Goal: Feedback & Contribution: Contribute content

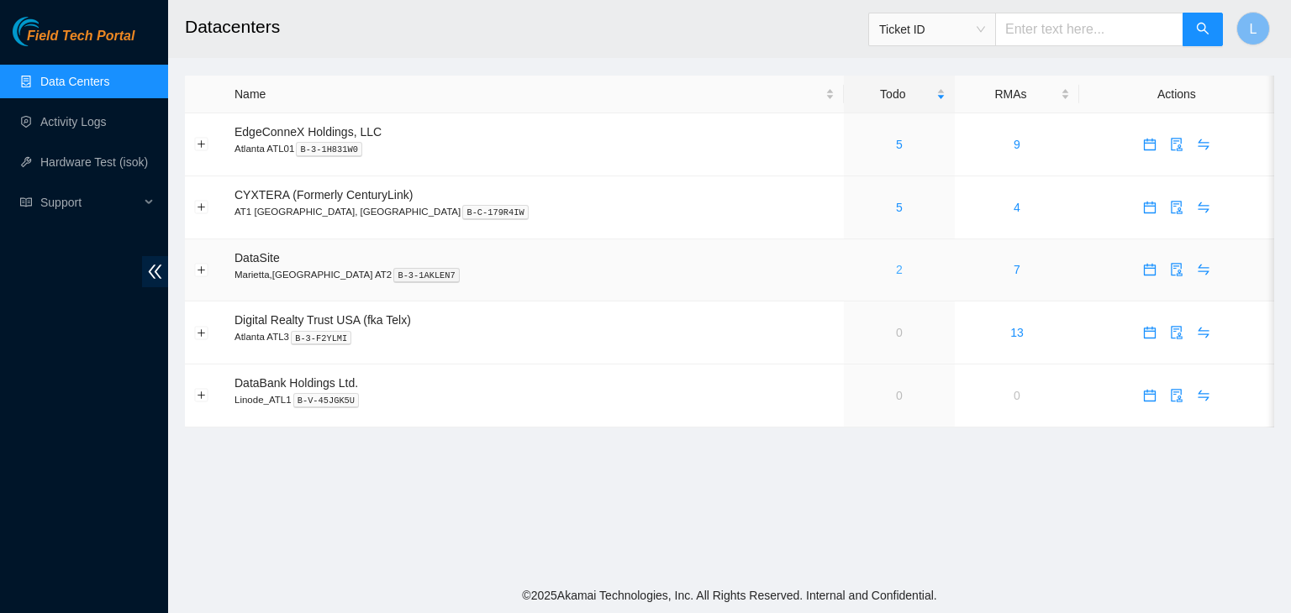
click at [896, 271] on link "2" at bounding box center [899, 269] width 7 height 13
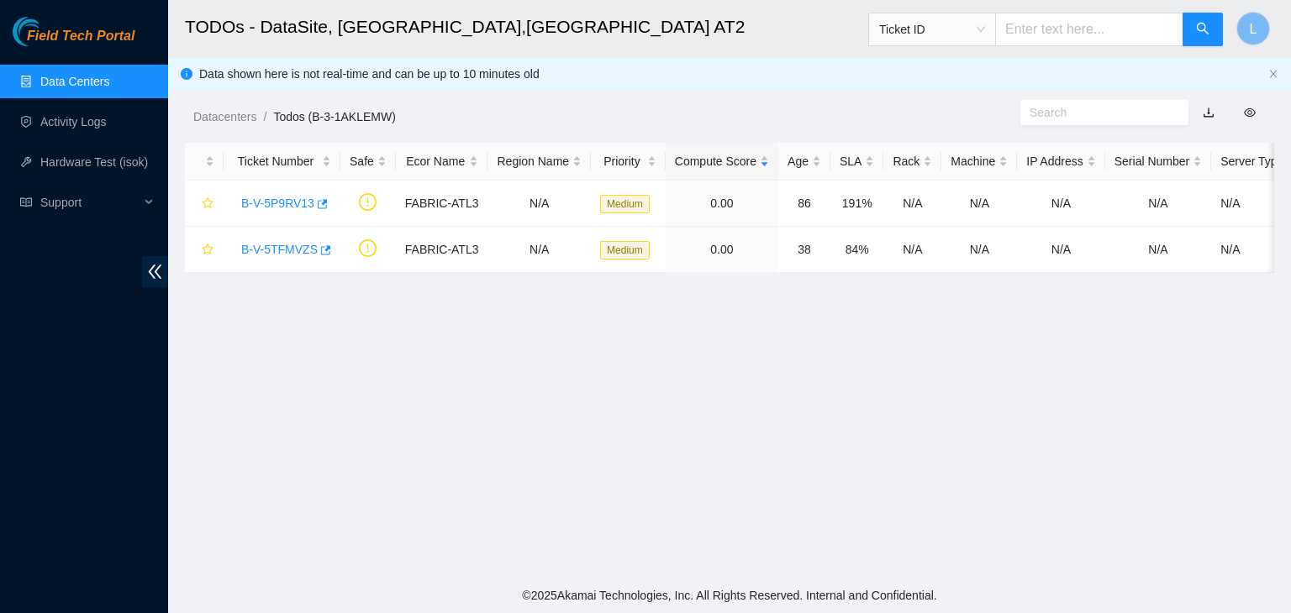
click at [92, 78] on link "Data Centers" at bounding box center [74, 81] width 69 height 13
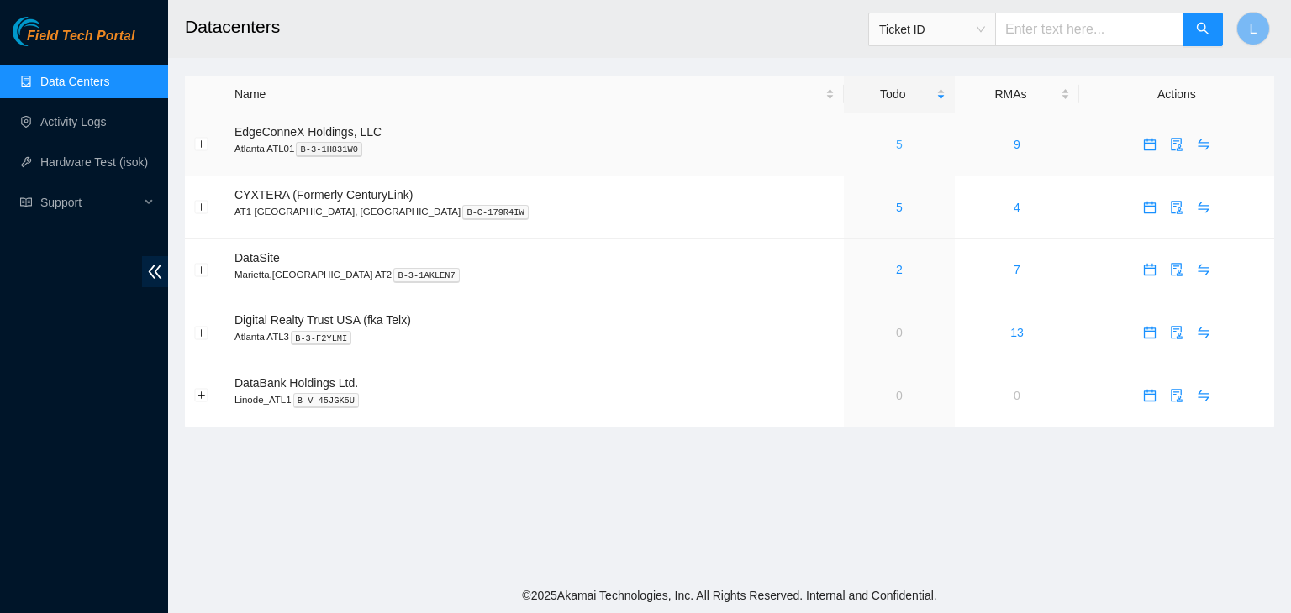
click at [896, 148] on link "5" at bounding box center [899, 144] width 7 height 13
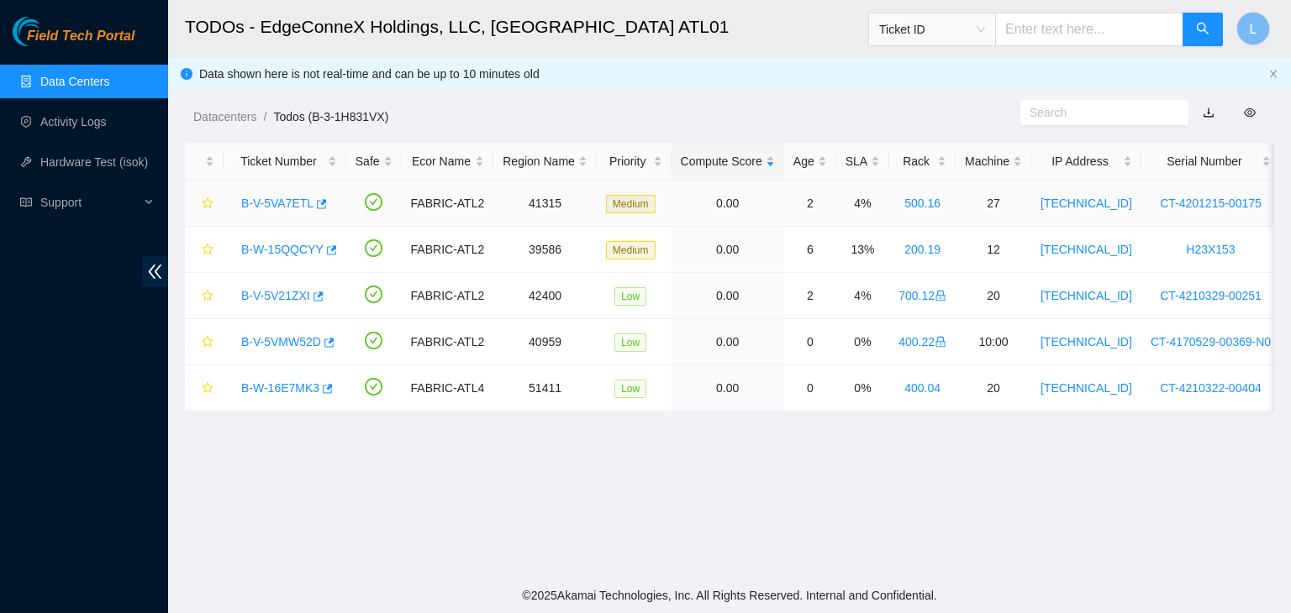
click at [290, 210] on link "B-V-5VA7ETL" at bounding box center [277, 203] width 72 height 13
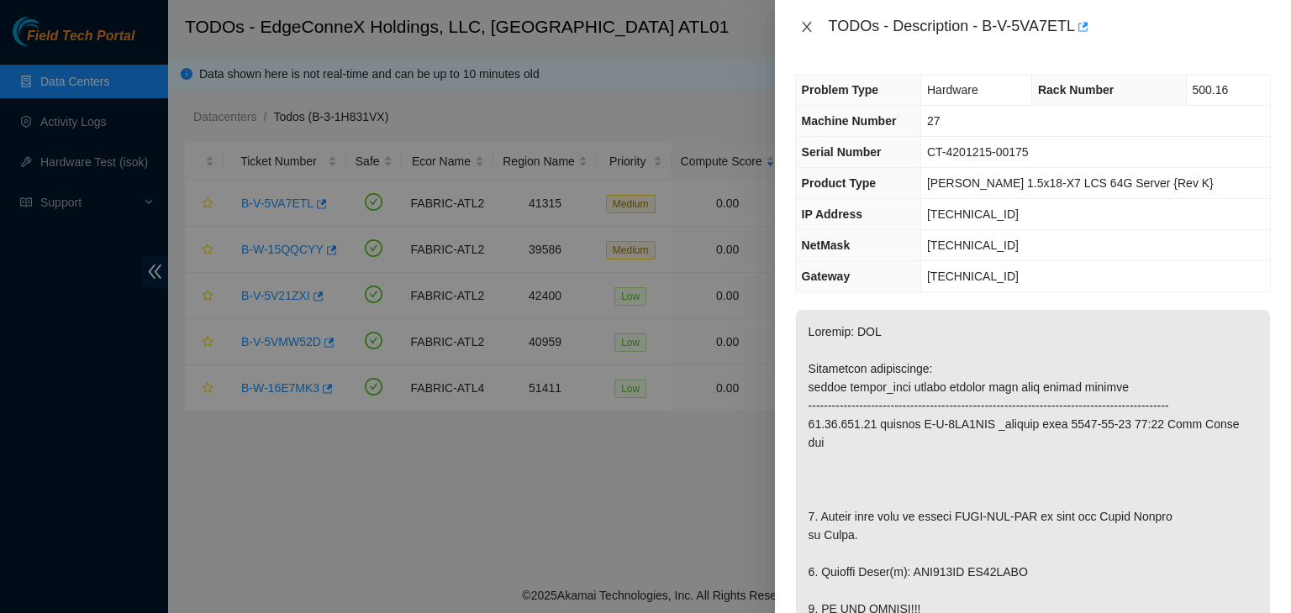
click at [800, 27] on icon "close" at bounding box center [806, 26] width 13 height 13
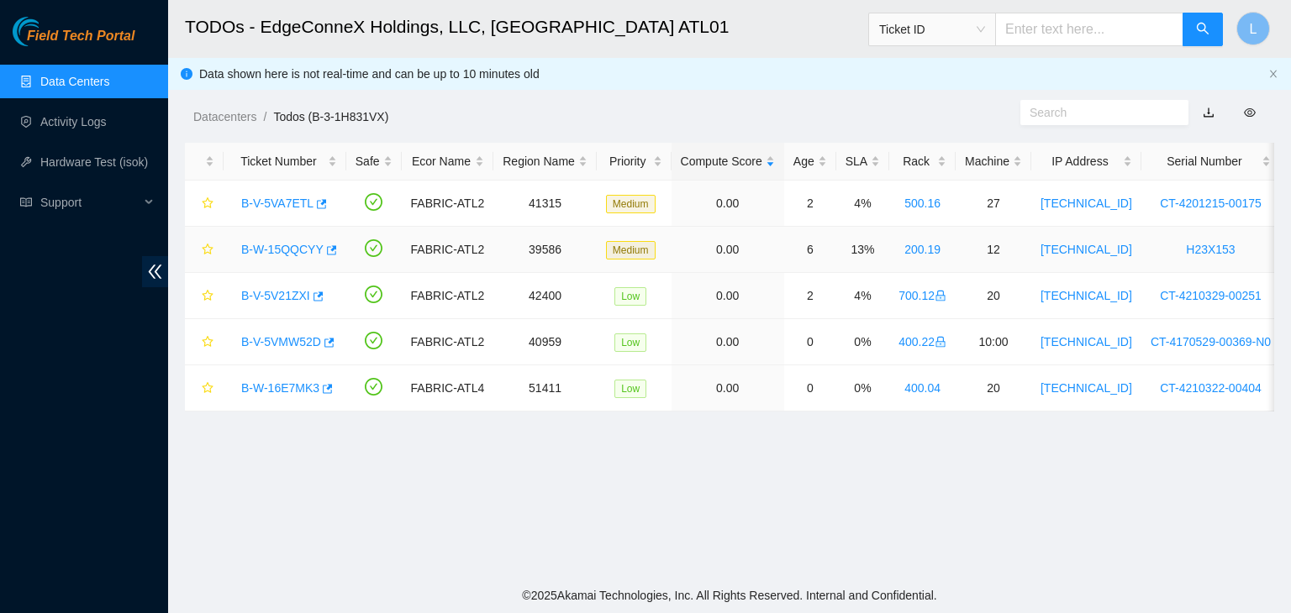
click at [294, 250] on link "B-W-15QQCYY" at bounding box center [282, 249] width 82 height 13
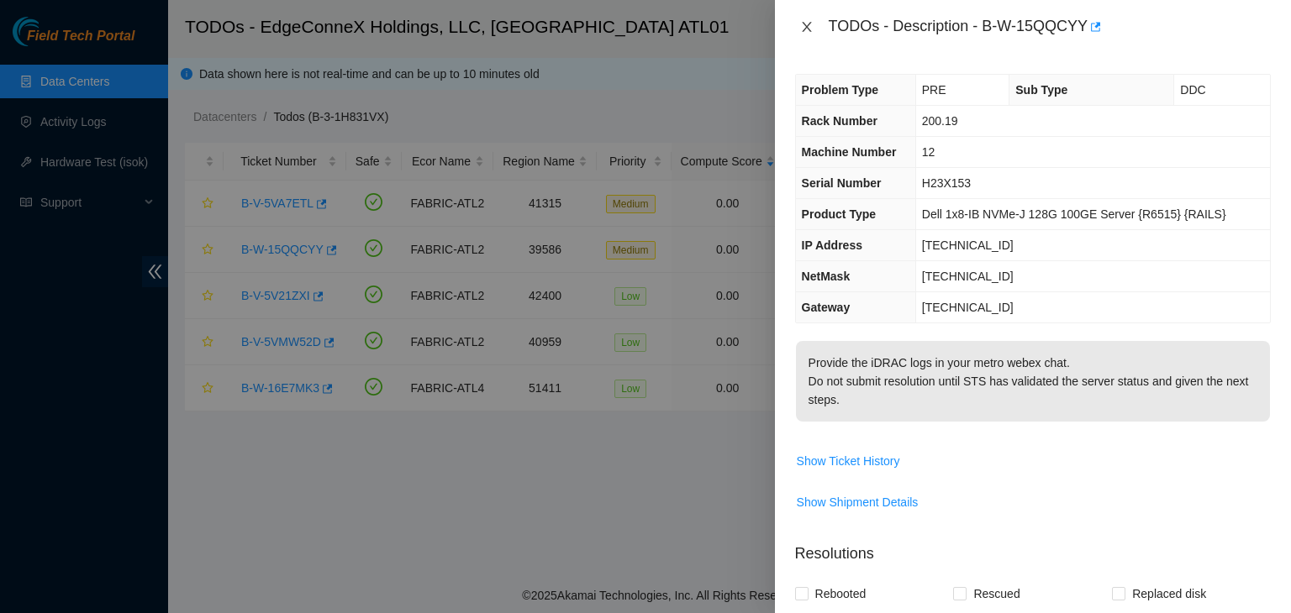
click at [805, 22] on icon "close" at bounding box center [806, 26] width 13 height 13
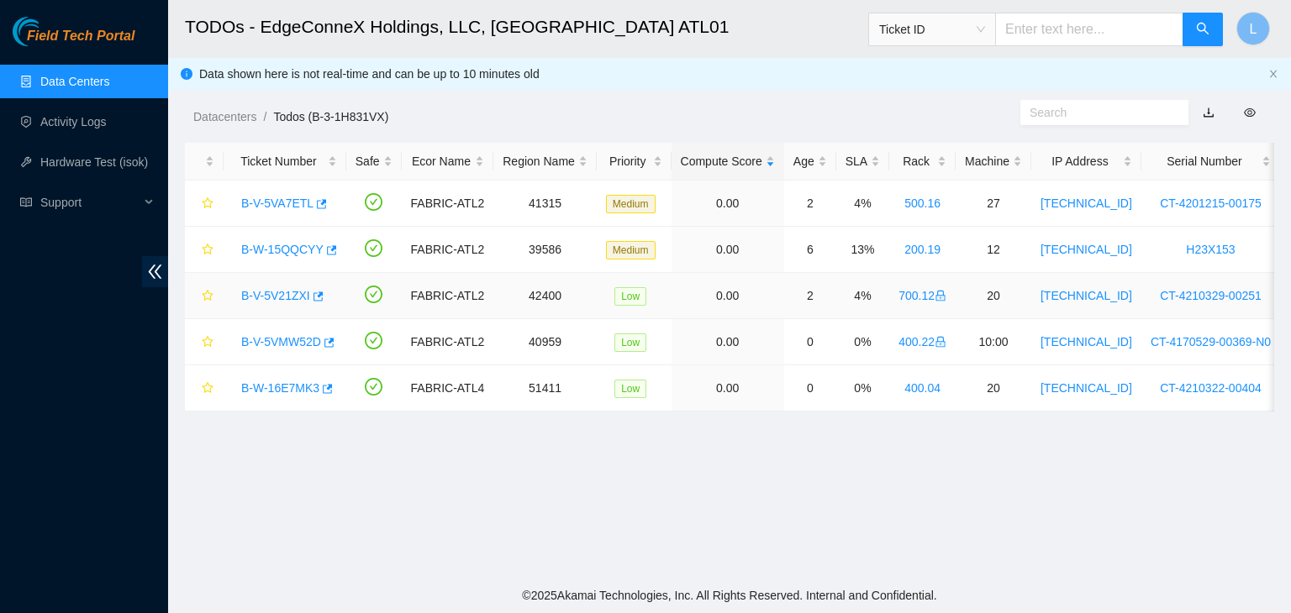
click at [292, 300] on link "B-V-5V21ZXI" at bounding box center [275, 295] width 69 height 13
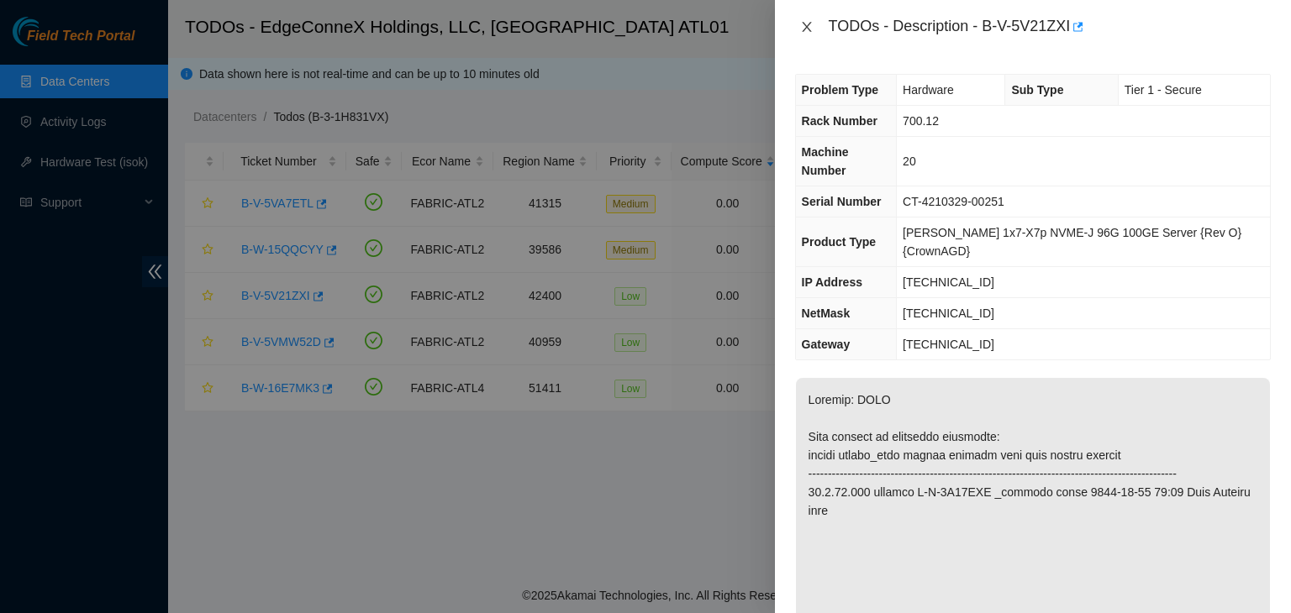
click at [807, 24] on icon "close" at bounding box center [806, 26] width 13 height 13
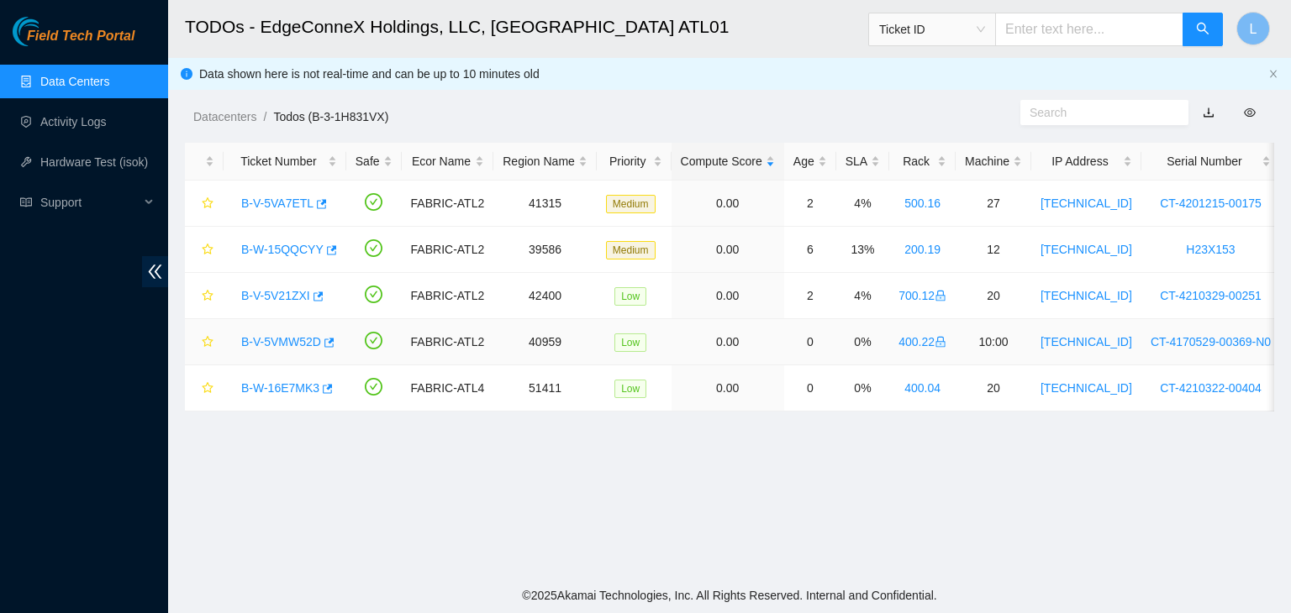
click at [276, 340] on link "B-V-5VMW52D" at bounding box center [281, 341] width 80 height 13
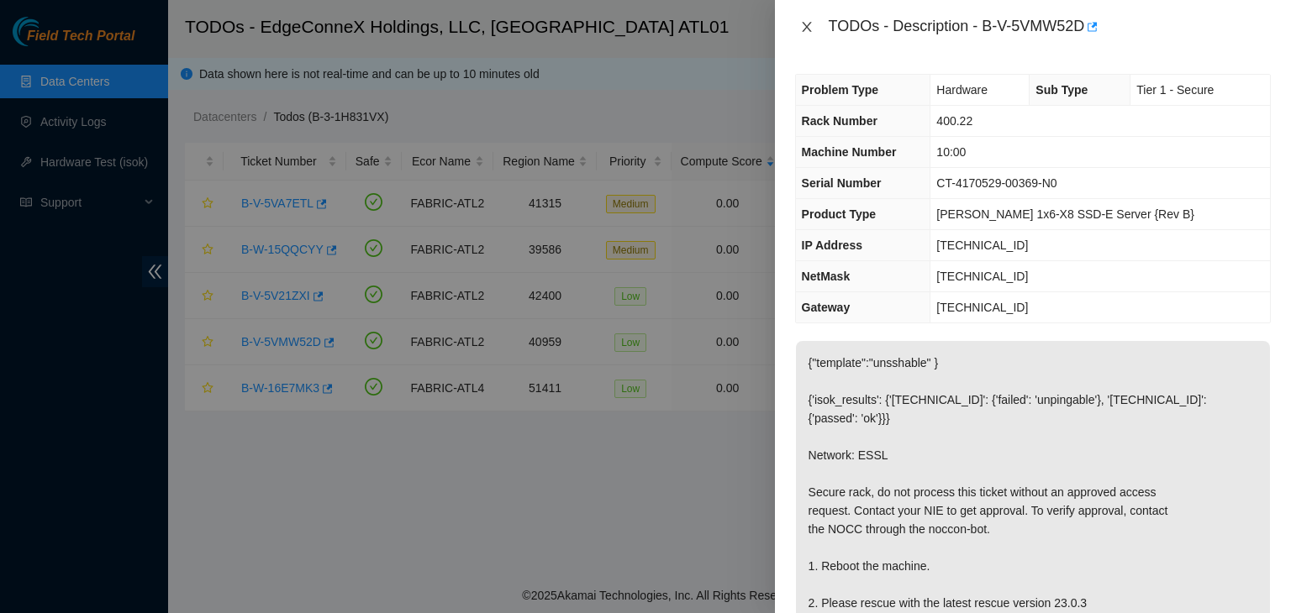
click at [813, 29] on button "Close" at bounding box center [807, 27] width 24 height 16
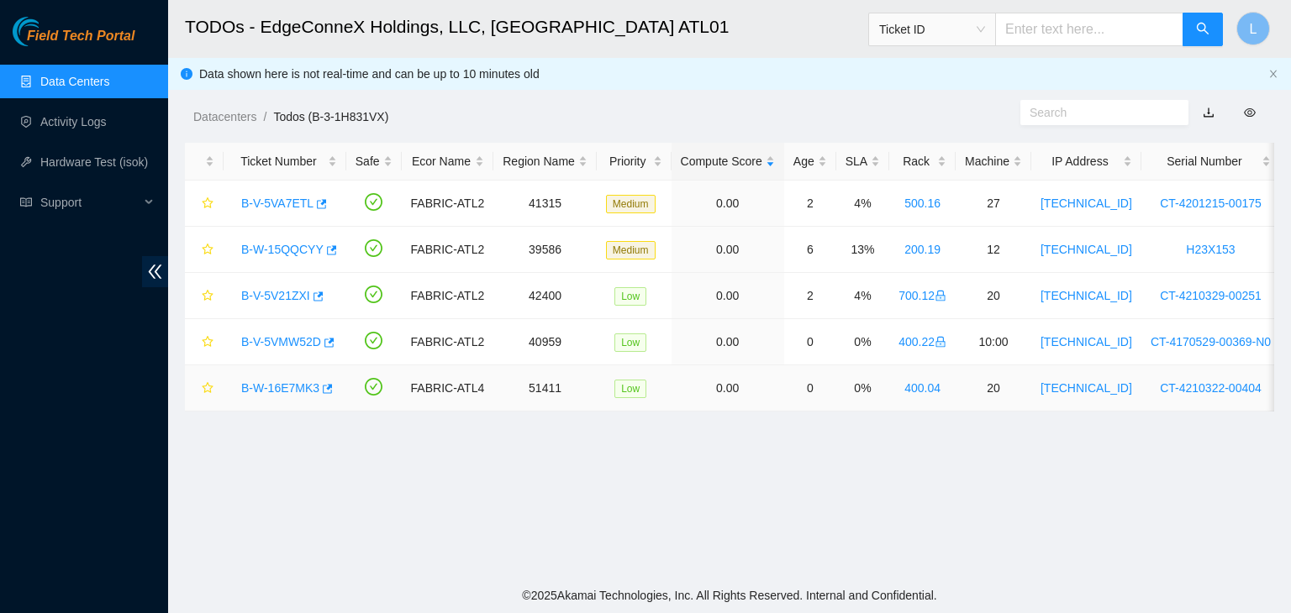
click at [282, 382] on link "B-W-16E7MK3" at bounding box center [280, 388] width 78 height 13
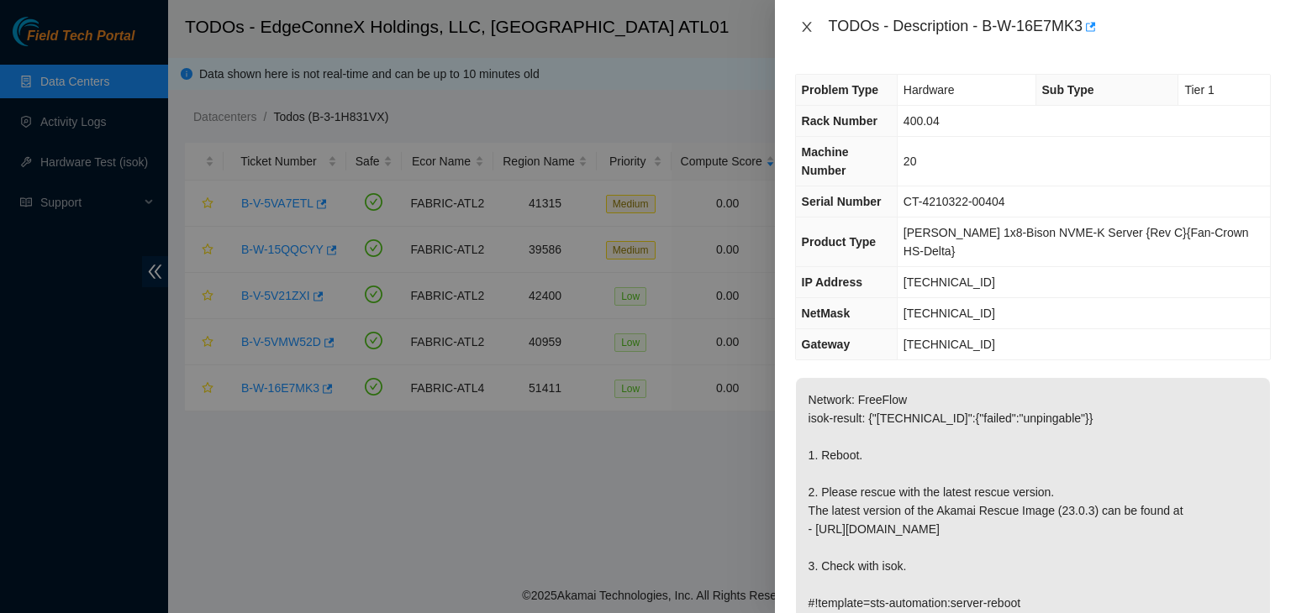
click at [800, 27] on icon "close" at bounding box center [806, 26] width 13 height 13
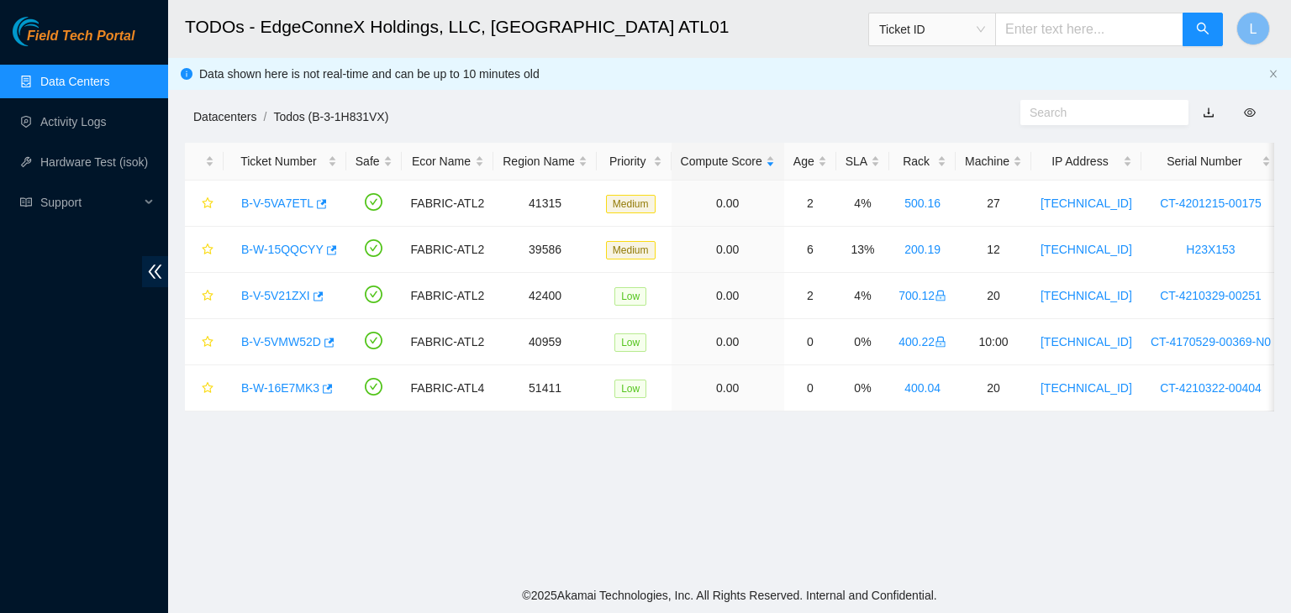
click at [243, 118] on link "Datacenters" at bounding box center [224, 116] width 63 height 13
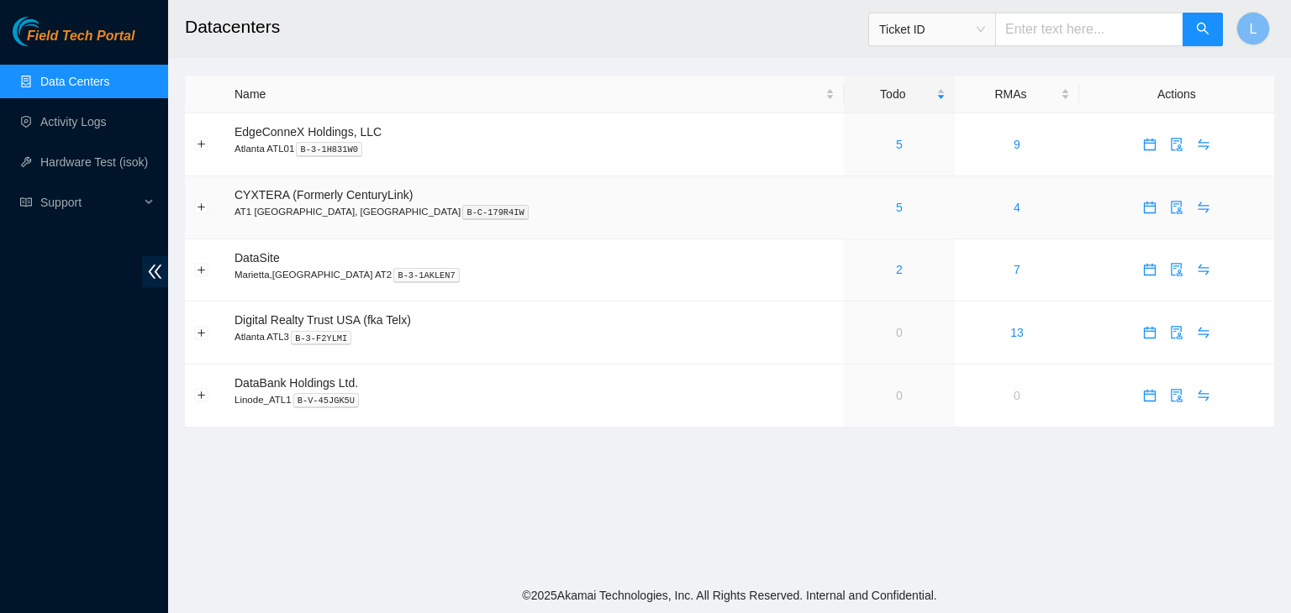
click at [333, 196] on span "CYXTERA (Formerly CenturyLink)" at bounding box center [323, 194] width 178 height 13
click at [896, 208] on link "5" at bounding box center [899, 207] width 7 height 13
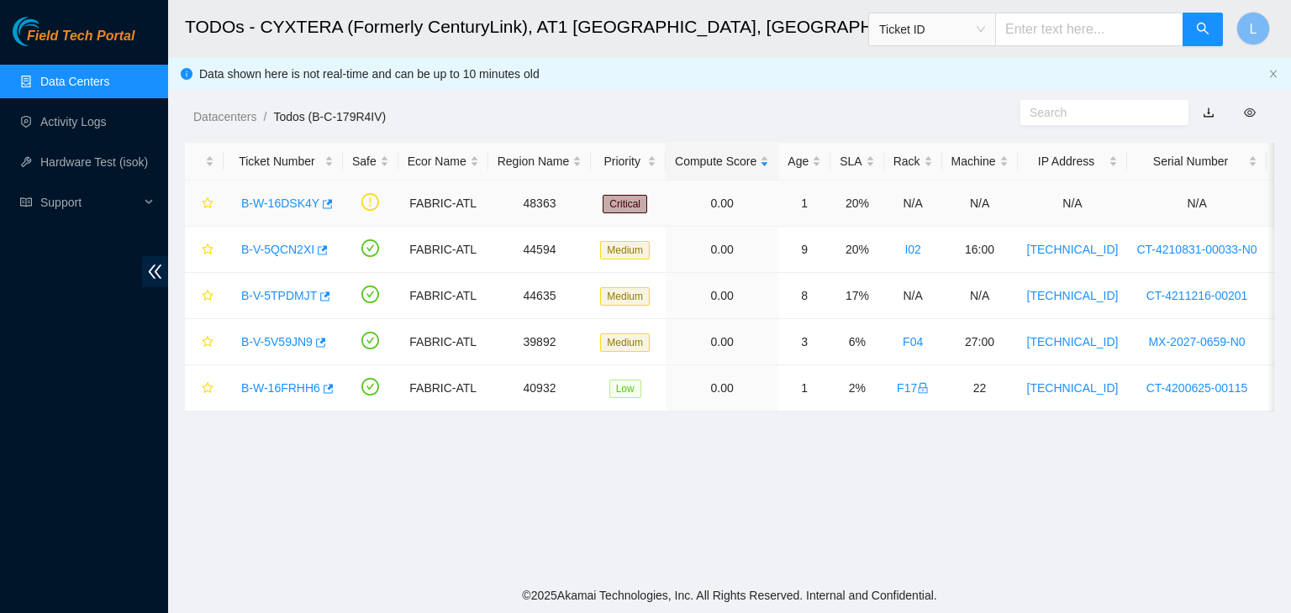
click at [292, 210] on link "B-W-16DSK4Y" at bounding box center [280, 203] width 78 height 13
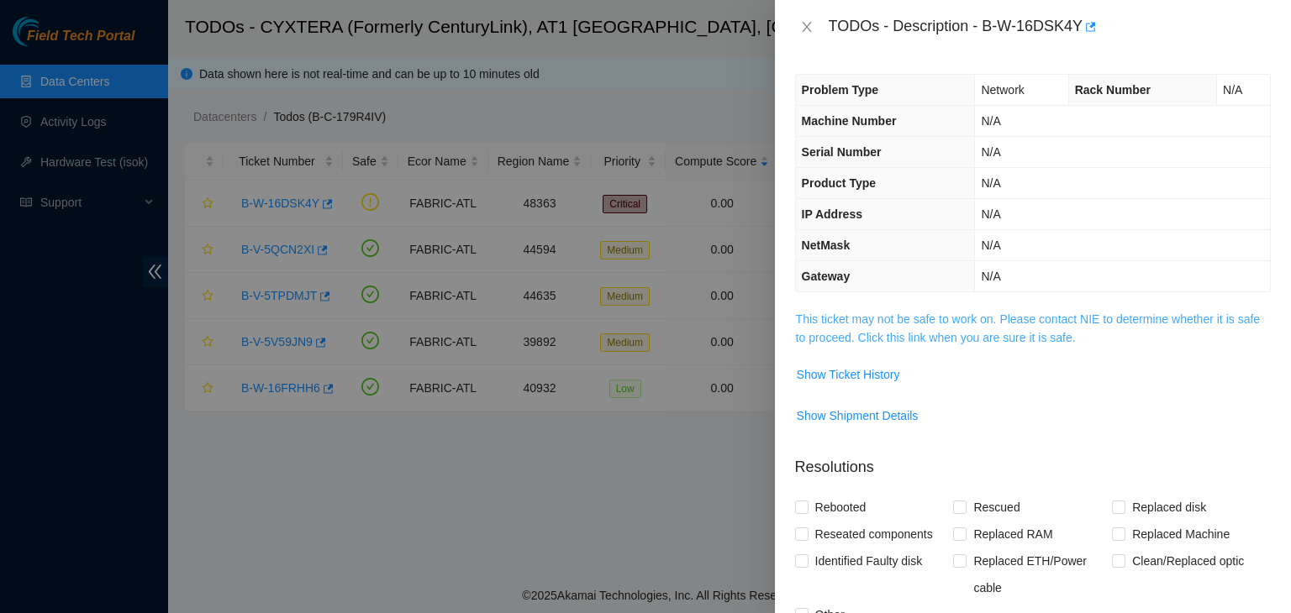
click at [864, 333] on link "This ticket may not be safe to work on. Please contact NIE to determine whether…" at bounding box center [1028, 329] width 464 height 32
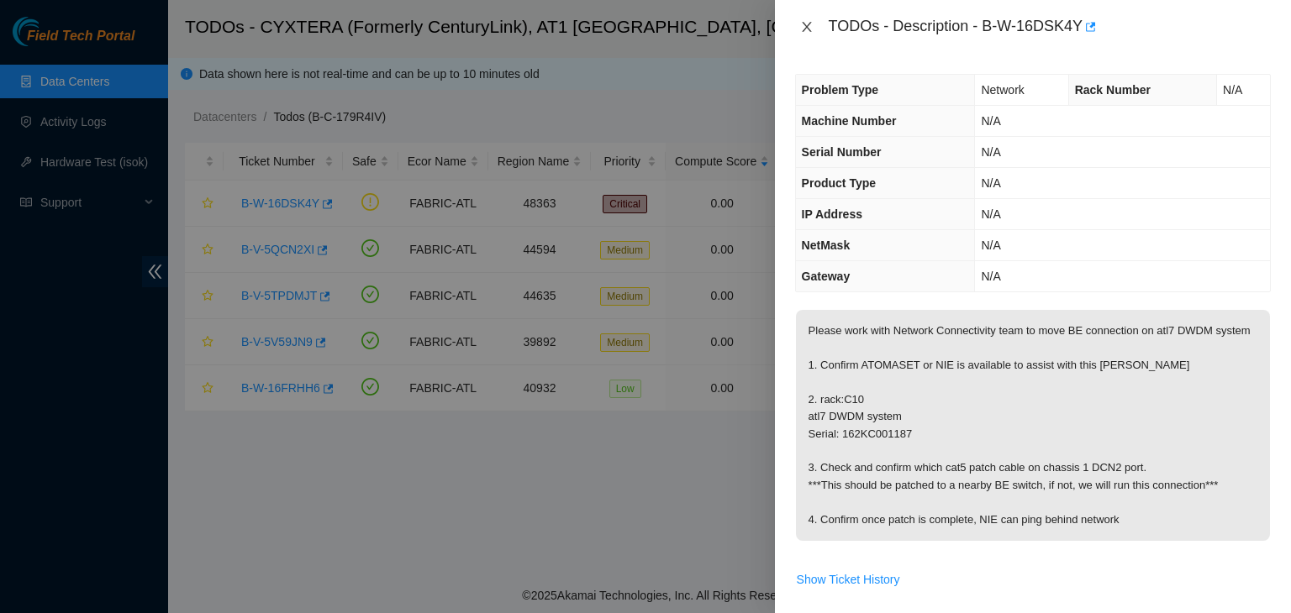
click at [810, 24] on icon "close" at bounding box center [806, 26] width 13 height 13
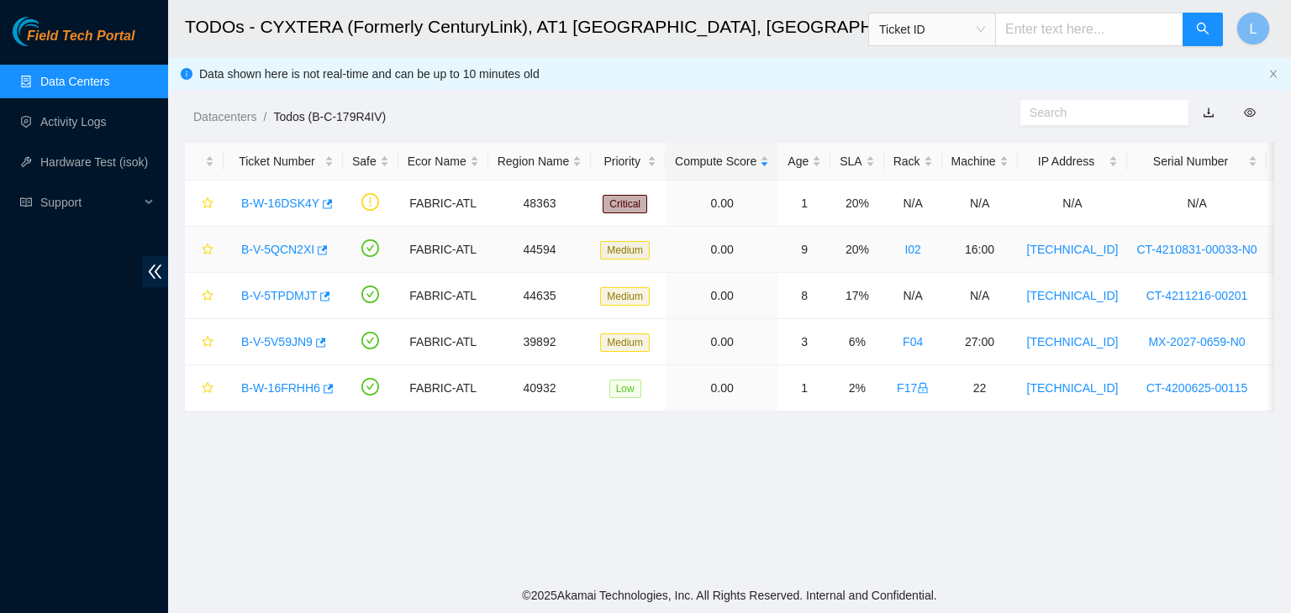
click at [266, 246] on link "B-V-5QCN2XI" at bounding box center [277, 249] width 73 height 13
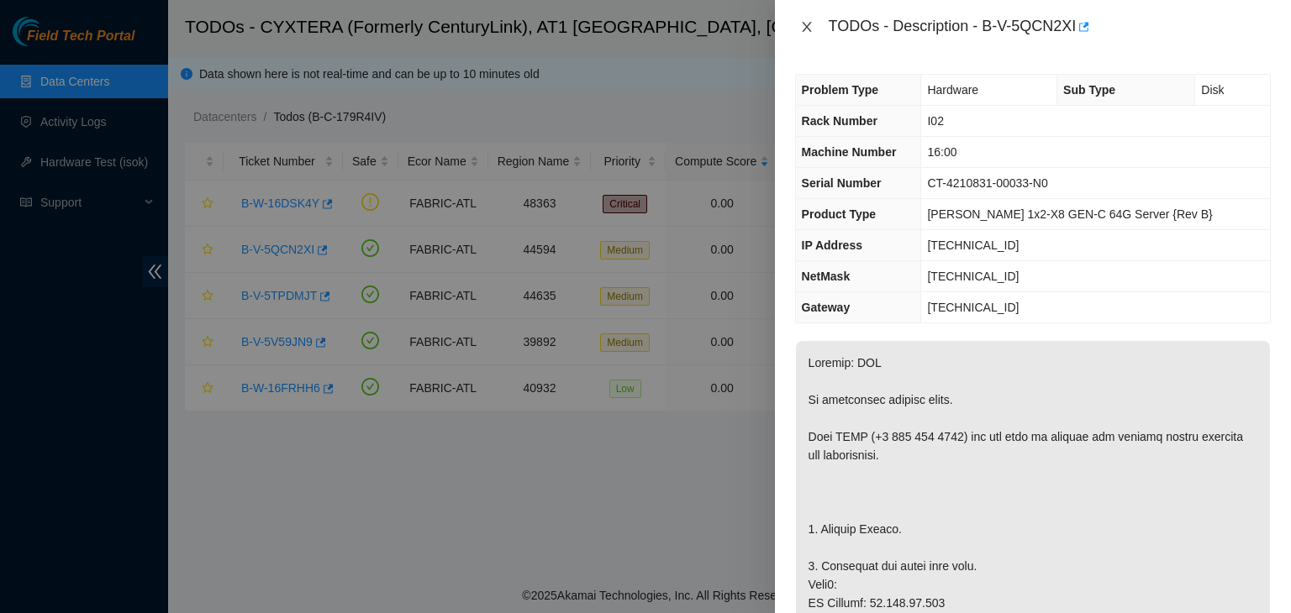
click at [806, 20] on icon "close" at bounding box center [806, 26] width 13 height 13
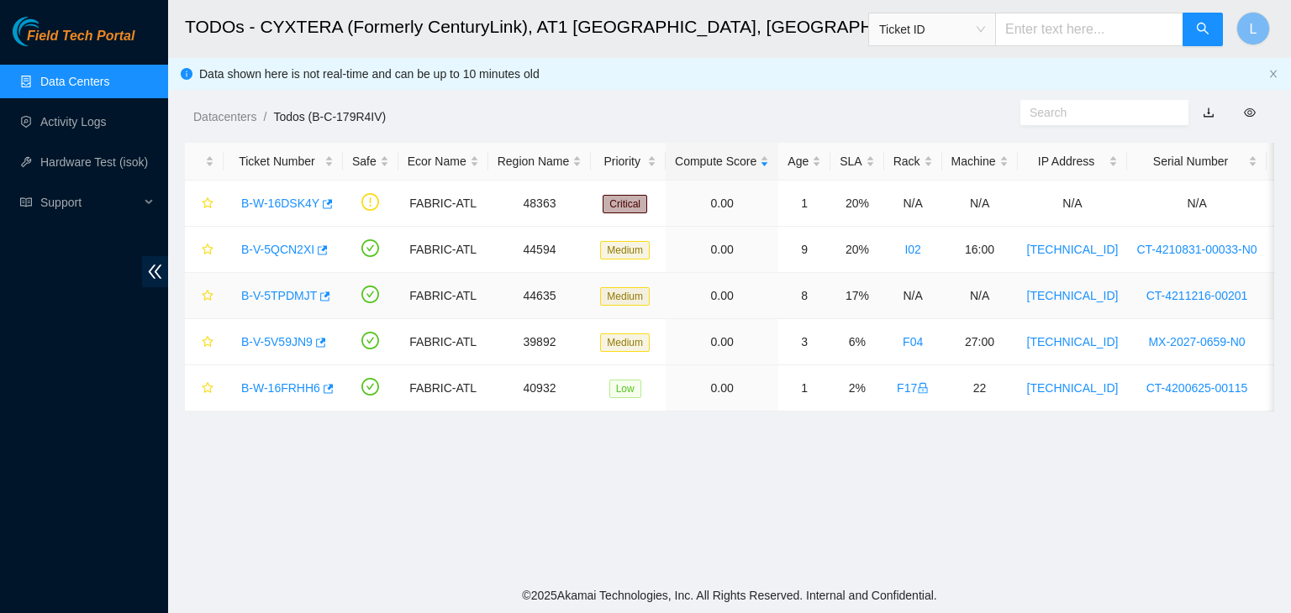
click at [289, 297] on link "B-V-5TPDMJT" at bounding box center [279, 295] width 76 height 13
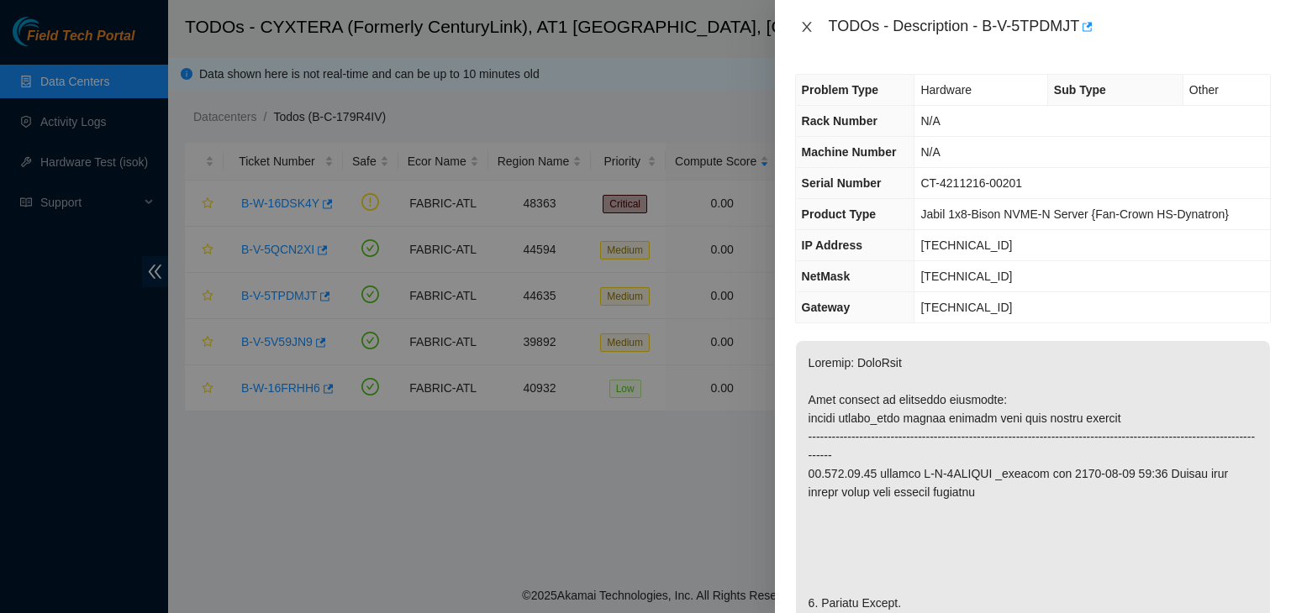
click at [808, 28] on icon "close" at bounding box center [806, 26] width 13 height 13
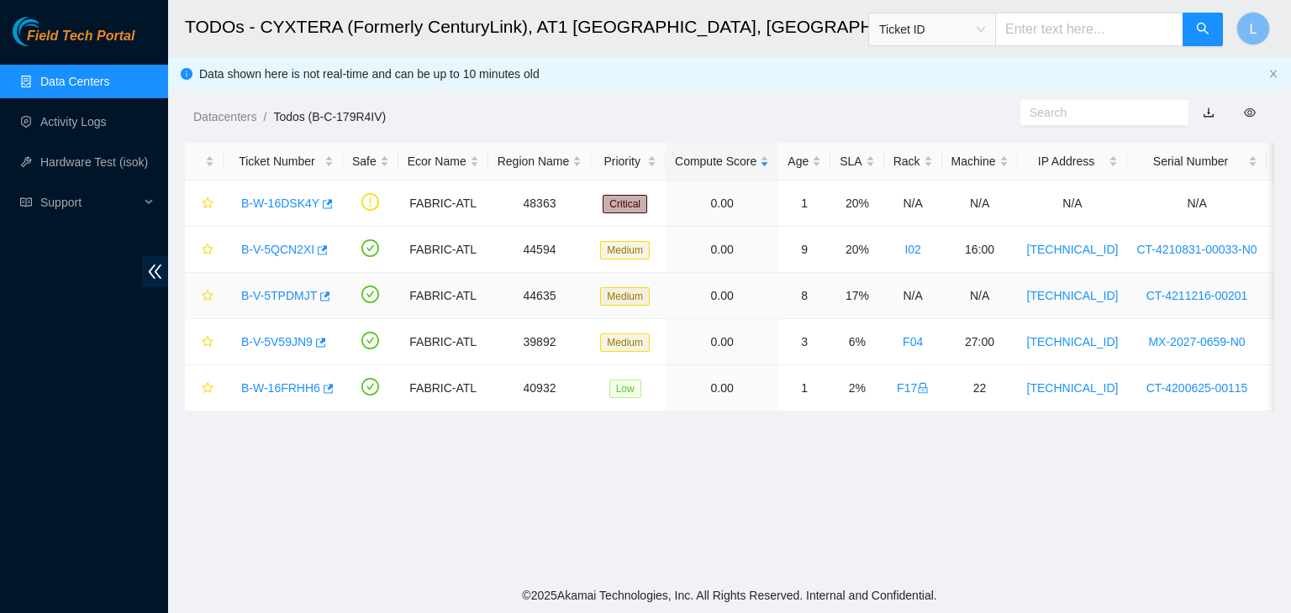
click at [273, 299] on link "B-V-5TPDMJT" at bounding box center [279, 295] width 76 height 13
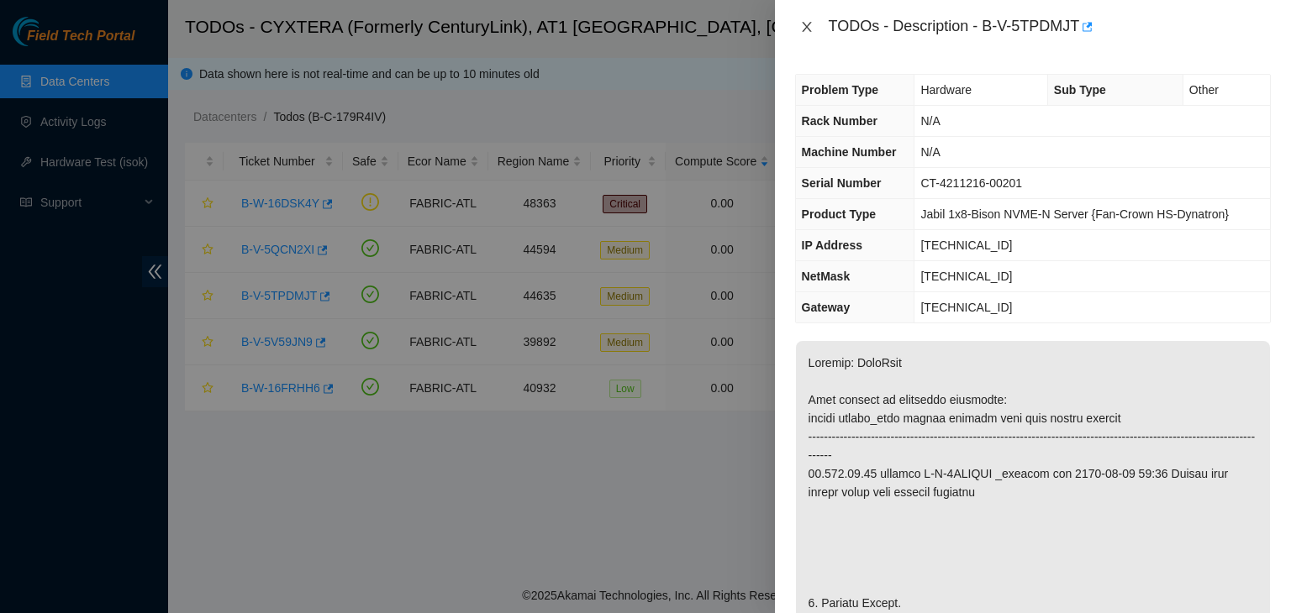
click at [803, 25] on icon "close" at bounding box center [806, 26] width 13 height 13
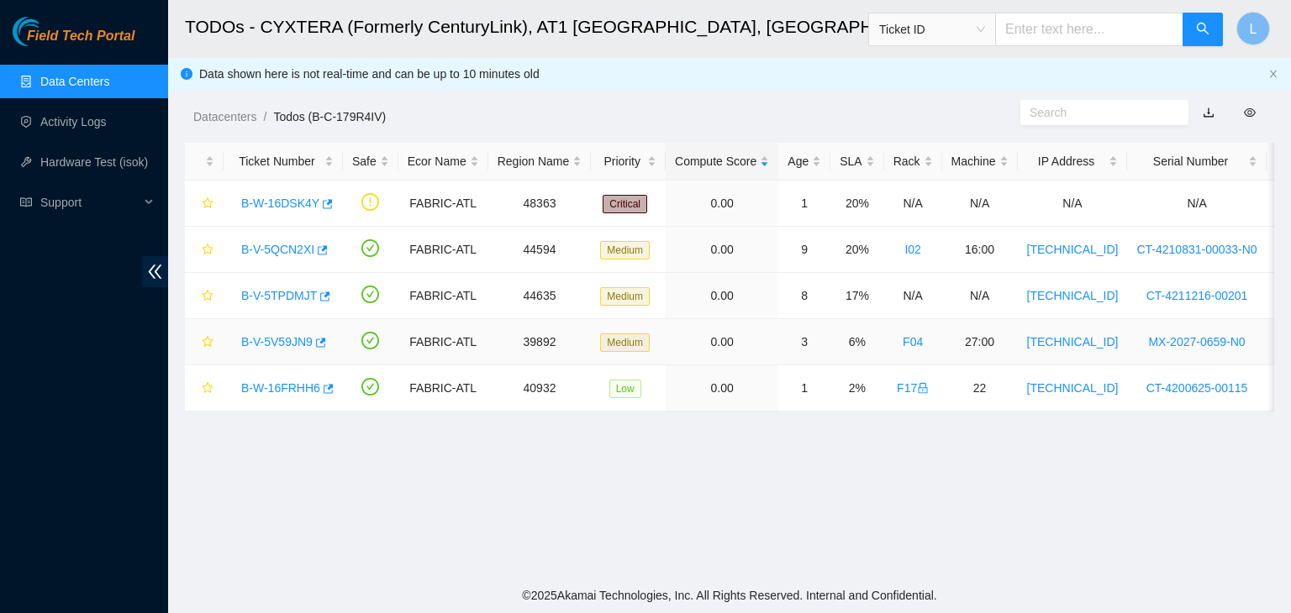
click at [267, 343] on link "B-V-5V59JN9" at bounding box center [276, 341] width 71 height 13
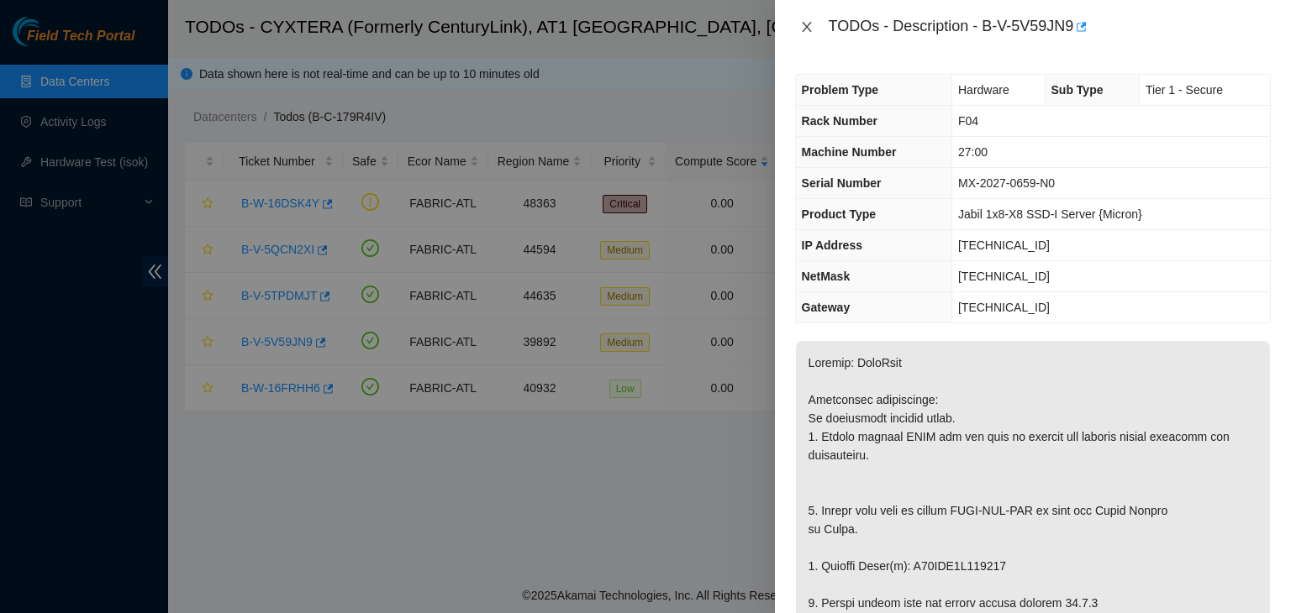
click at [803, 31] on icon "close" at bounding box center [806, 27] width 9 height 10
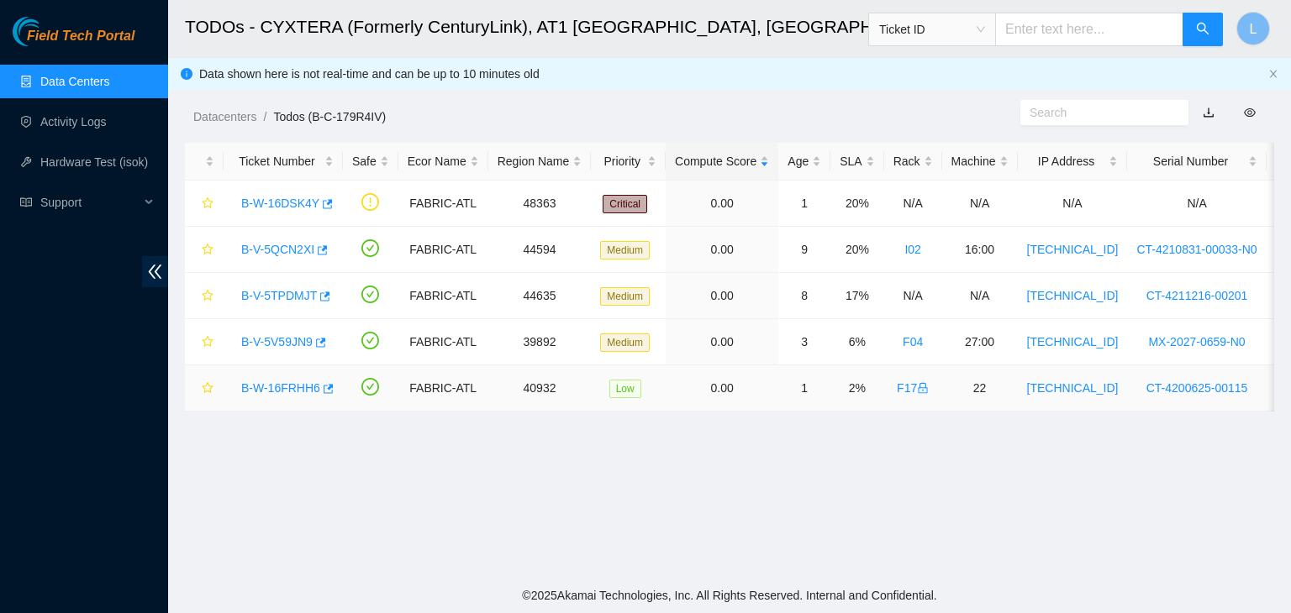
click at [289, 390] on link "B-W-16FRHH6" at bounding box center [280, 388] width 79 height 13
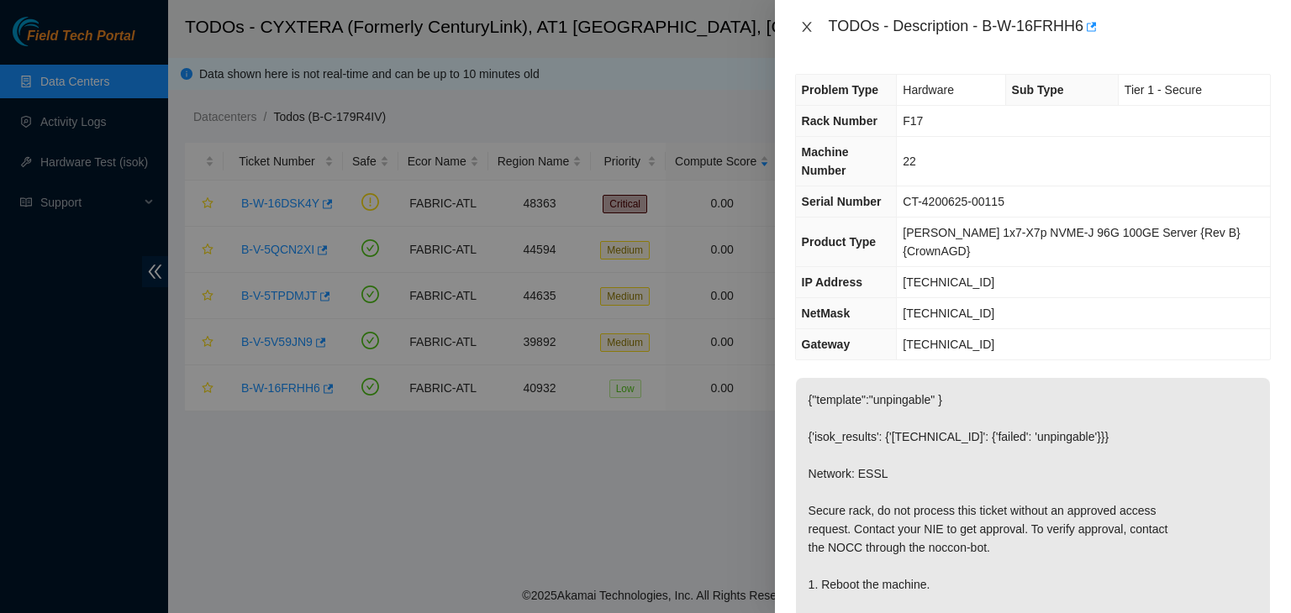
click at [811, 29] on icon "close" at bounding box center [806, 26] width 13 height 13
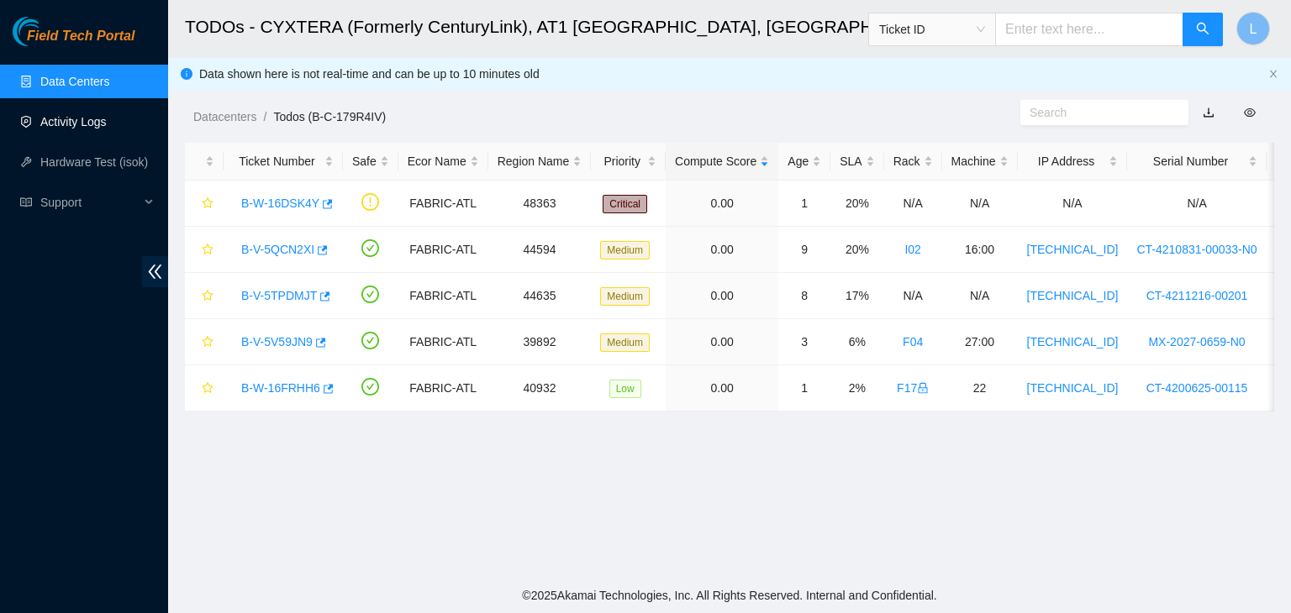
click at [87, 124] on link "Activity Logs" at bounding box center [73, 121] width 66 height 13
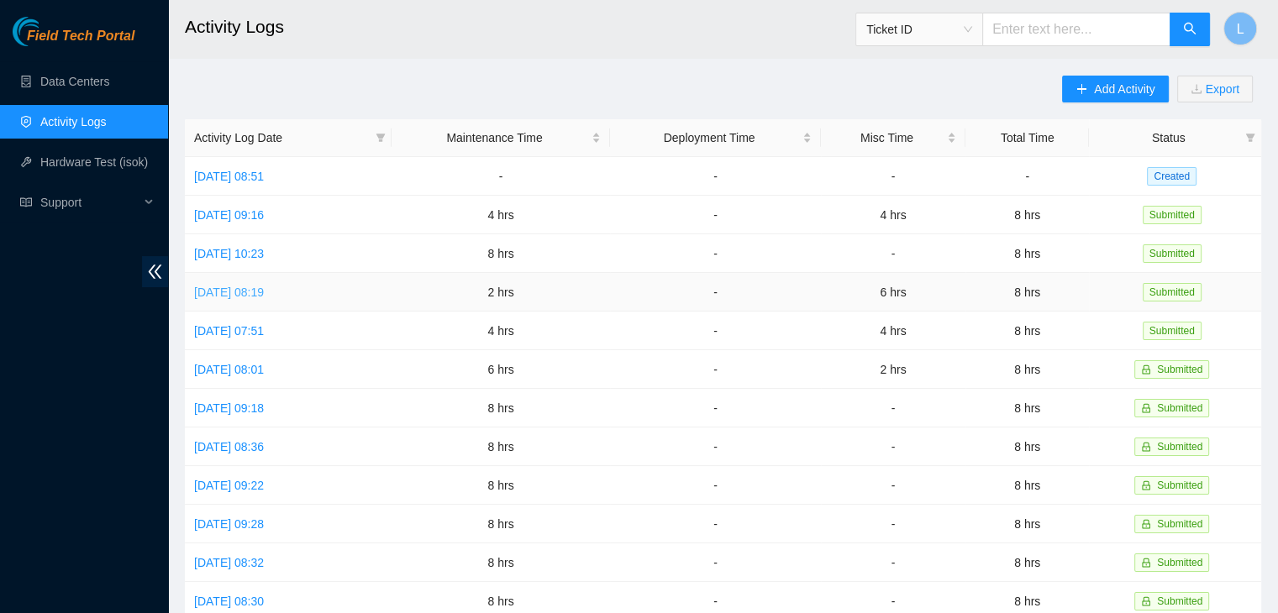
click at [254, 287] on link "[DATE] 08:19" at bounding box center [229, 292] width 70 height 13
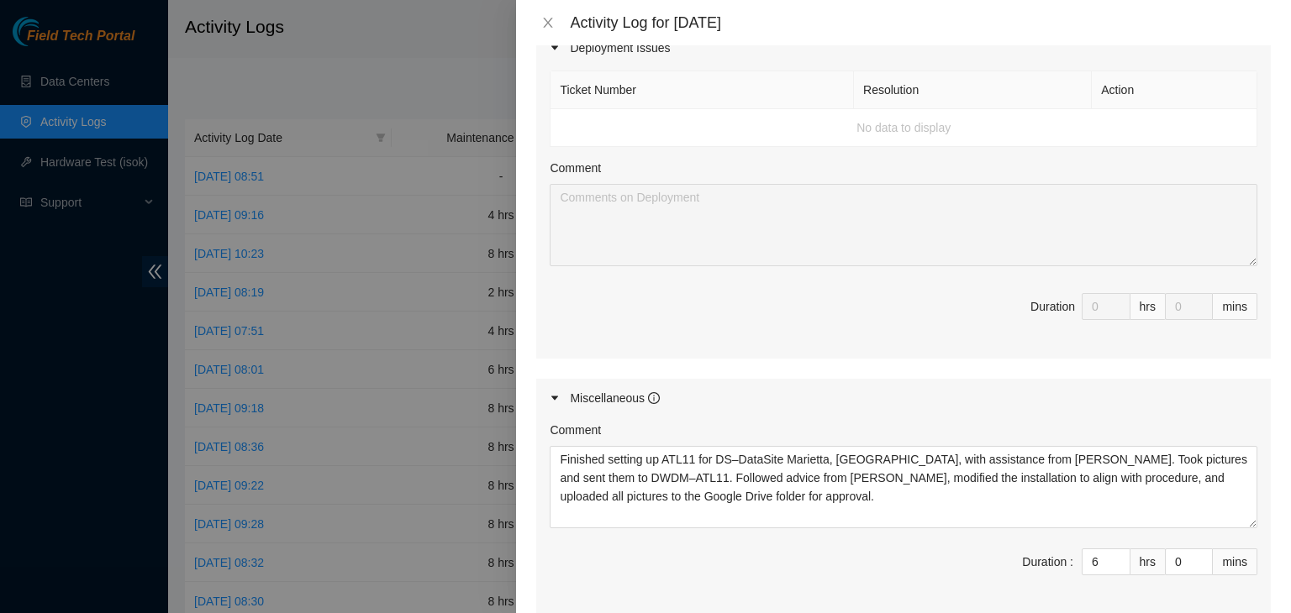
scroll to position [672, 0]
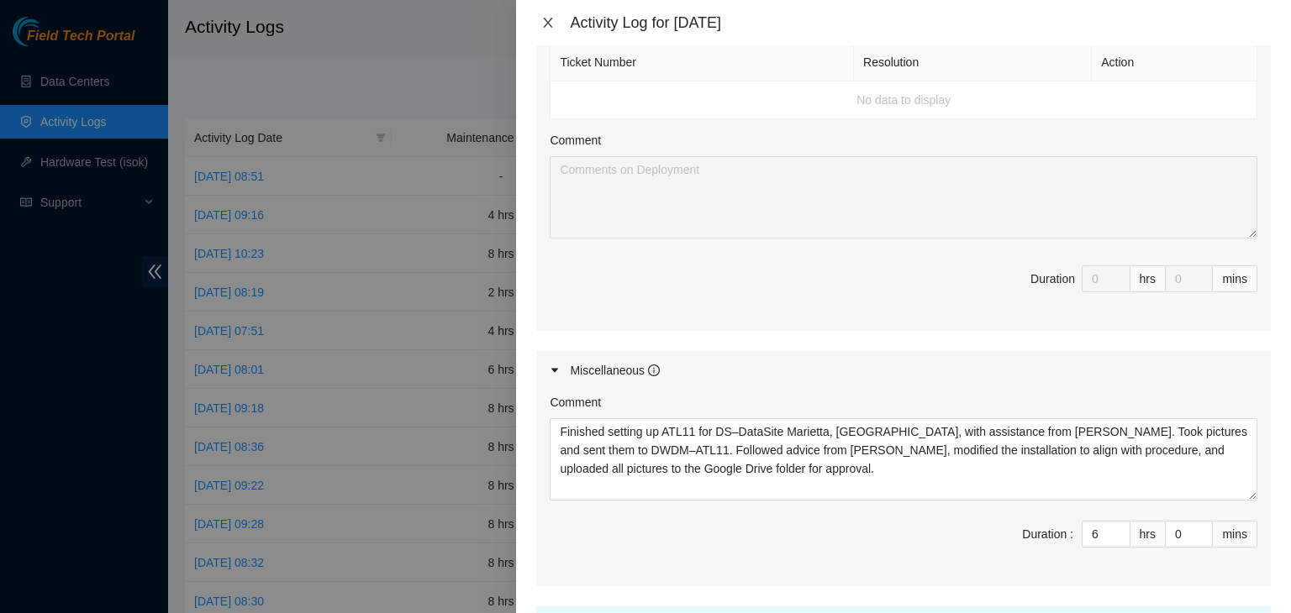
click at [541, 14] on div "Activity Log for [DATE]" at bounding box center [903, 22] width 734 height 18
click at [555, 20] on button "Close" at bounding box center [548, 23] width 24 height 16
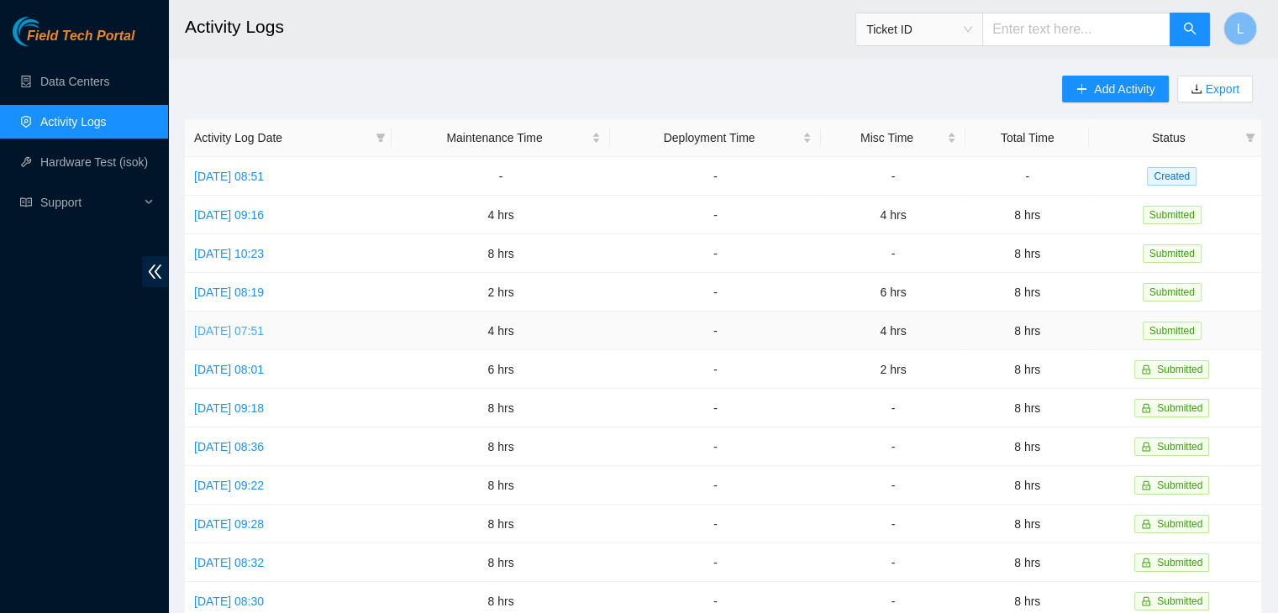
click at [264, 332] on link "[DATE] 07:51" at bounding box center [229, 330] width 70 height 13
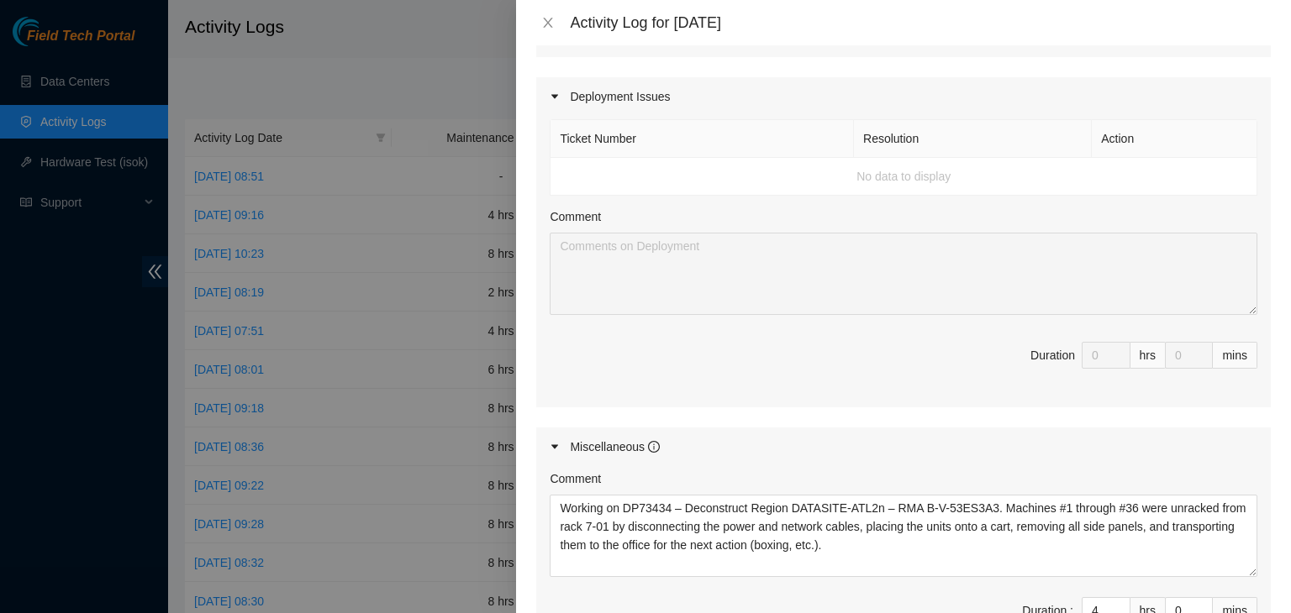
scroll to position [924, 0]
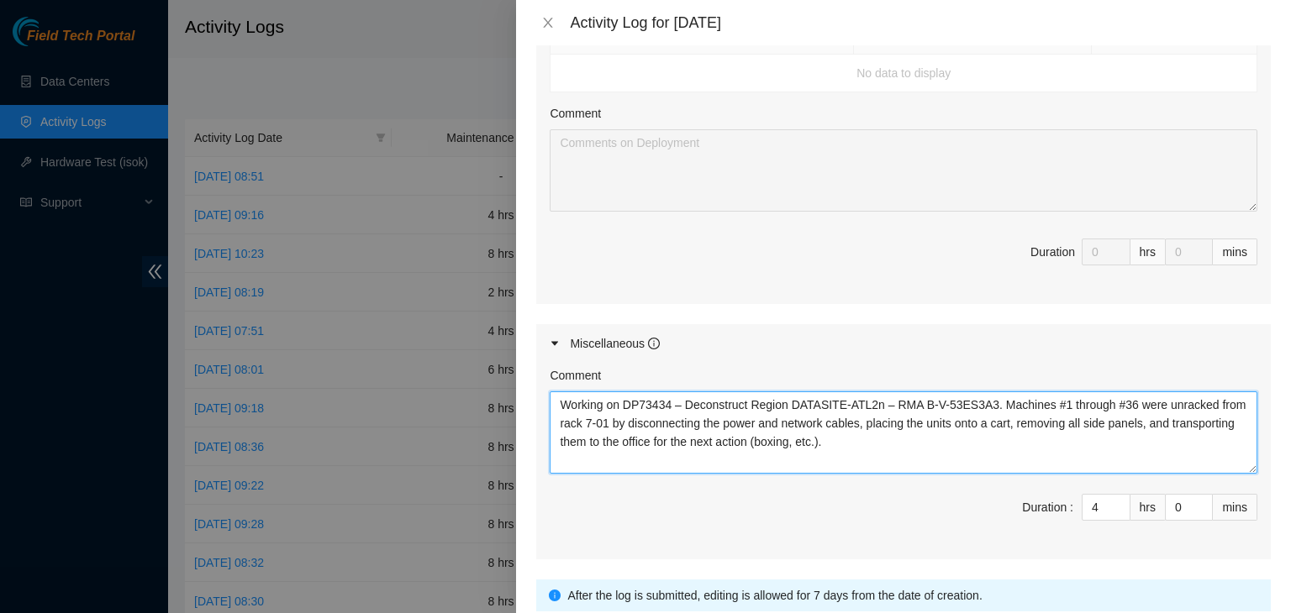
drag, startPoint x: 824, startPoint y: 440, endPoint x: 539, endPoint y: 406, distance: 287.7
click at [539, 406] on div "Comment Working on DP73434 – Deconstruct Region DATASITE-ATL2n – RMA B-V-53ES3A…" at bounding box center [903, 461] width 734 height 197
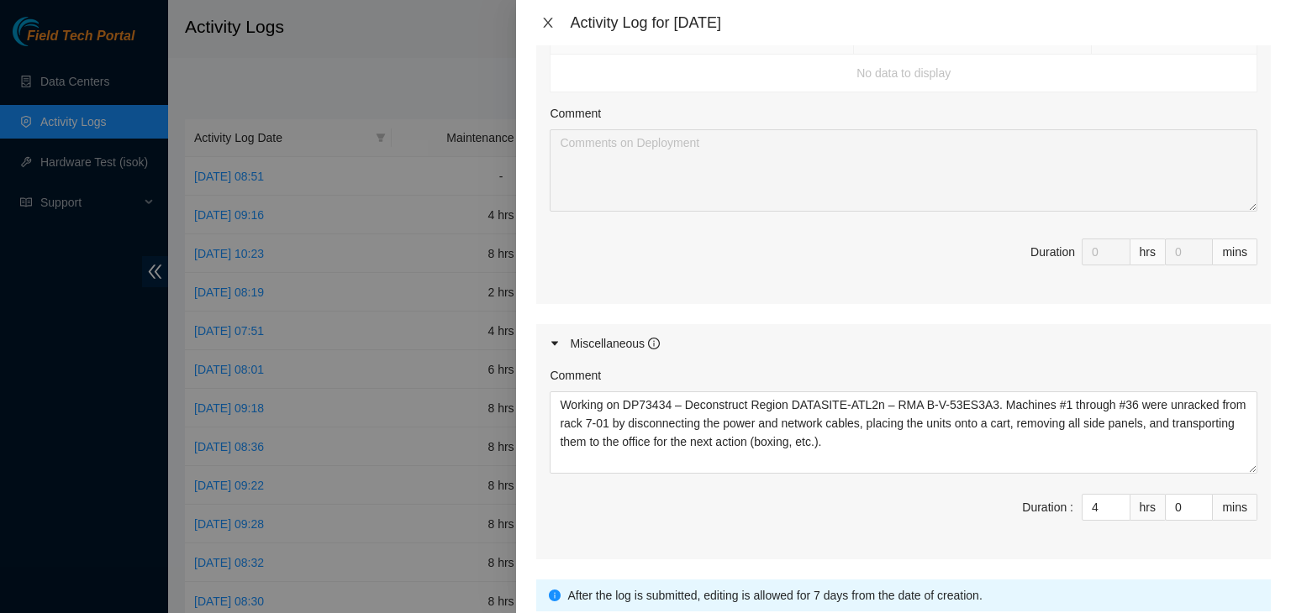
click at [545, 16] on icon "close" at bounding box center [547, 22] width 13 height 13
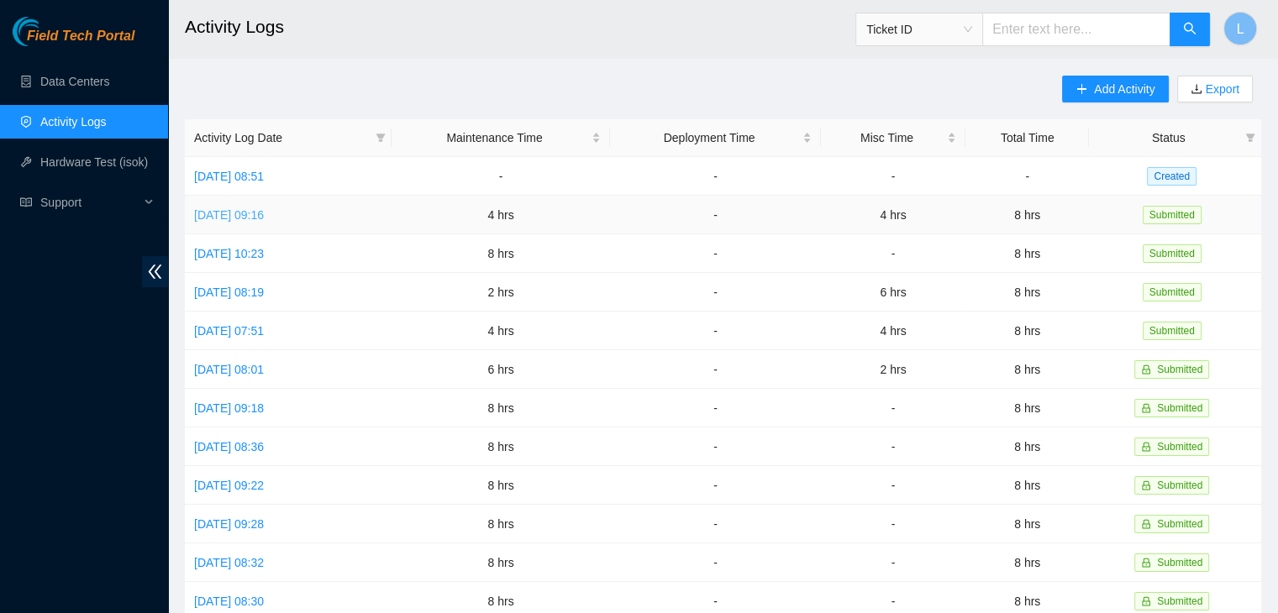
click at [264, 219] on link "[DATE] 09:16" at bounding box center [229, 214] width 70 height 13
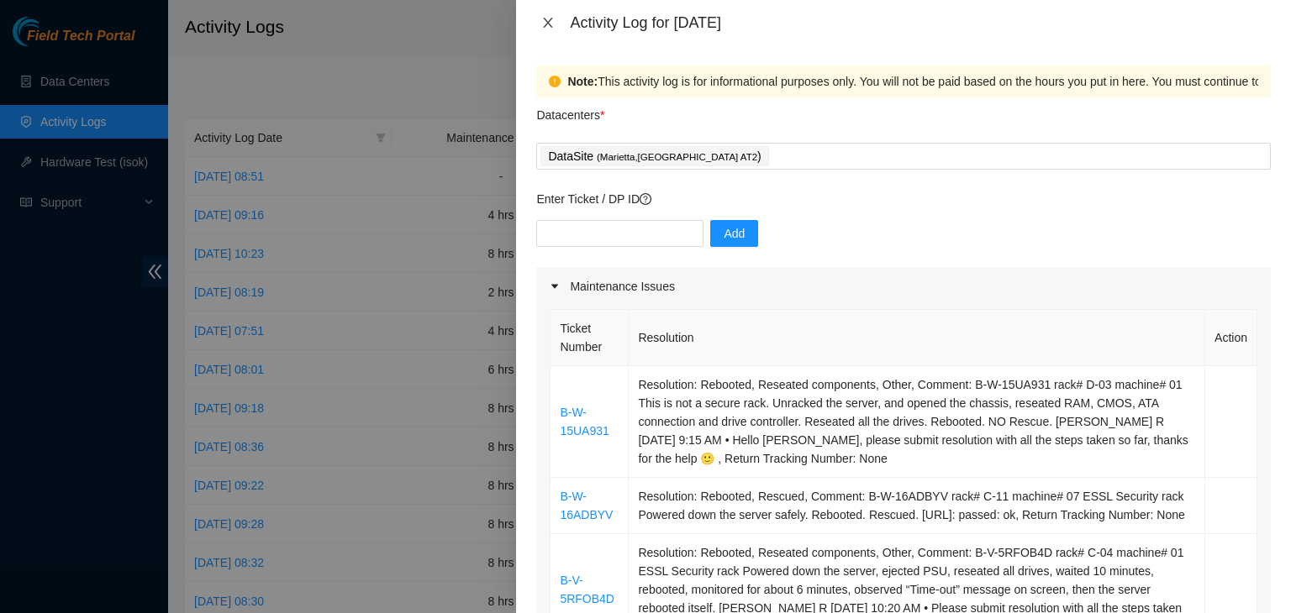
click at [545, 22] on icon "close" at bounding box center [547, 22] width 13 height 13
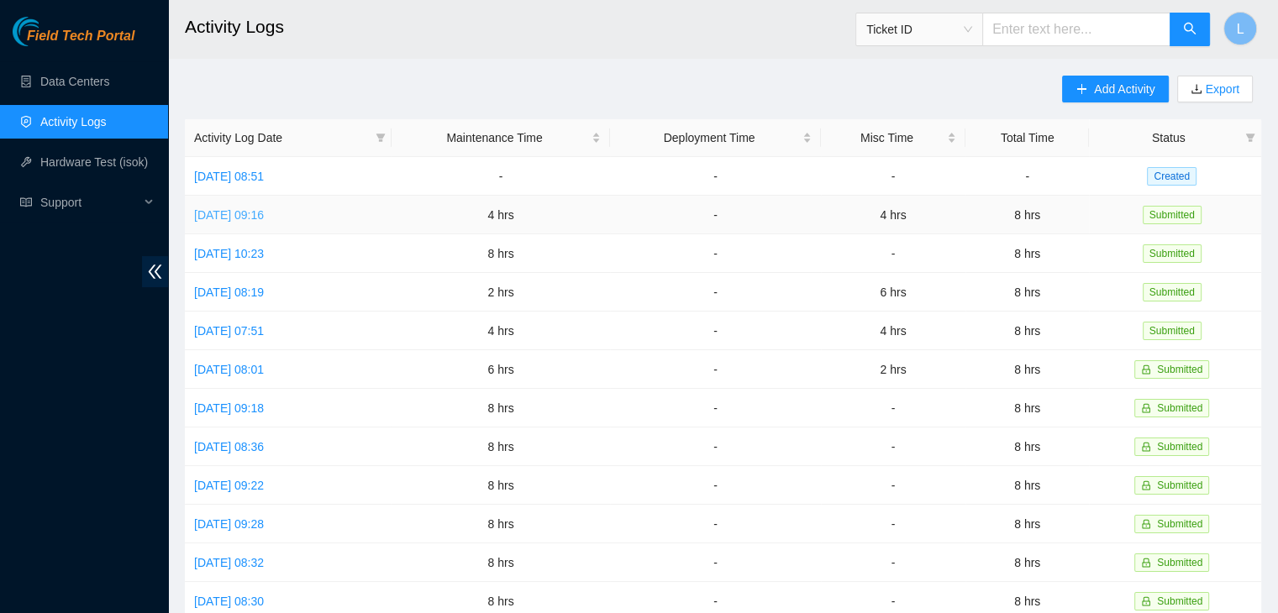
click at [264, 221] on link "[DATE] 09:16" at bounding box center [229, 214] width 70 height 13
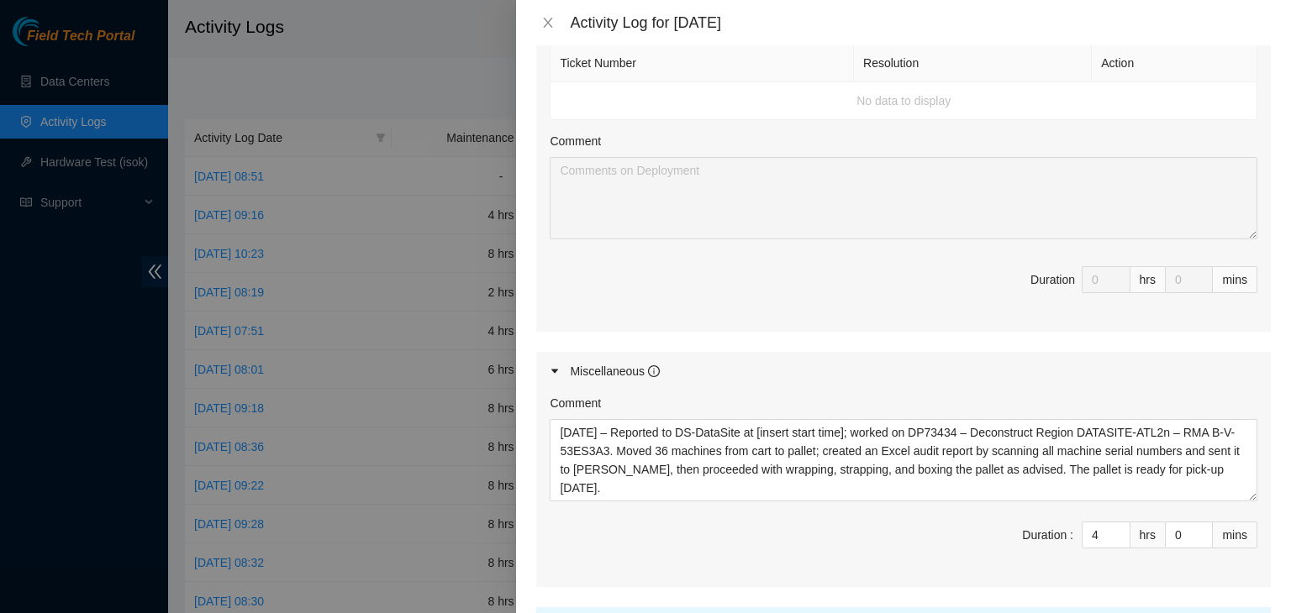
scroll to position [1008, 0]
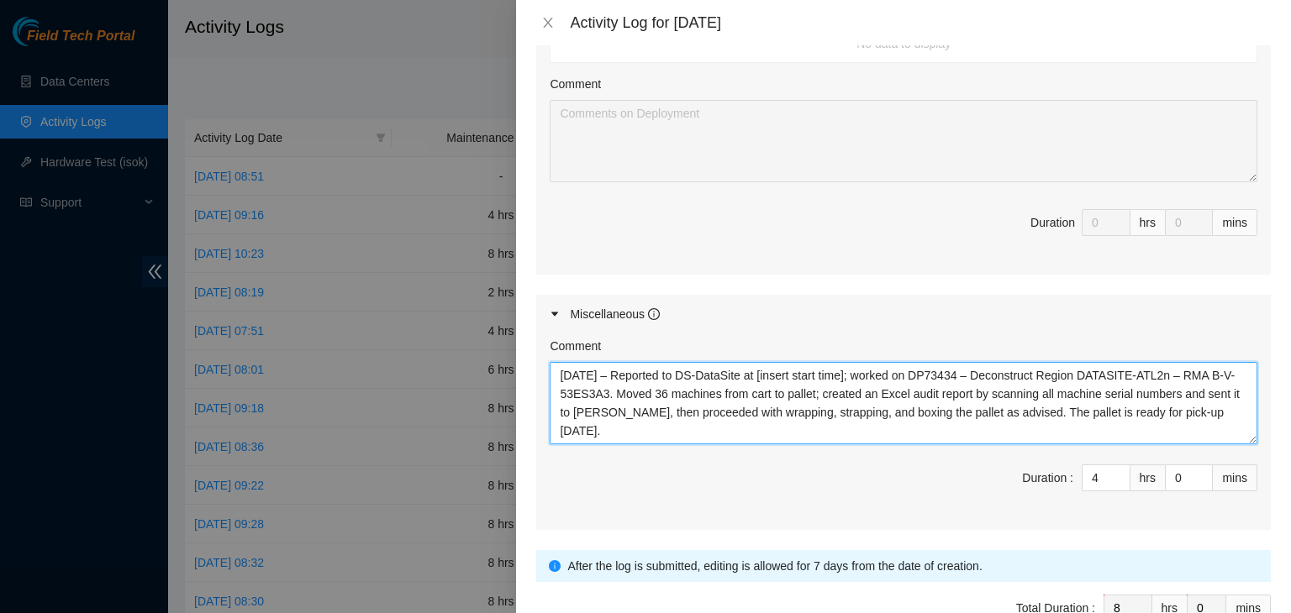
drag, startPoint x: 616, startPoint y: 450, endPoint x: 534, endPoint y: 387, distance: 103.0
click at [534, 387] on div "Note: This activity log is for informational purposes only. You will not be pai…" at bounding box center [903, 329] width 775 height 568
click at [782, 403] on textarea "[DATE] – Reported to DS-DataSite at [insert start time]; worked on DP73434 – De…" at bounding box center [904, 403] width 708 height 82
drag, startPoint x: 868, startPoint y: 390, endPoint x: 630, endPoint y: 380, distance: 238.0
click at [630, 380] on textarea "[DATE] – Reported to DS-DataSite at [insert start time]; worked on DP73434 – De…" at bounding box center [904, 403] width 708 height 82
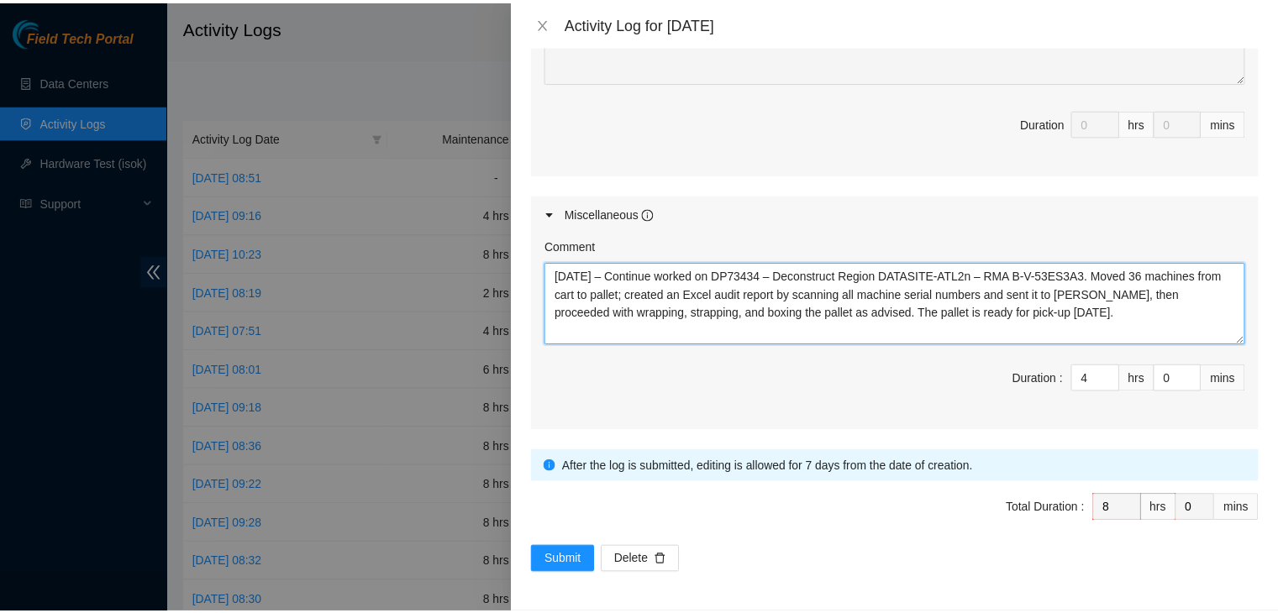
scroll to position [1122, 0]
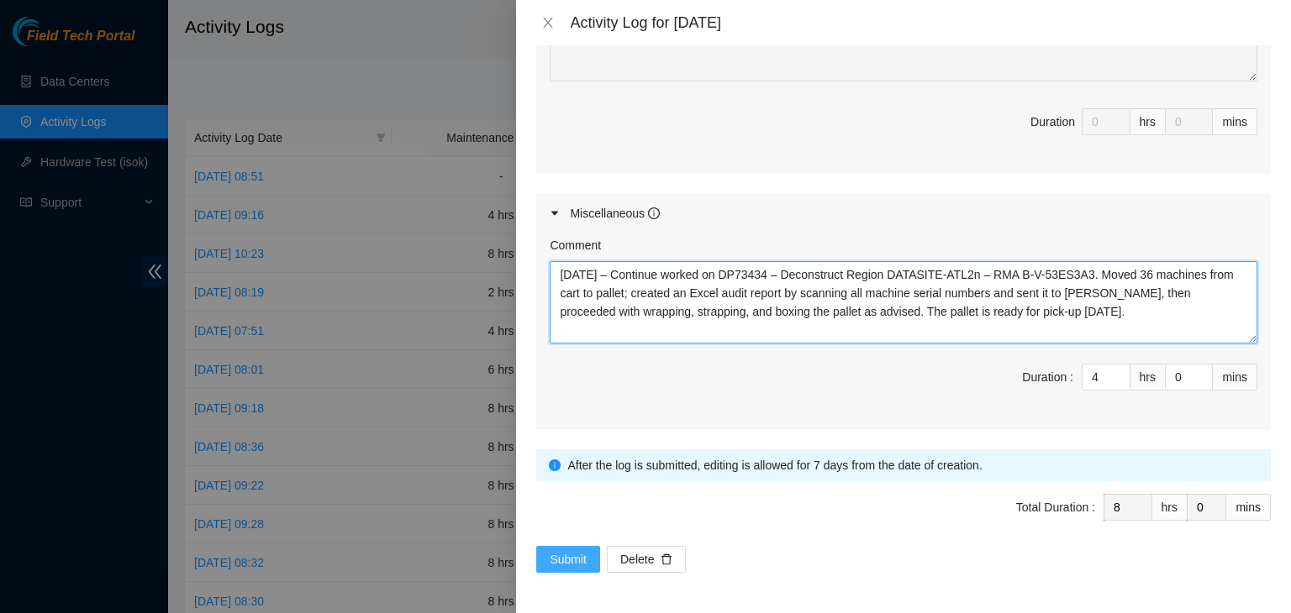
type textarea "[DATE] – Continue worked on DP73434 – Deconstruct Region DATASITE-ATL2n – RMA B…"
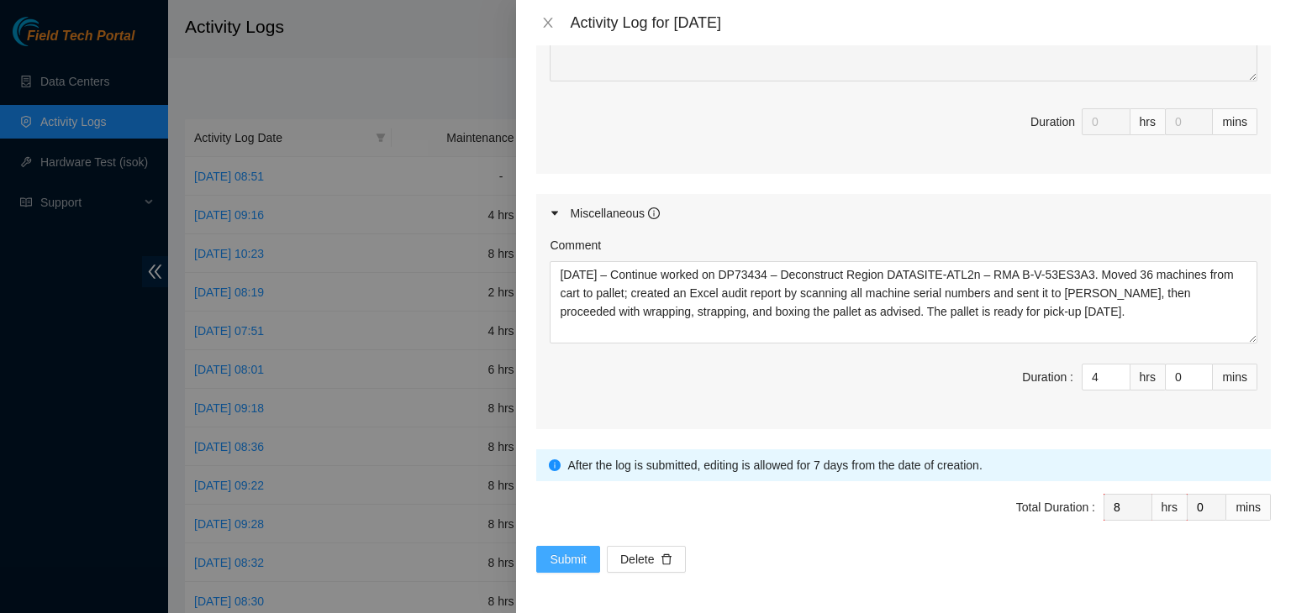
click at [571, 563] on span "Submit" at bounding box center [568, 559] width 37 height 18
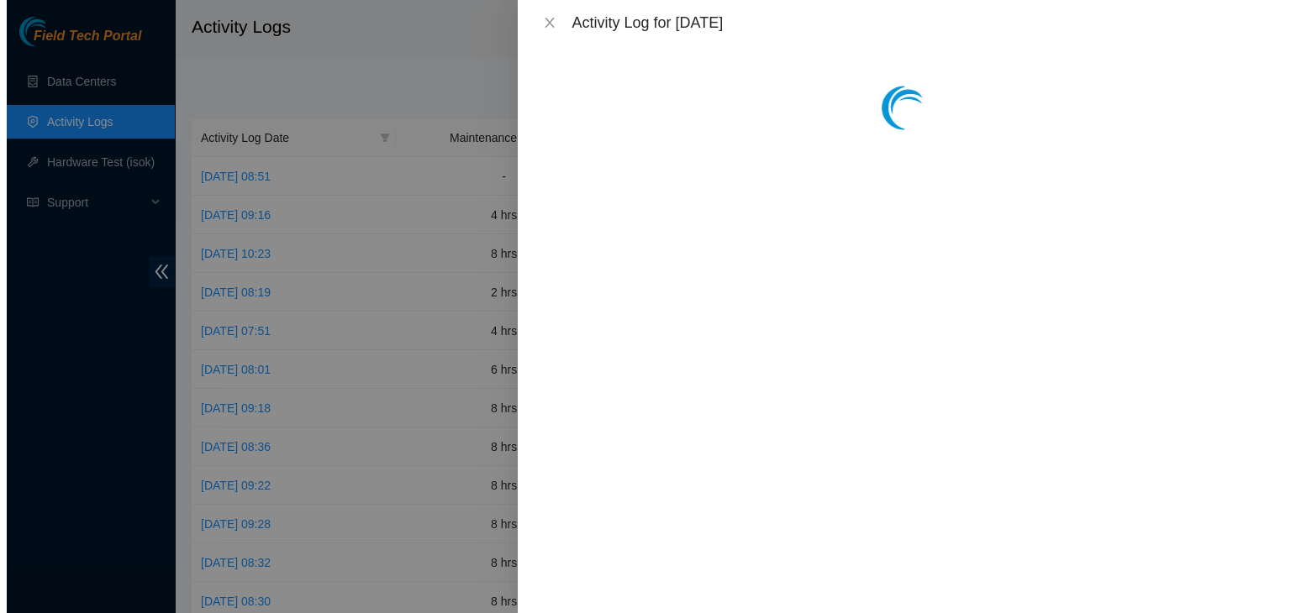
scroll to position [0, 0]
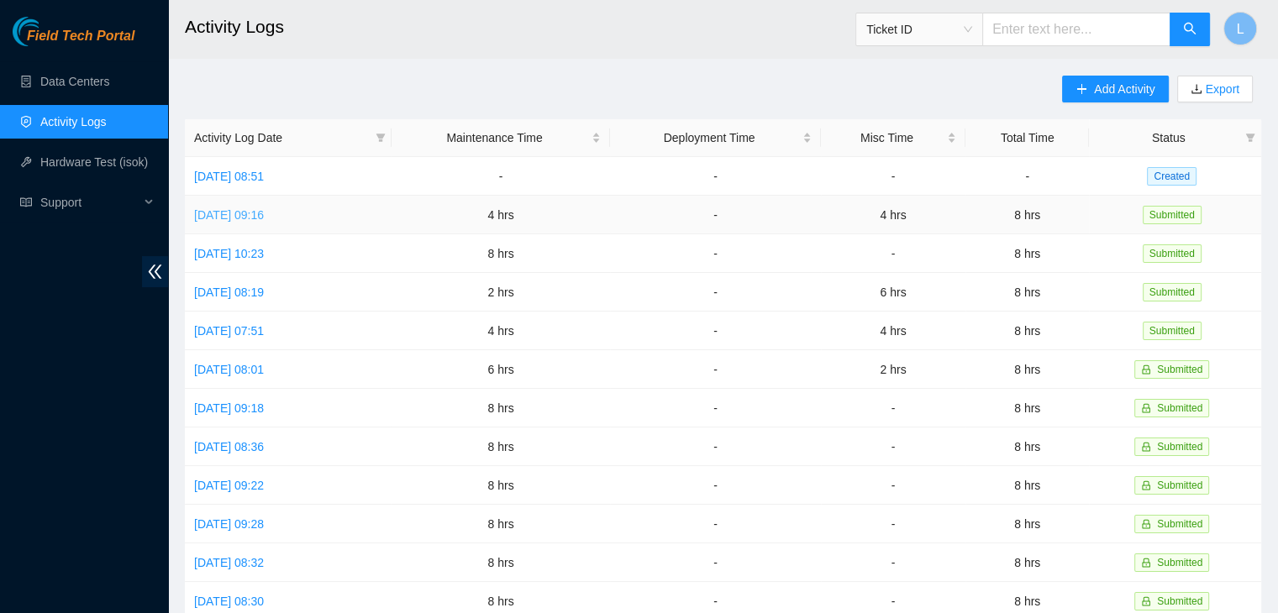
click at [264, 219] on link "[DATE] 09:16" at bounding box center [229, 214] width 70 height 13
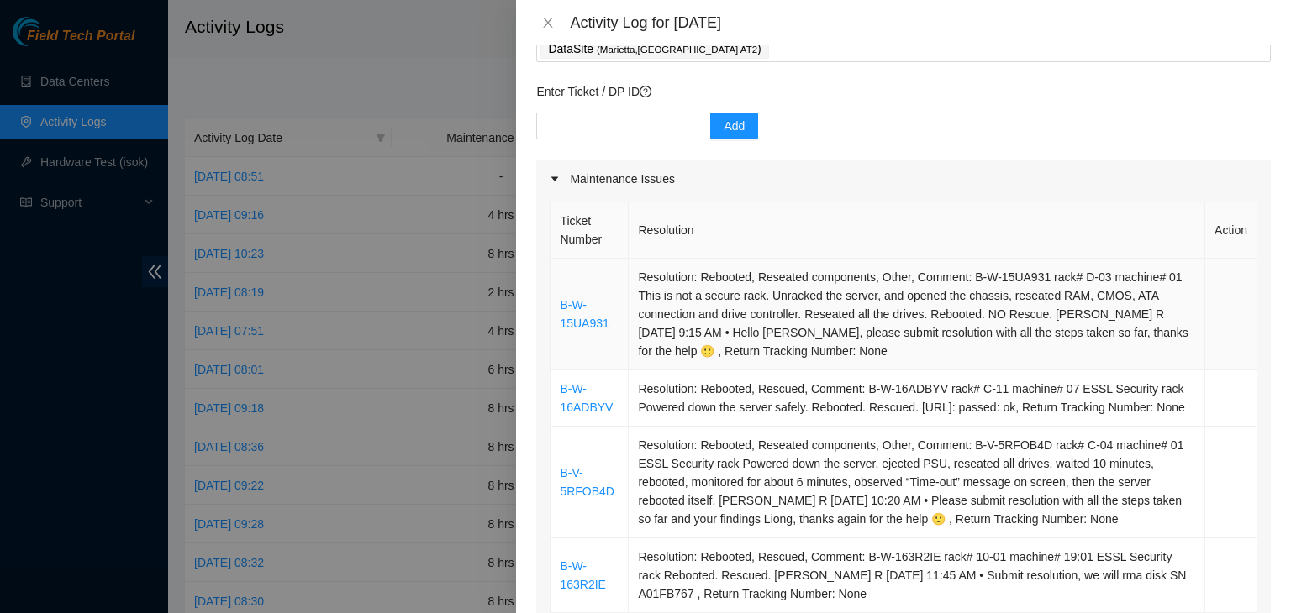
scroll to position [420, 0]
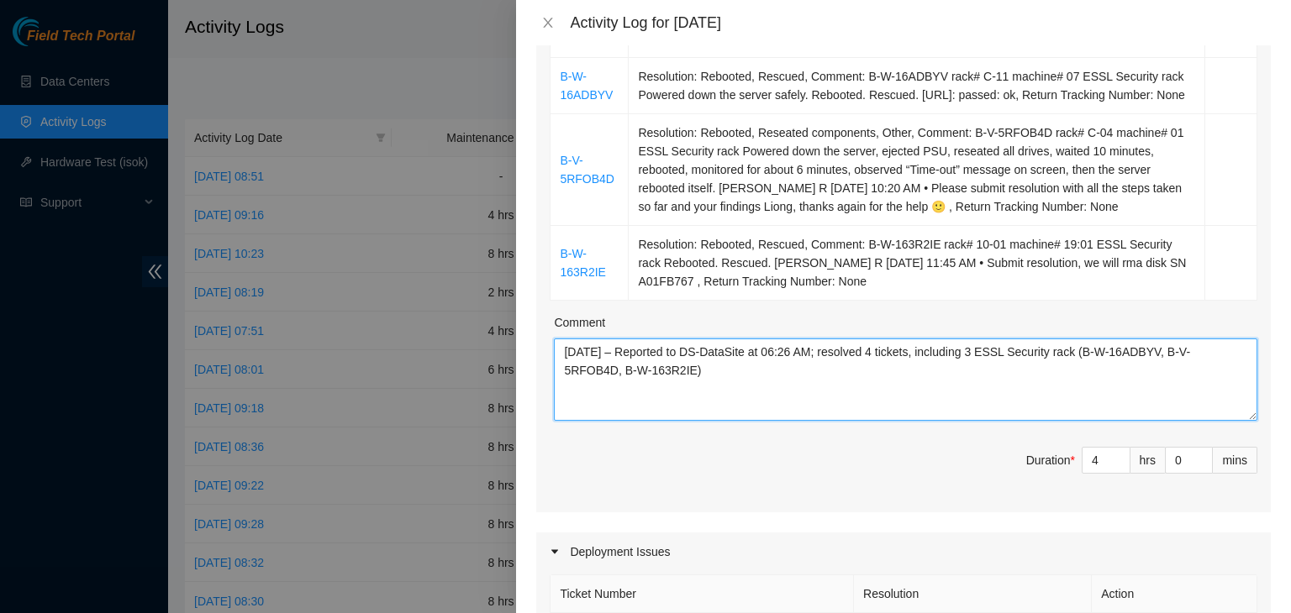
drag, startPoint x: 696, startPoint y: 393, endPoint x: 550, endPoint y: 376, distance: 147.3
click at [550, 376] on div "Ticket Number Resolution Action B-W-15UA931 Resolution: Rebooted, Reseated comp…" at bounding box center [903, 199] width 734 height 627
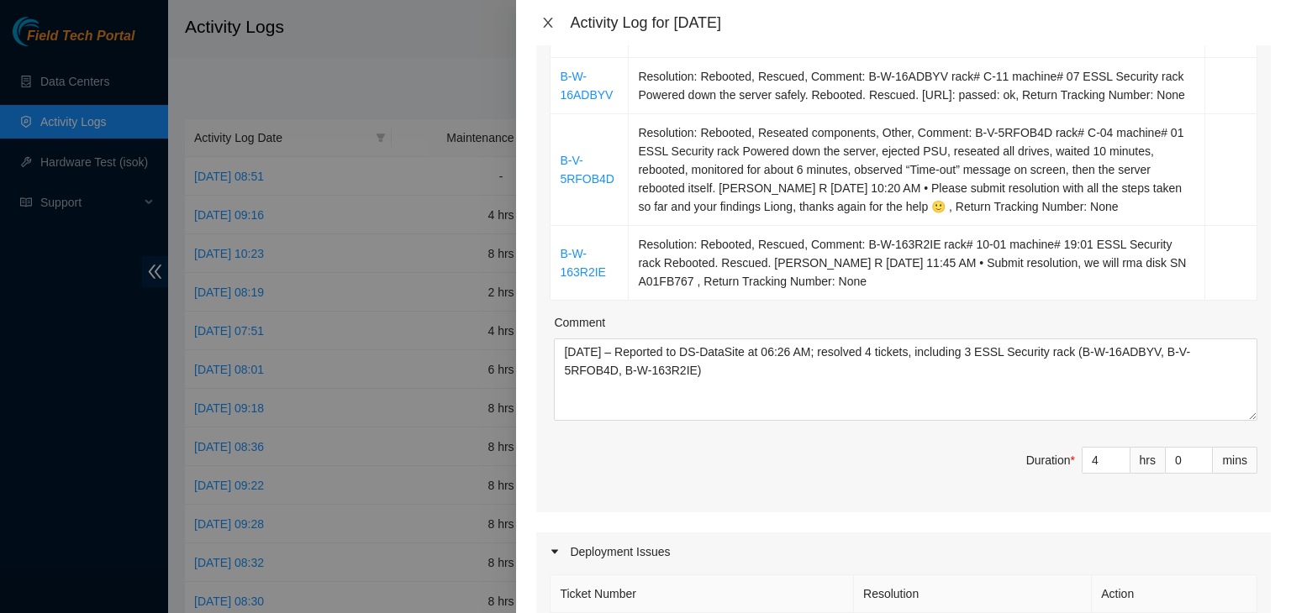
click at [555, 27] on button "Close" at bounding box center [548, 23] width 24 height 16
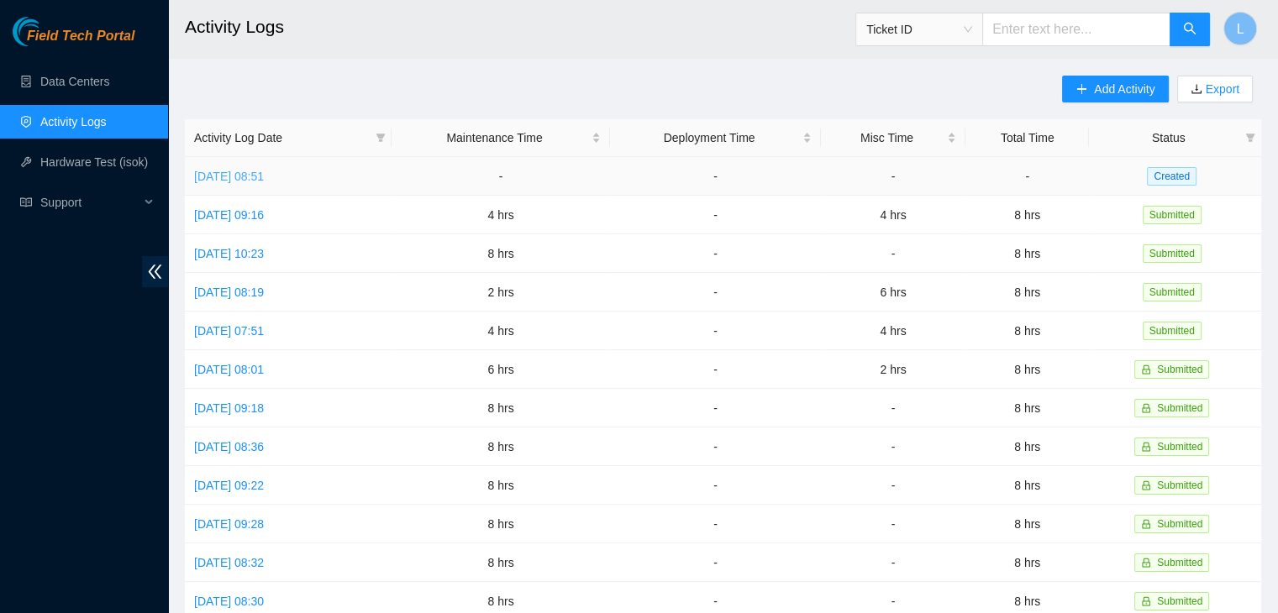
click at [264, 182] on link "[DATE] 08:51" at bounding box center [229, 176] width 70 height 13
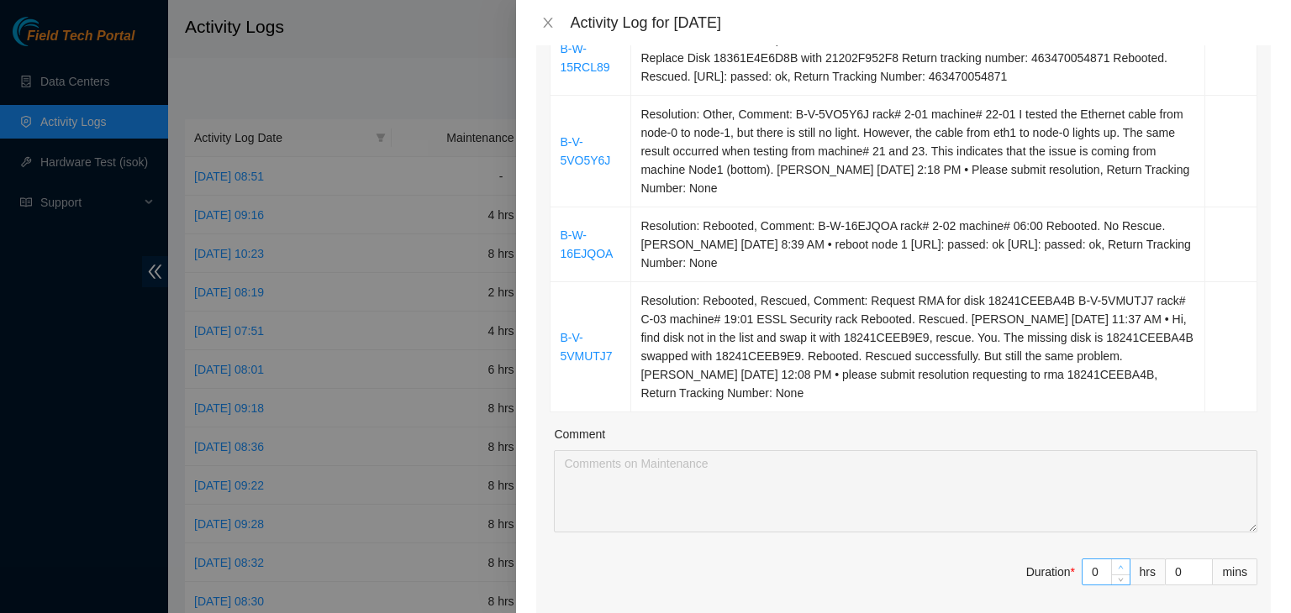
type input "1"
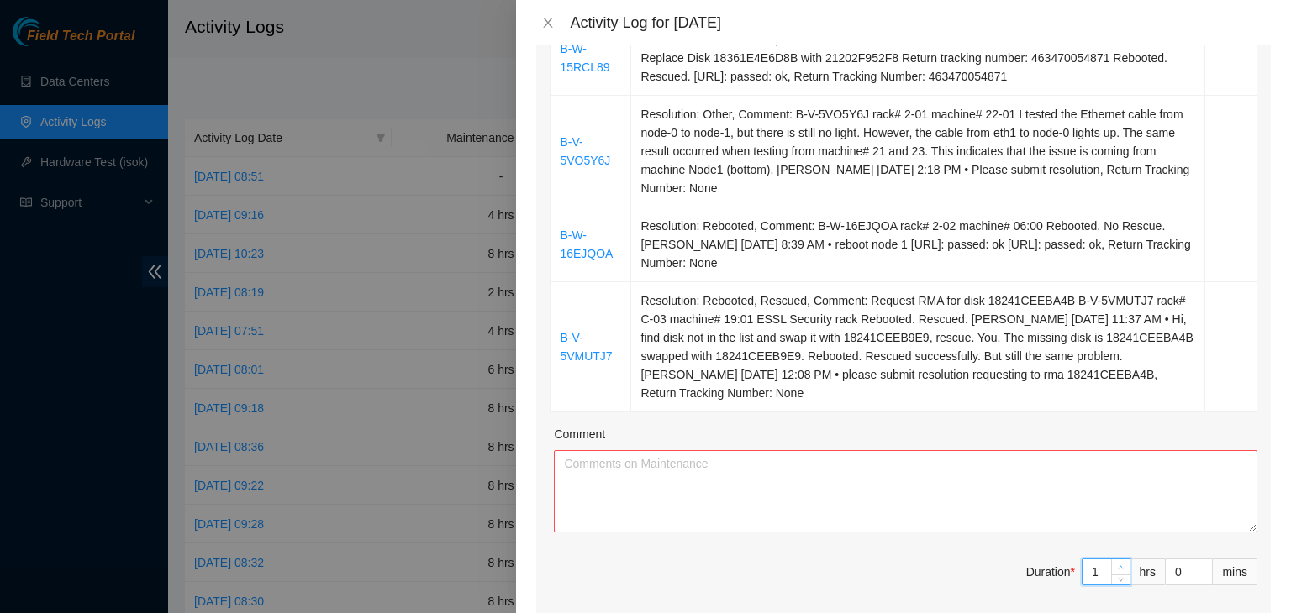
click at [1118, 565] on icon "up" at bounding box center [1121, 568] width 6 height 6
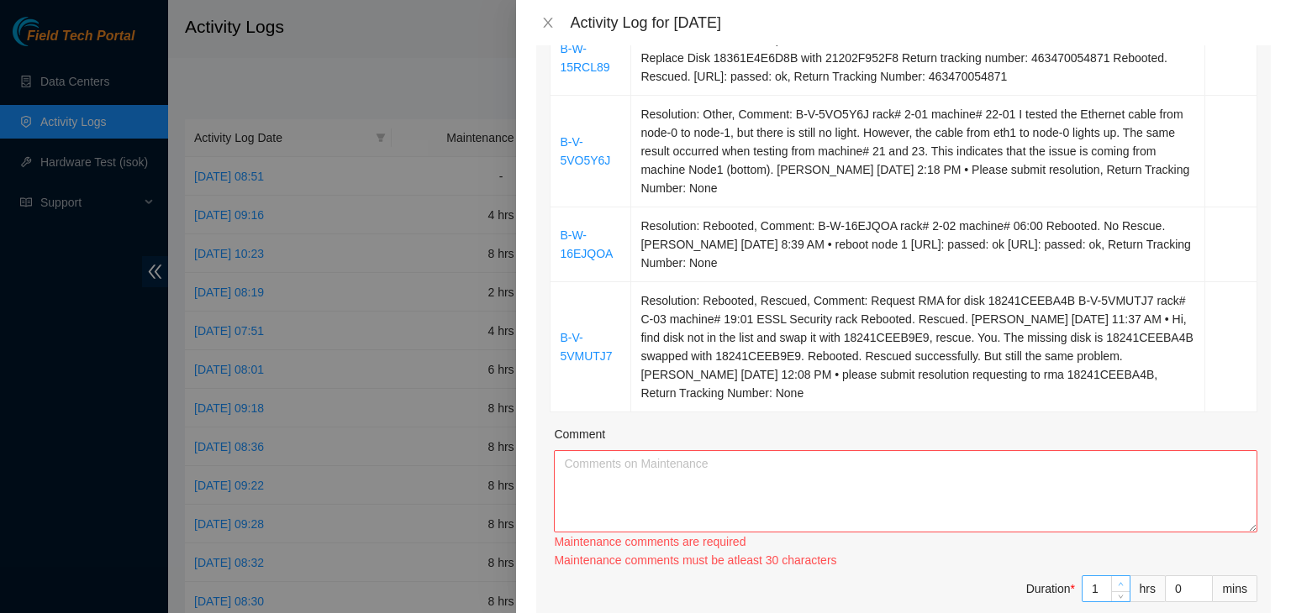
click at [1108, 564] on div "Maintenance comments must be atleast 30 characters" at bounding box center [905, 560] width 703 height 18
type input "2"
click at [1116, 580] on span "up" at bounding box center [1121, 585] width 10 height 10
type input "3"
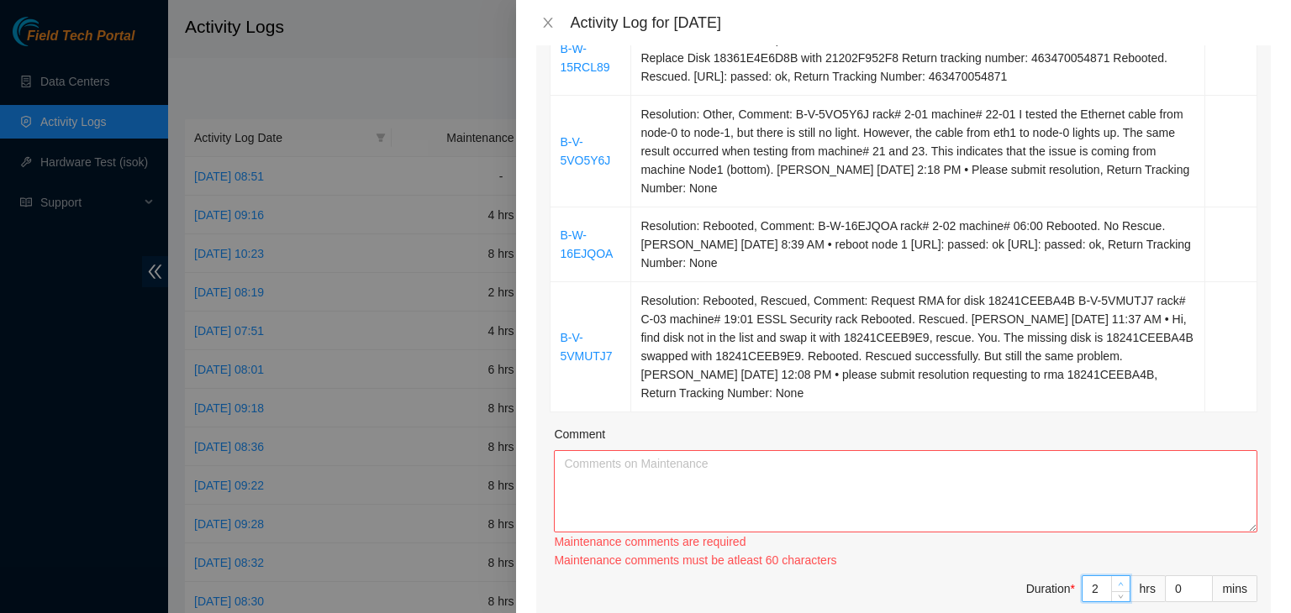
type input "3"
click at [1116, 580] on span "up" at bounding box center [1121, 585] width 10 height 10
type input "4"
click at [1116, 580] on span "up" at bounding box center [1121, 585] width 10 height 10
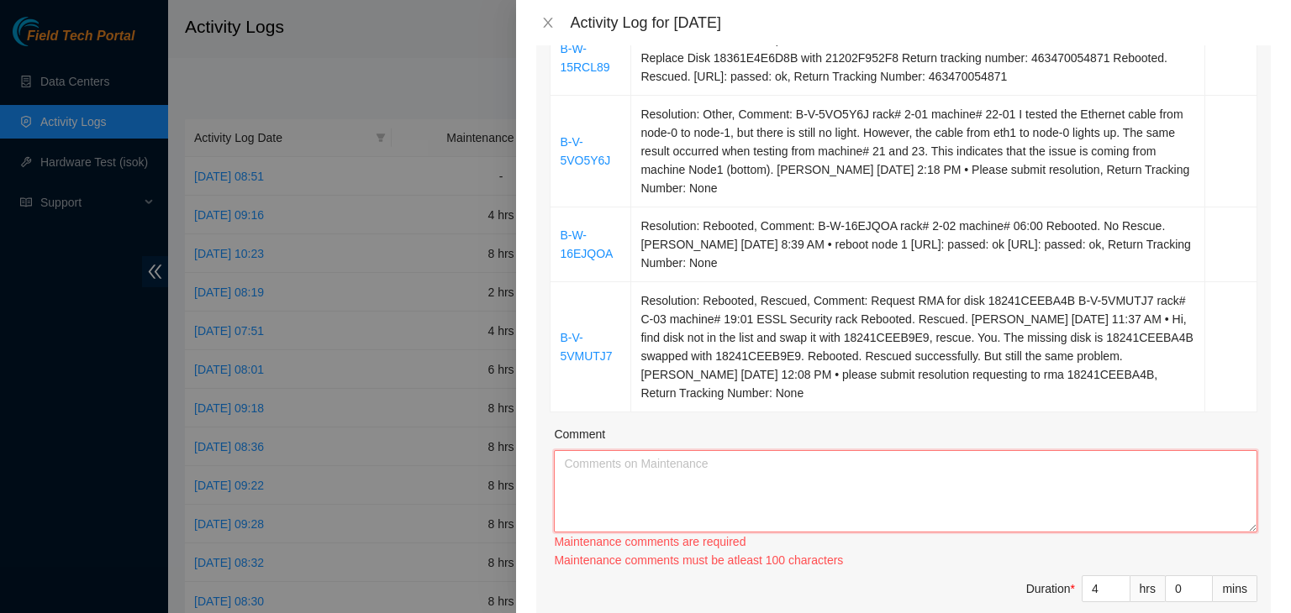
click at [938, 492] on textarea "Comment" at bounding box center [905, 491] width 703 height 82
paste textarea "[DATE] – Reported to DS-DataSite at 06:26 AM; resolved 4 tickets, including 3 E…"
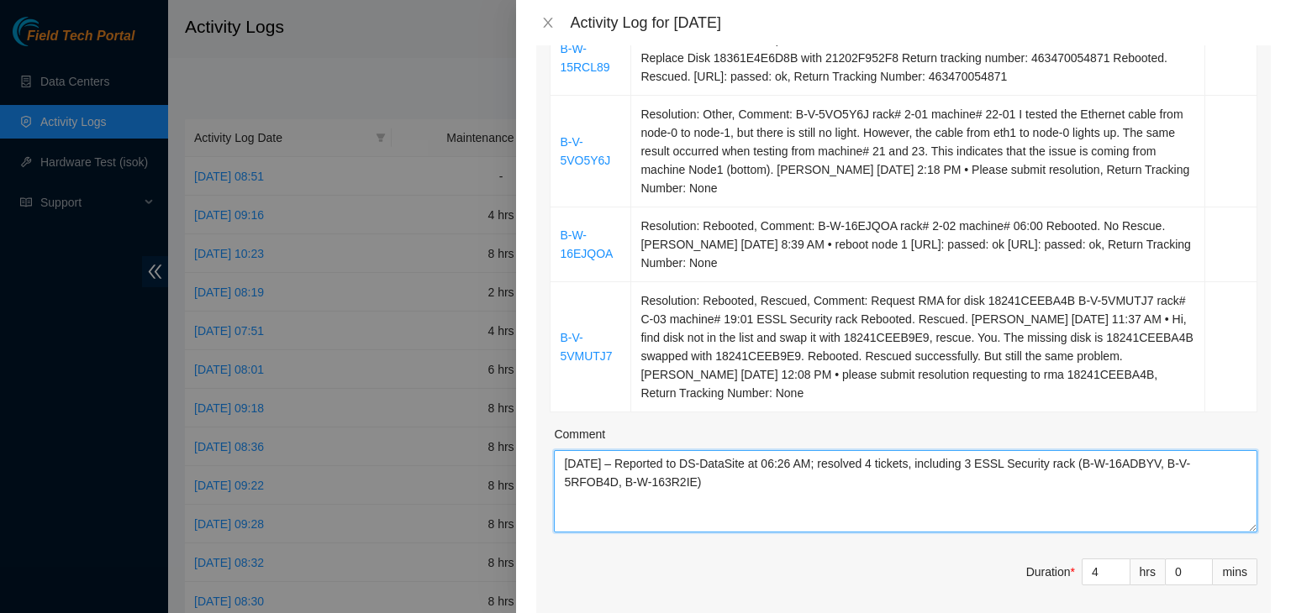
click at [592, 456] on textarea "[DATE] – Reported to DS-DataSite at 06:26 AM; resolved 4 tickets, including 3 E…" at bounding box center [905, 491] width 703 height 82
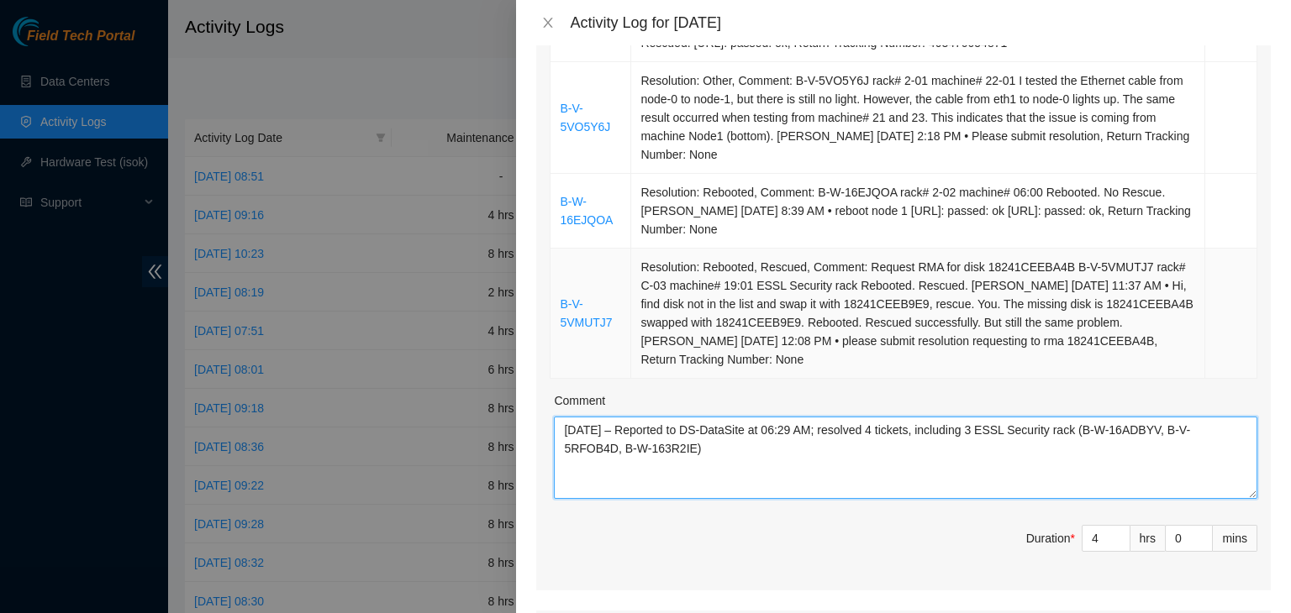
scroll to position [504, 0]
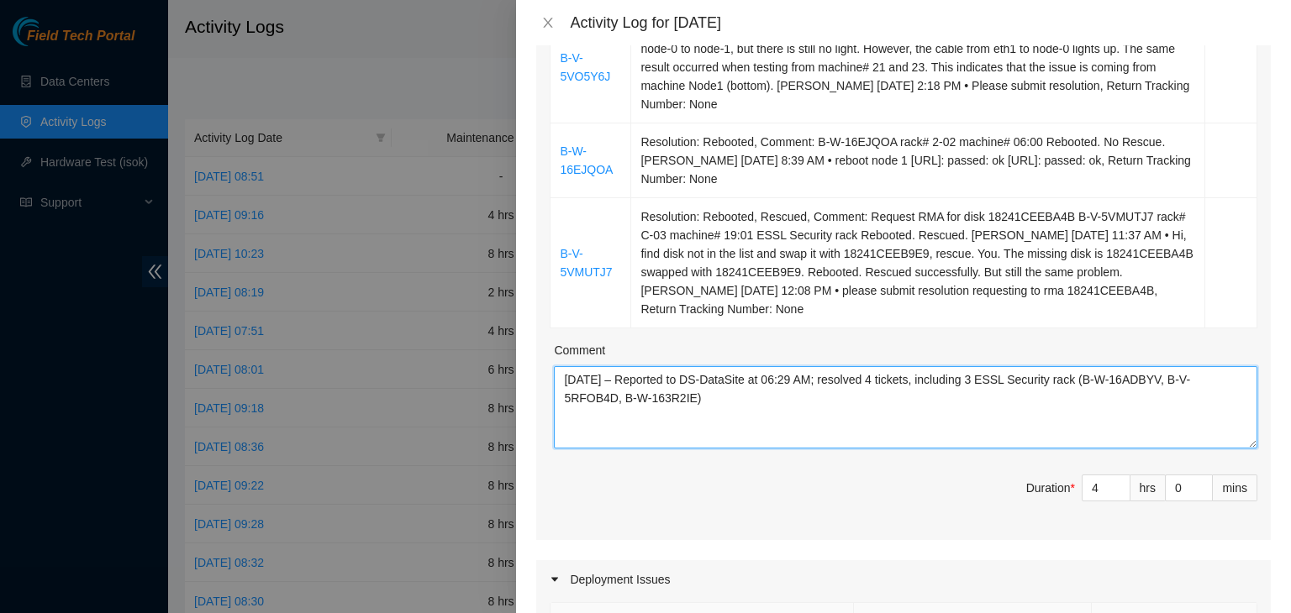
click at [884, 382] on textarea "[DATE] – Reported to DS-DataSite at 06:29 AM; resolved 4 tickets, including 3 E…" at bounding box center [905, 407] width 703 height 82
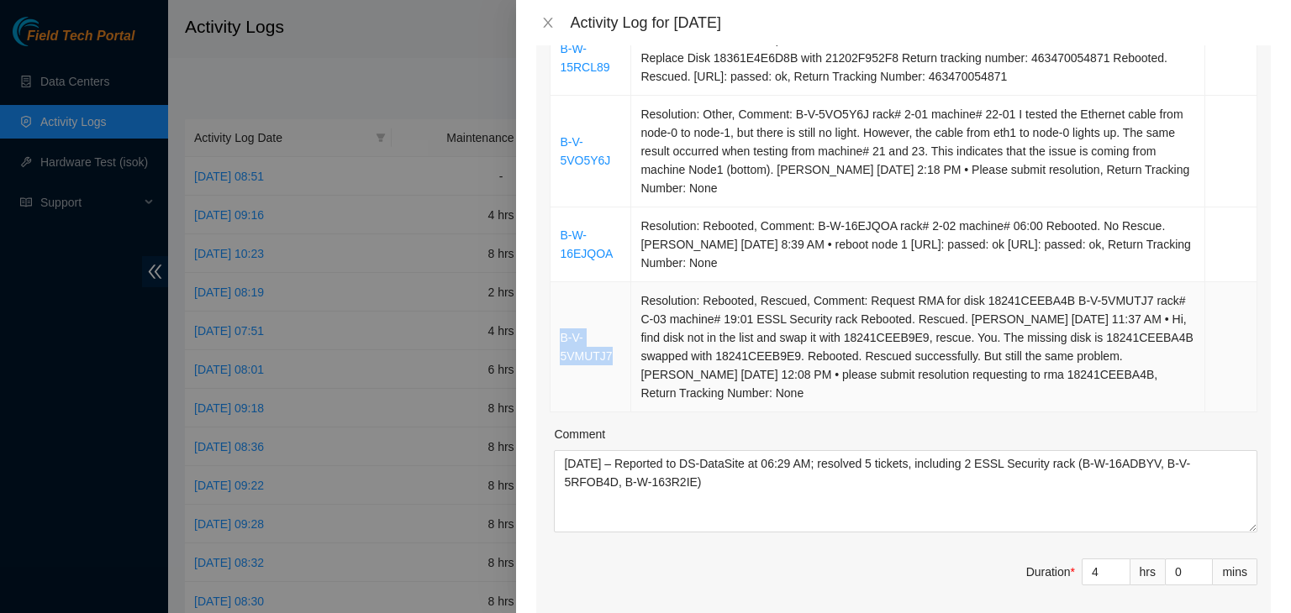
drag, startPoint x: 608, startPoint y: 358, endPoint x: 559, endPoint y: 343, distance: 51.8
click at [559, 343] on td "B-V-5VMUTJ7" at bounding box center [590, 347] width 81 height 130
copy link "B-V-5VMUTJ7"
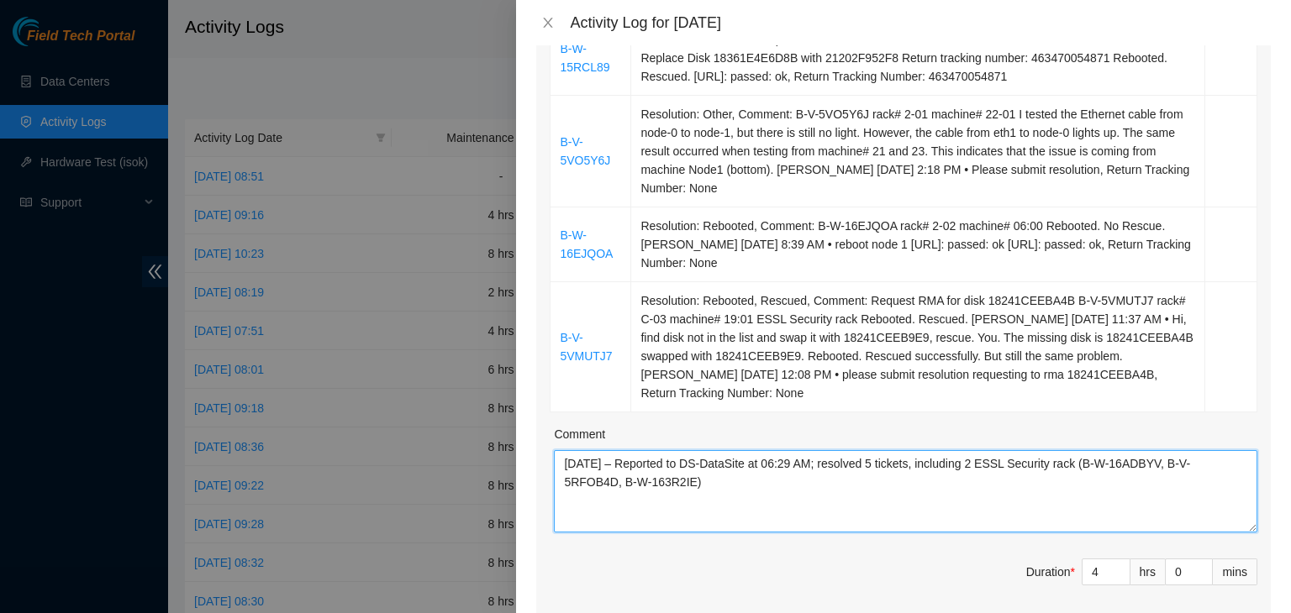
drag, startPoint x: 1092, startPoint y: 463, endPoint x: 734, endPoint y: 479, distance: 358.4
click at [734, 479] on textarea "[DATE] – Reported to DS-DataSite at 06:29 AM; resolved 5 tickets, including 2 E…" at bounding box center [905, 491] width 703 height 82
paste textarea "V-5VMUTJ7"
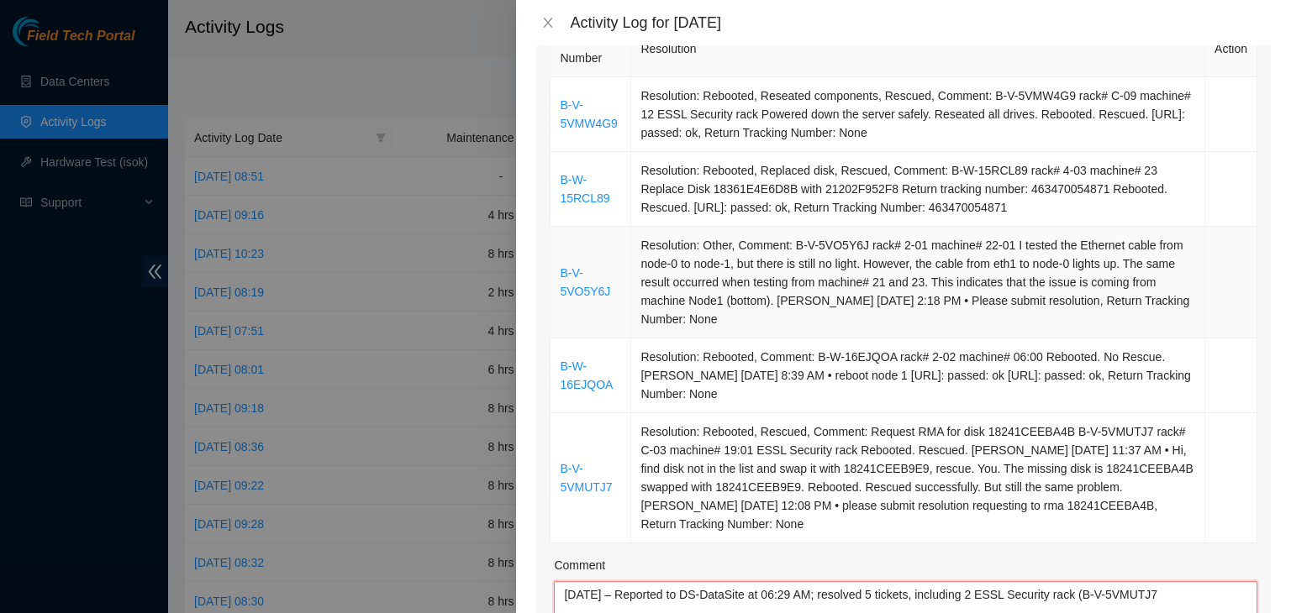
scroll to position [252, 0]
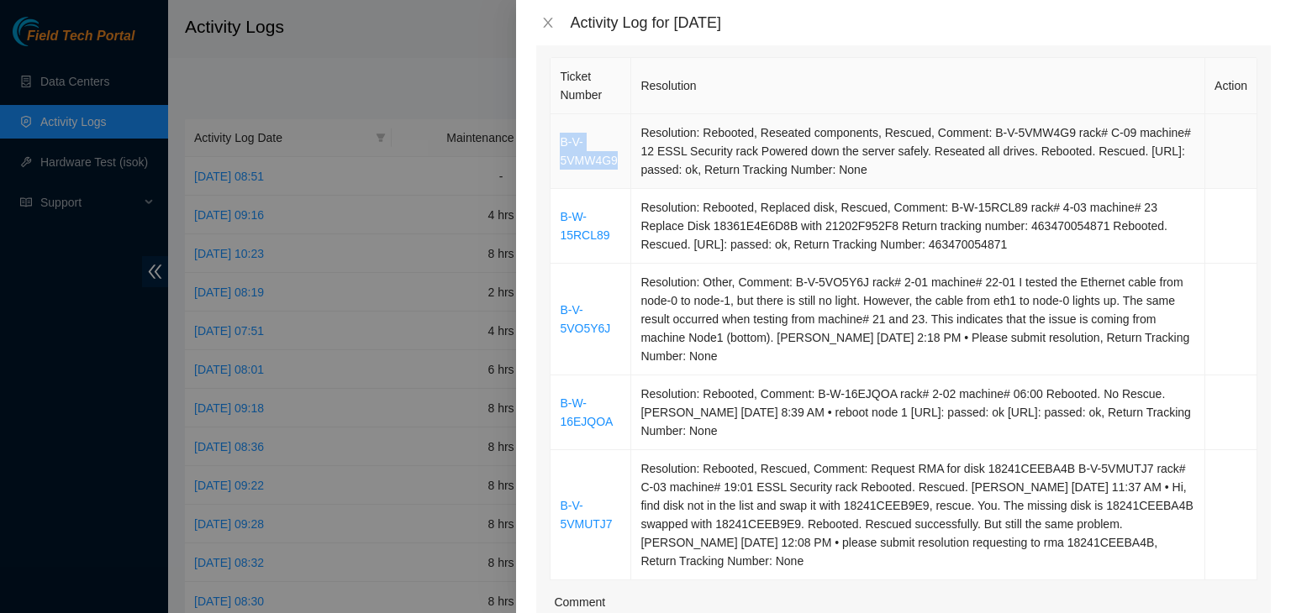
drag, startPoint x: 623, startPoint y: 166, endPoint x: 555, endPoint y: 147, distance: 70.5
click at [555, 147] on td "B-V-5VMW4G9" at bounding box center [590, 151] width 81 height 75
copy link "B-V-5VMW4G9"
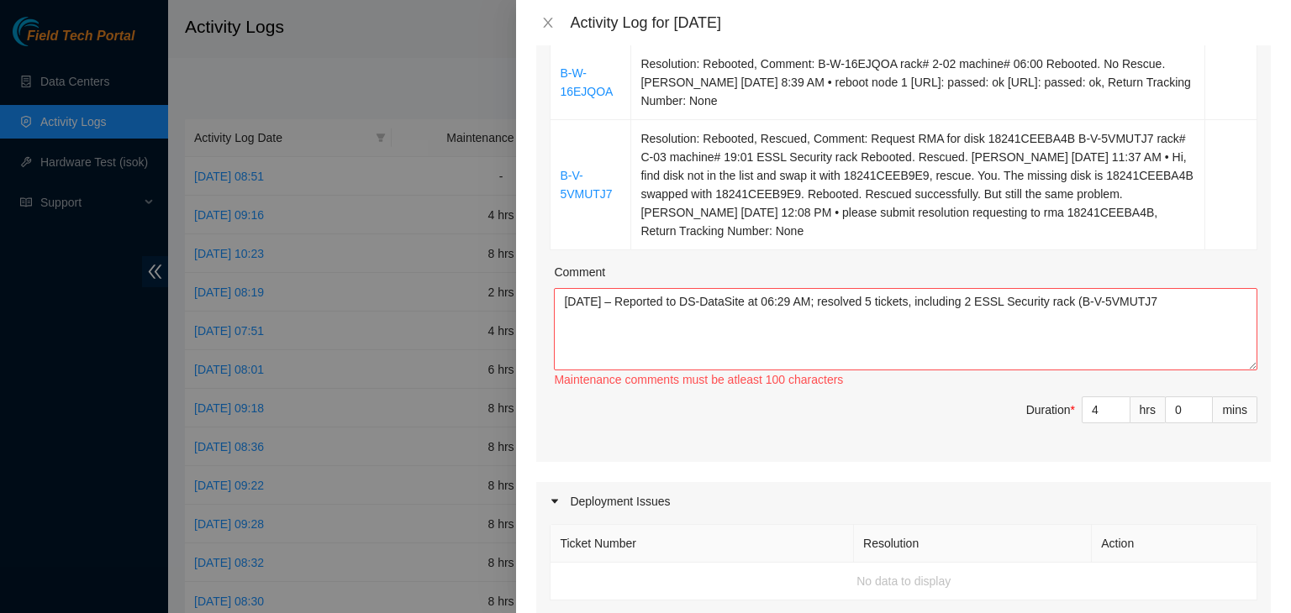
scroll to position [588, 0]
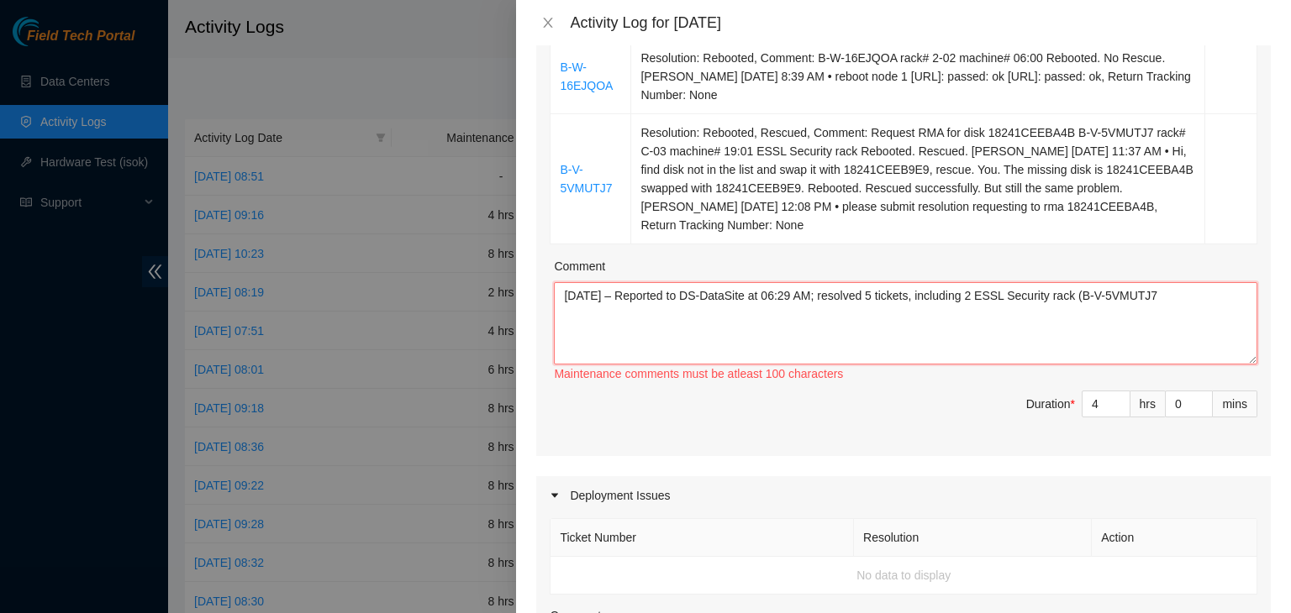
click at [1189, 297] on textarea "[DATE] – Reported to DS-DataSite at 06:29 AM; resolved 5 tickets, including 2 E…" at bounding box center [905, 323] width 703 height 82
paste textarea "B-V-5VMW4G9"
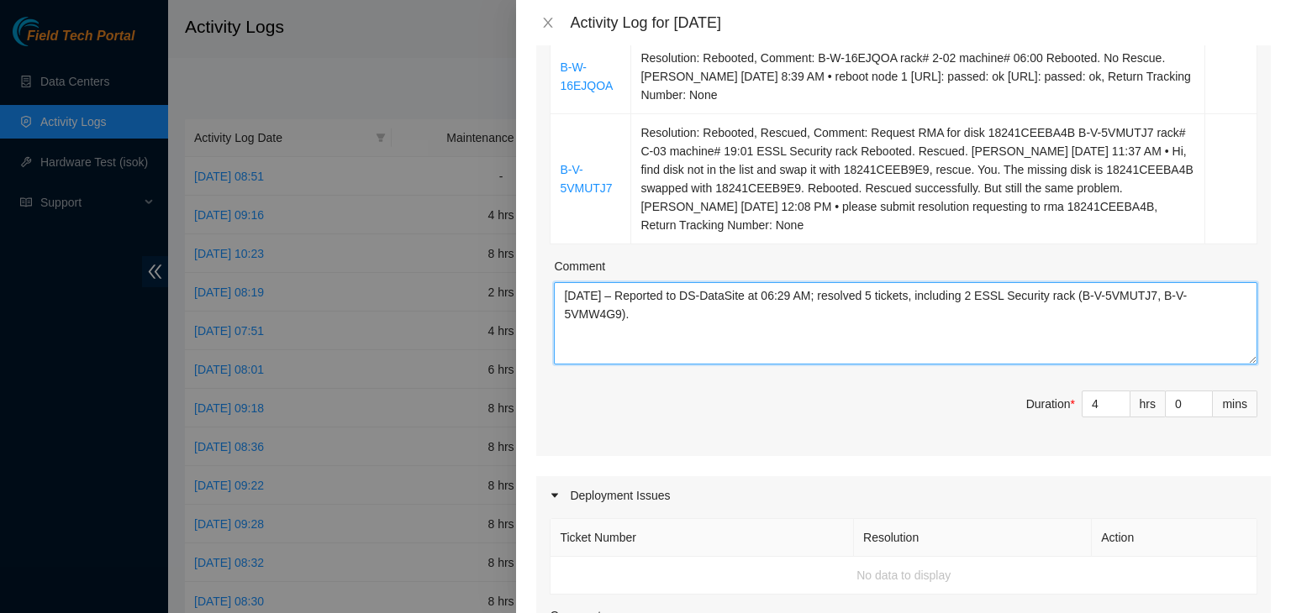
click at [773, 342] on textarea "[DATE] – Reported to DS-DataSite at 06:29 AM; resolved 5 tickets, including 2 E…" at bounding box center [905, 323] width 703 height 82
paste textarea "Processed incoming and outgoing packages."
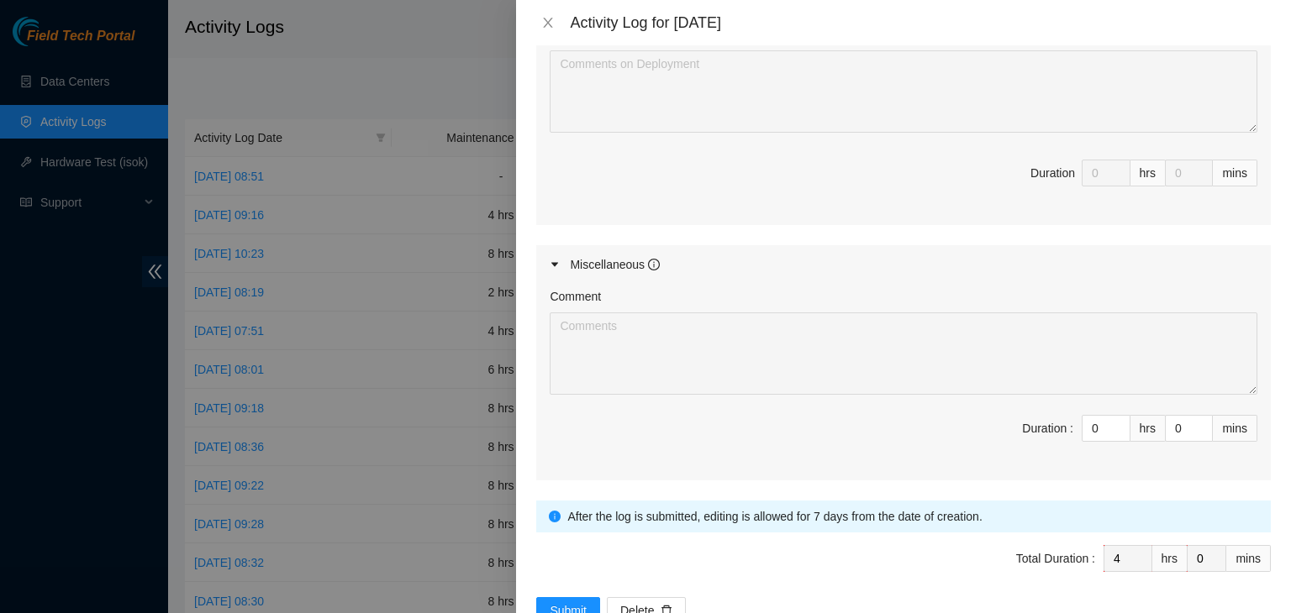
scroll to position [1215, 0]
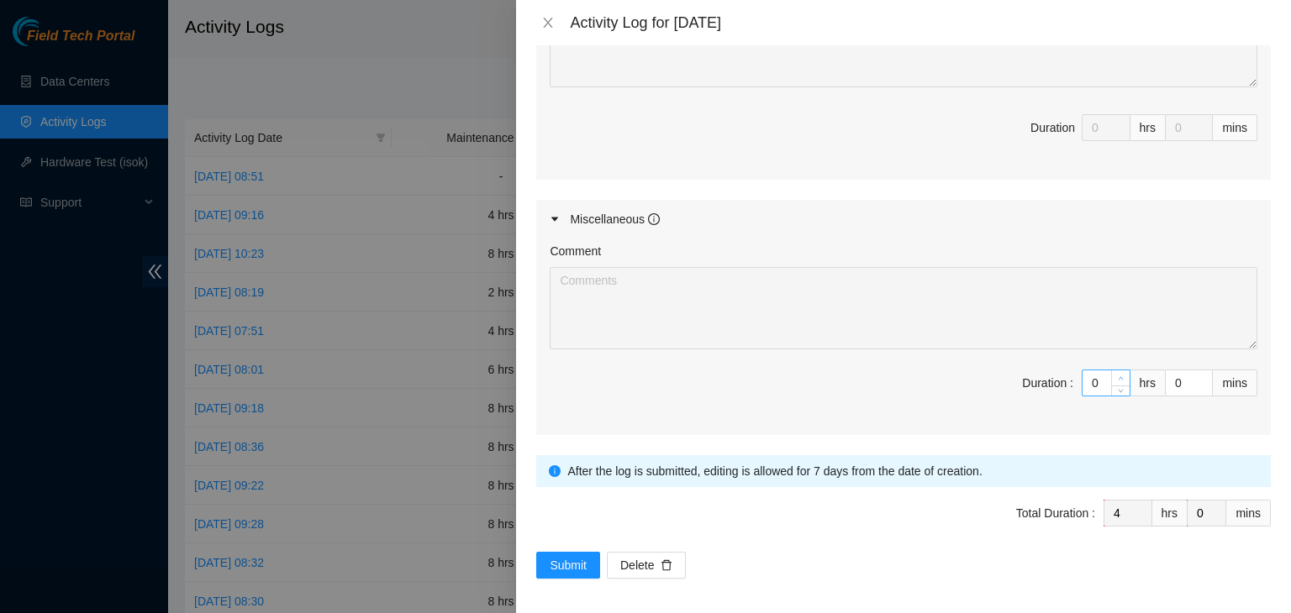
type textarea "[DATE] – Reported to DS-DataSite at 06:29 AM; resolved 5 tickets, including 2 E…"
type input "1"
type input "5"
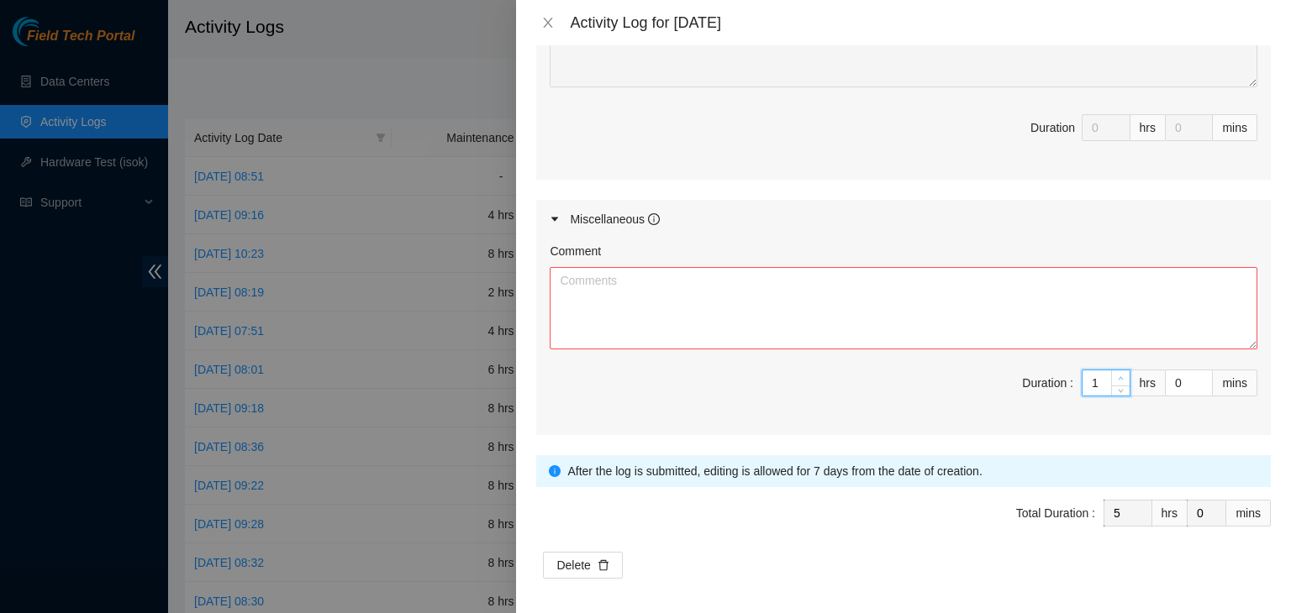
click at [1118, 376] on icon "up" at bounding box center [1121, 379] width 6 height 6
type input "2"
type input "6"
click at [1118, 376] on icon "up" at bounding box center [1121, 379] width 6 height 6
type input "3"
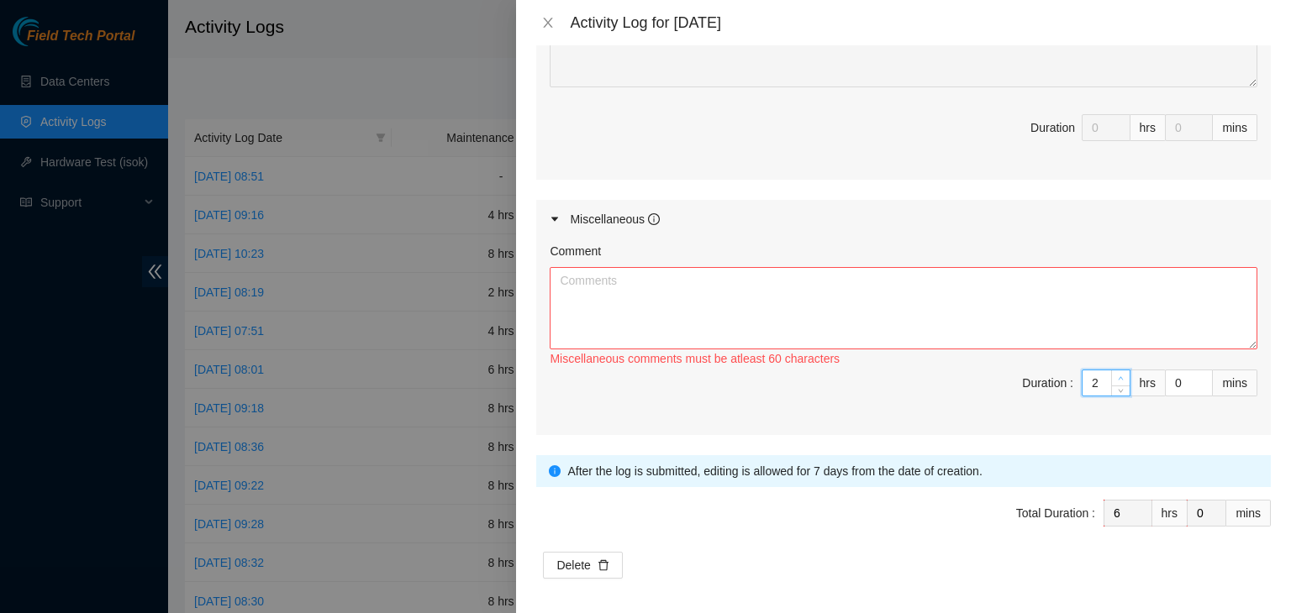
type input "7"
click at [1118, 376] on icon "up" at bounding box center [1121, 379] width 6 height 6
type input "4"
type input "8"
click at [1118, 376] on icon "up" at bounding box center [1121, 379] width 6 height 6
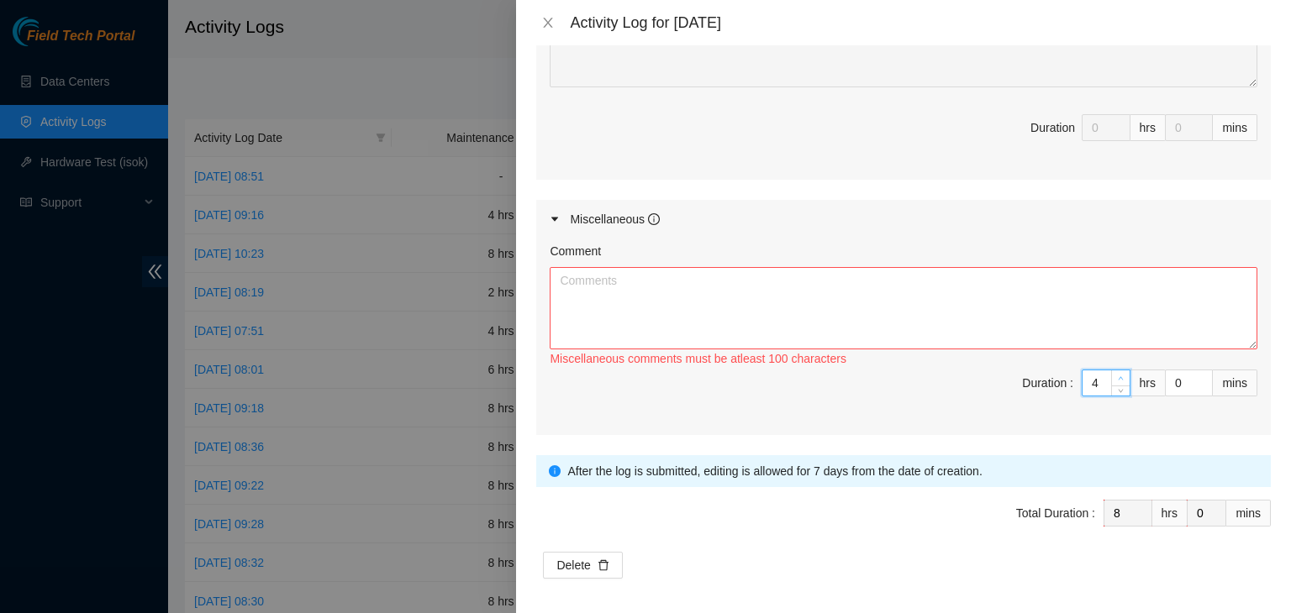
type input "5"
type input "9"
click at [1118, 376] on icon "up" at bounding box center [1121, 379] width 6 height 6
type input "4"
type input "8"
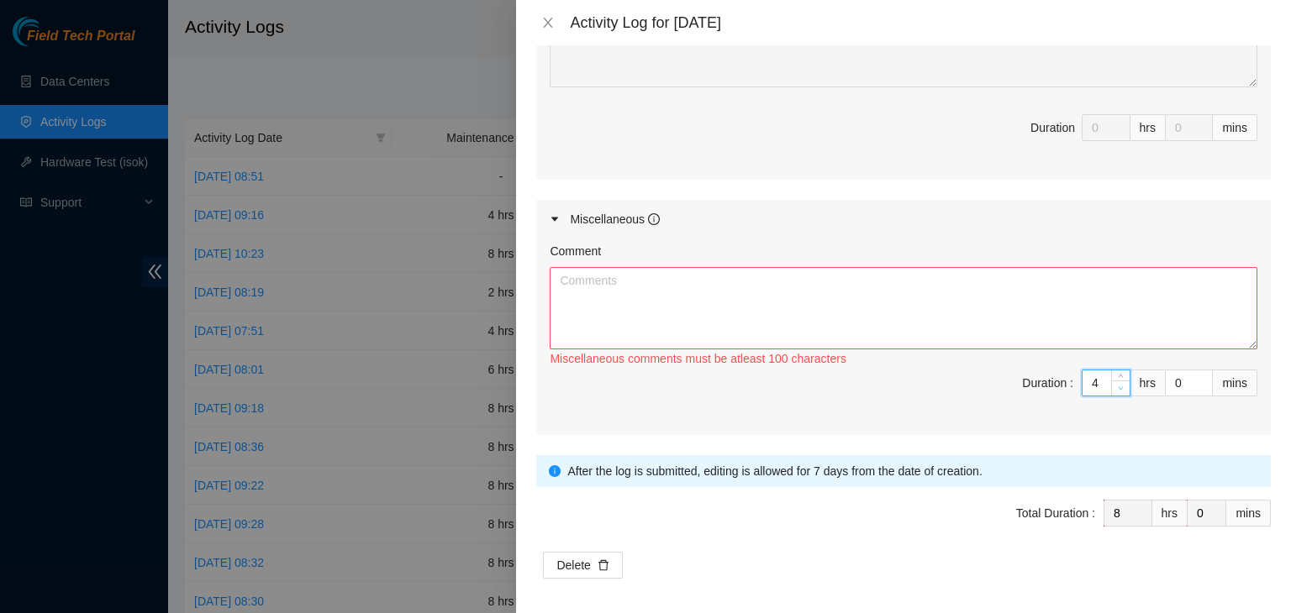
click at [1111, 389] on span "Decrease Value" at bounding box center [1120, 388] width 18 height 15
click at [682, 297] on textarea "Comment" at bounding box center [904, 308] width 708 height 82
paste textarea "Working on DP73434 – Deconstruct Region DATASITE-ATL2n – RMA B-V-53ES3A3. Machi…"
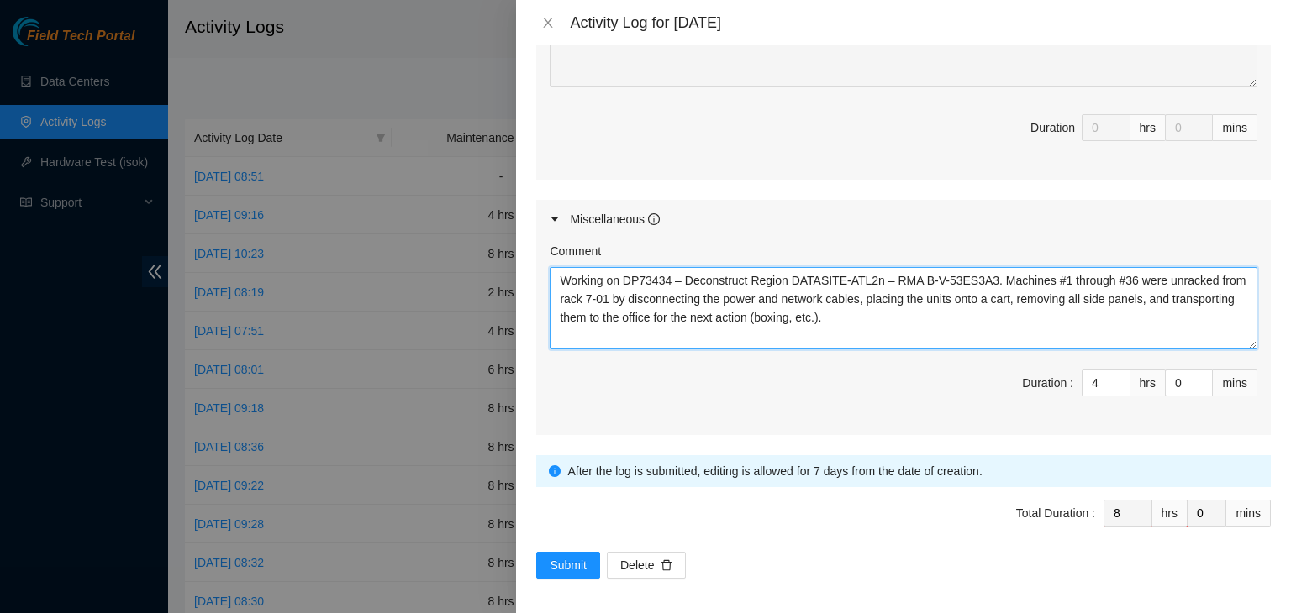
drag, startPoint x: 835, startPoint y: 313, endPoint x: 652, endPoint y: 320, distance: 182.5
click at [652, 320] on textarea "Working on DP73434 – Deconstruct Region DATASITE-ATL2n – RMA B-V-53ES3A3. Machi…" at bounding box center [904, 308] width 708 height 82
click at [696, 321] on textarea "Working on DP73434 – Deconstruct Region DATASITE-ATL2n – RMA B-V-53ES3A3. Machi…" at bounding box center [904, 308] width 708 height 82
paste textarea "Moved 36 machines from cart to pallet; created an Excel audit report by scannin…"
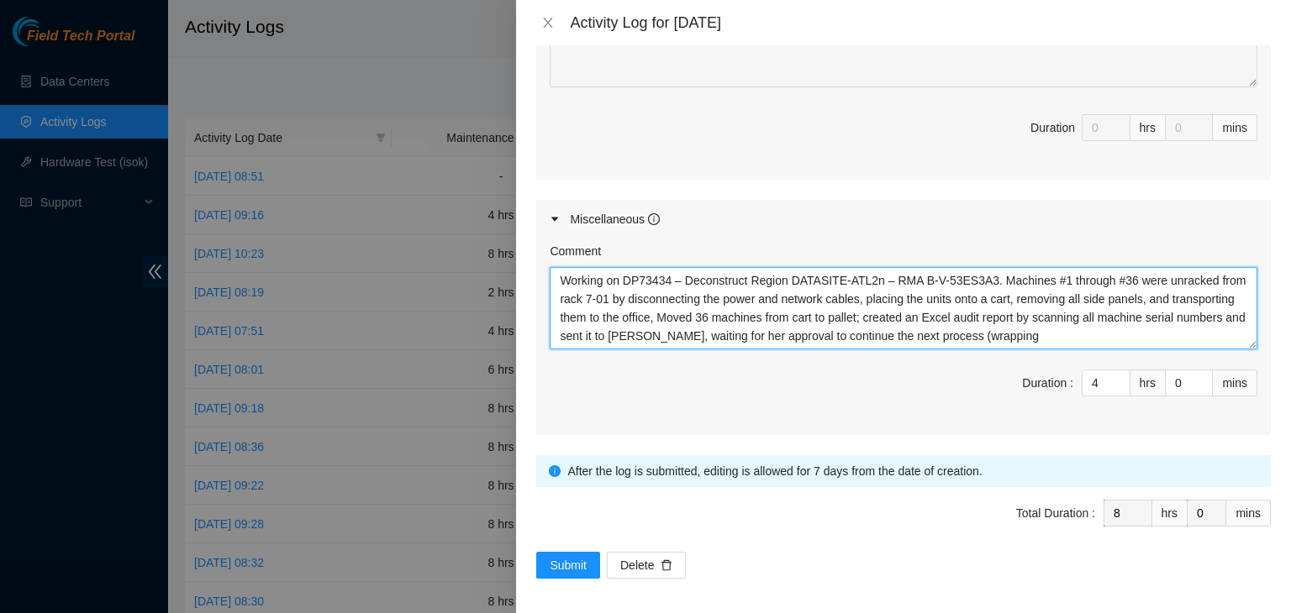
drag, startPoint x: 1042, startPoint y: 335, endPoint x: 982, endPoint y: 333, distance: 60.6
click at [982, 333] on textarea "Working on DP73434 – Deconstruct Region DATASITE-ATL2n – RMA B-V-53ES3A3. Machi…" at bounding box center [904, 308] width 708 height 82
drag, startPoint x: 1030, startPoint y: 329, endPoint x: 978, endPoint y: 330, distance: 52.1
click at [978, 330] on textarea "Working on DP73434 – Deconstruct Region DATASITE-ATL2n – RMA B-V-53ES3A3. Machi…" at bounding box center [904, 308] width 708 height 82
paste textarea ", strapping, and boxing the pallet"
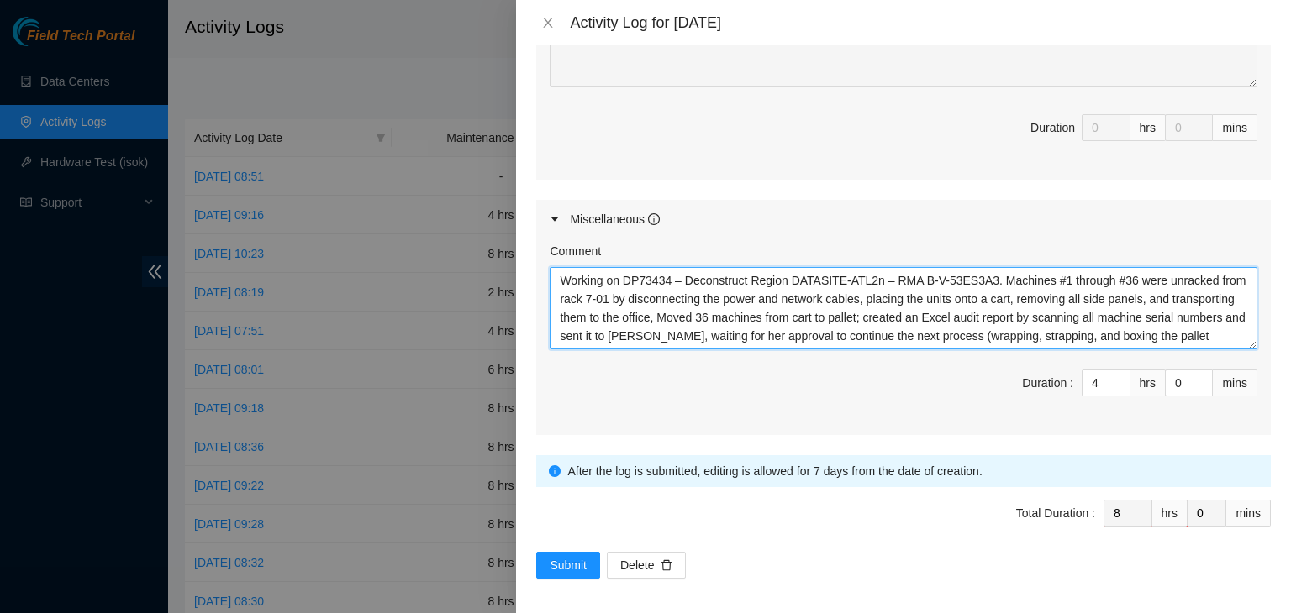
scroll to position [0, 0]
drag, startPoint x: 982, startPoint y: 276, endPoint x: 624, endPoint y: 275, distance: 357.2
click at [624, 275] on textarea "Working on DP73434 – Deconstruct Region DATASITE-ATL2n – RMA B-V-53ES3A3. Machi…" at bounding box center [904, 308] width 708 height 82
paste textarea "- Deconstruct Region DATASITE-ATL2v - RMA B-V-53ES3NZ"
paste textarea "[DATE] – Reported to DS-DataSite at [insert start time]; worked on DP73434 – De…"
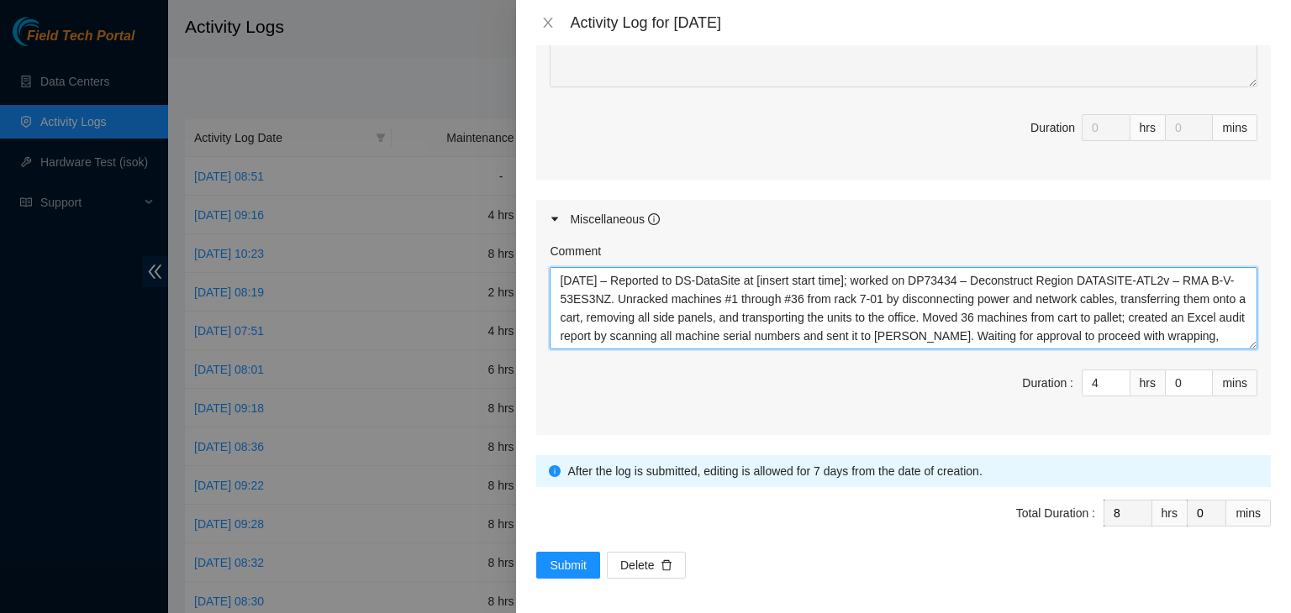
drag, startPoint x: 876, startPoint y: 280, endPoint x: 632, endPoint y: 270, distance: 243.9
click at [632, 270] on textarea "[DATE] – Reported to DS-DataSite at [insert start time]; worked on DP73434 – De…" at bounding box center [904, 308] width 708 height 82
click at [836, 310] on textarea "[DATE] – Worked on DP73434 – Deconstruct Region DATASITE-ATL2v – RMA B-V-53ES3N…" at bounding box center [904, 308] width 708 height 82
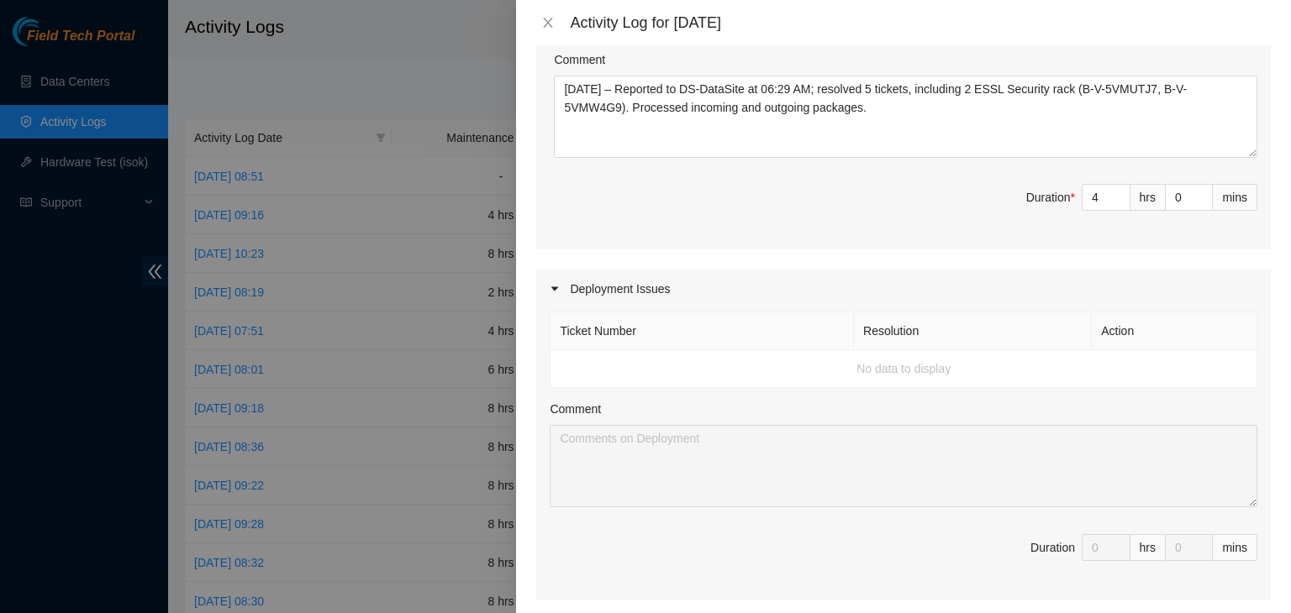
scroll to position [963, 0]
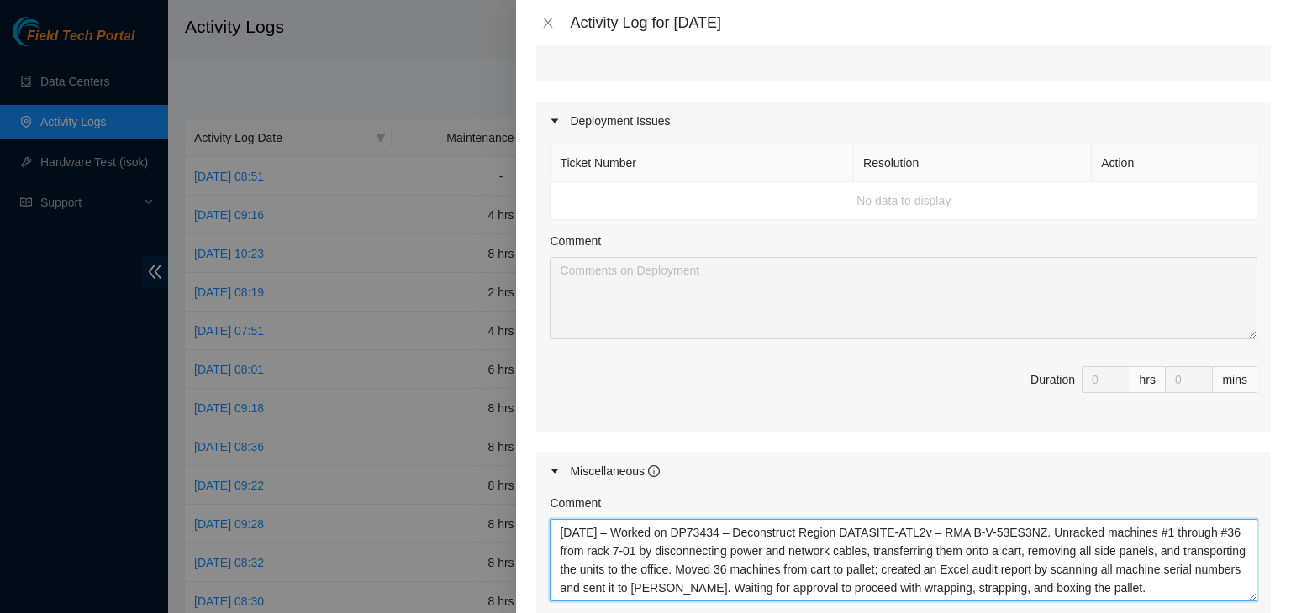
type textarea "[DATE] – Worked on DP73434 – Deconstruct Region DATASITE-ATL2v – RMA B-V-53ES3N…"
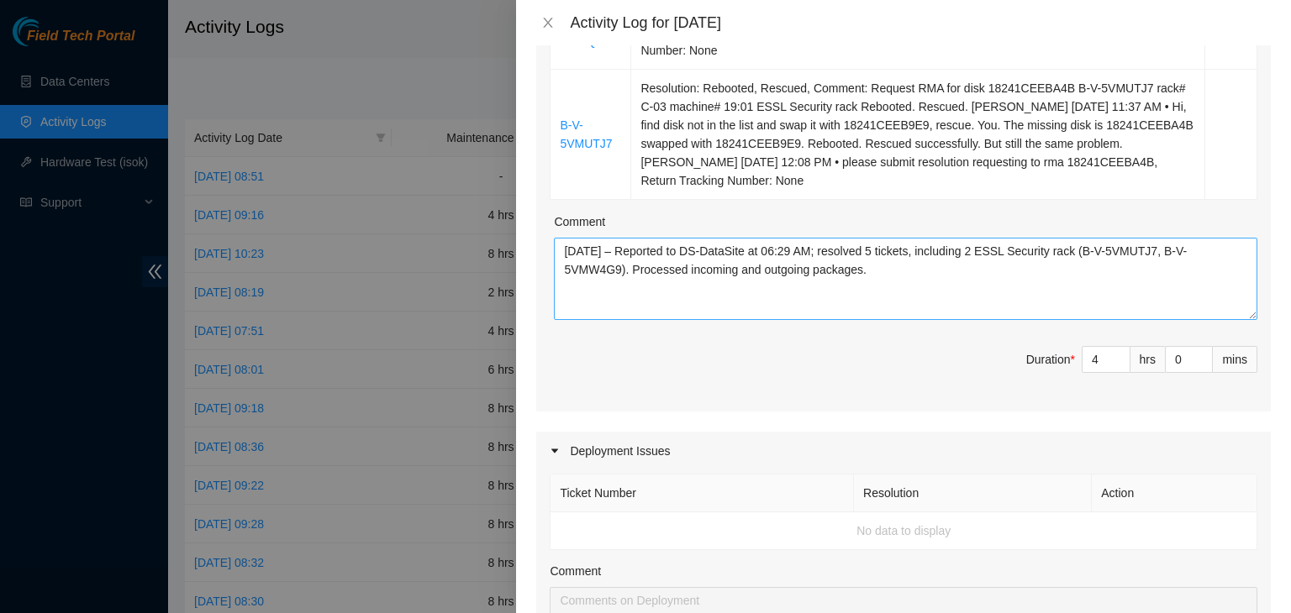
scroll to position [627, 0]
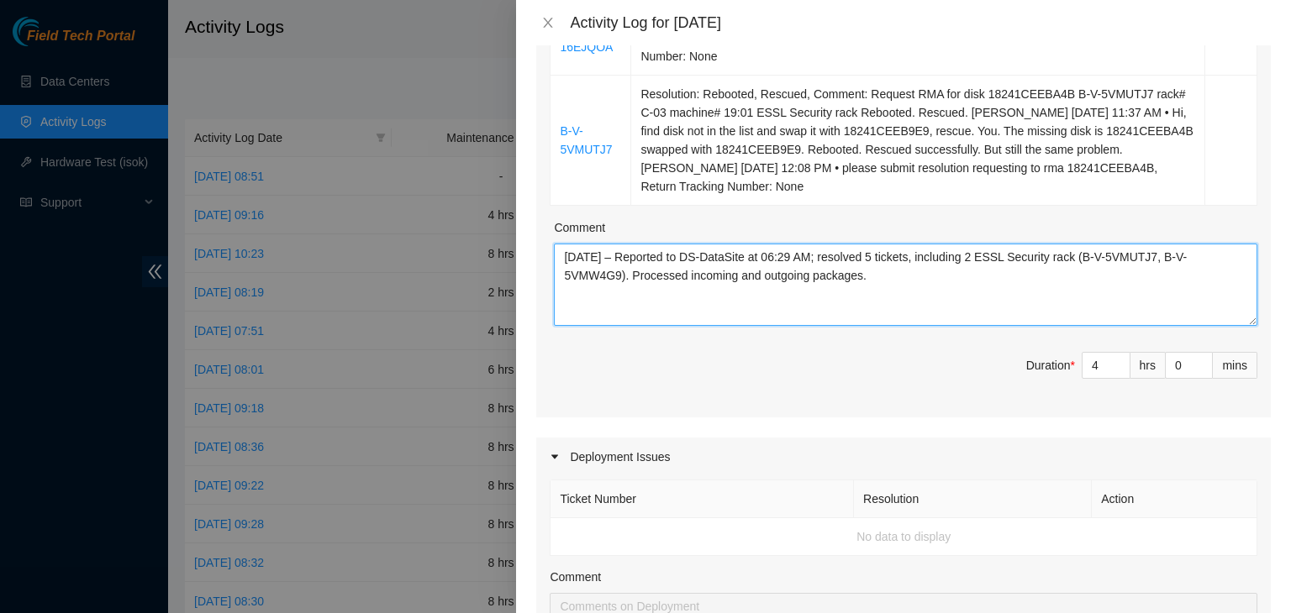
drag, startPoint x: 887, startPoint y: 277, endPoint x: 518, endPoint y: 245, distance: 371.2
click at [518, 245] on div "Note: This activity log is for informational purposes only. You will not be pai…" at bounding box center [903, 329] width 775 height 568
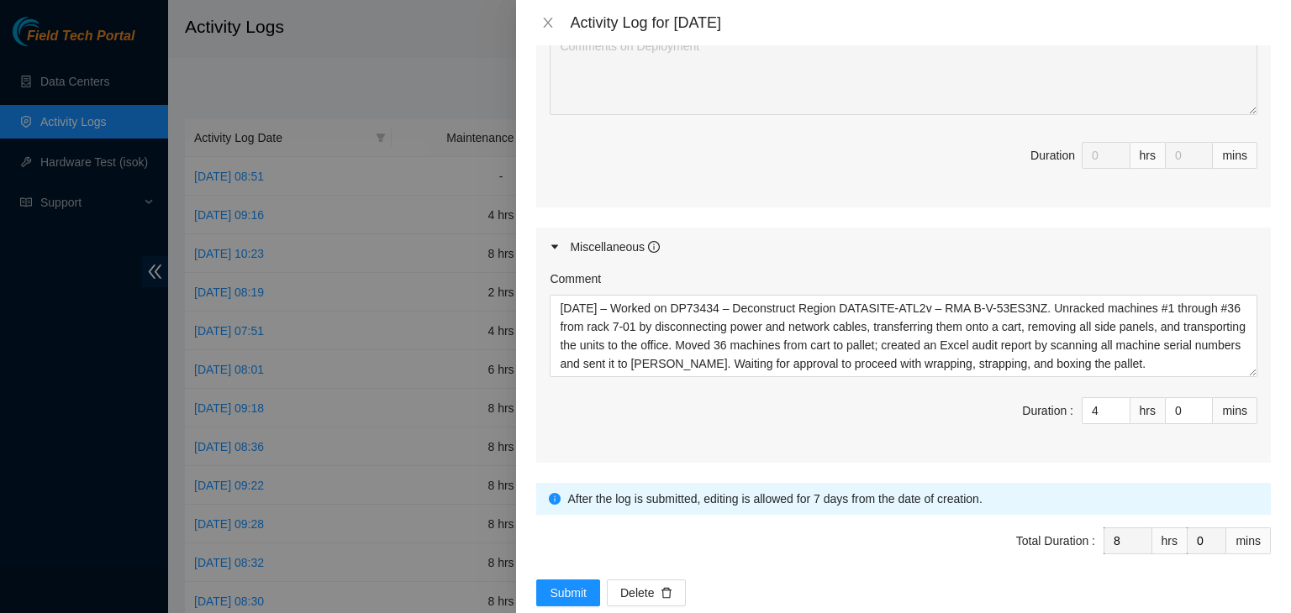
scroll to position [1215, 0]
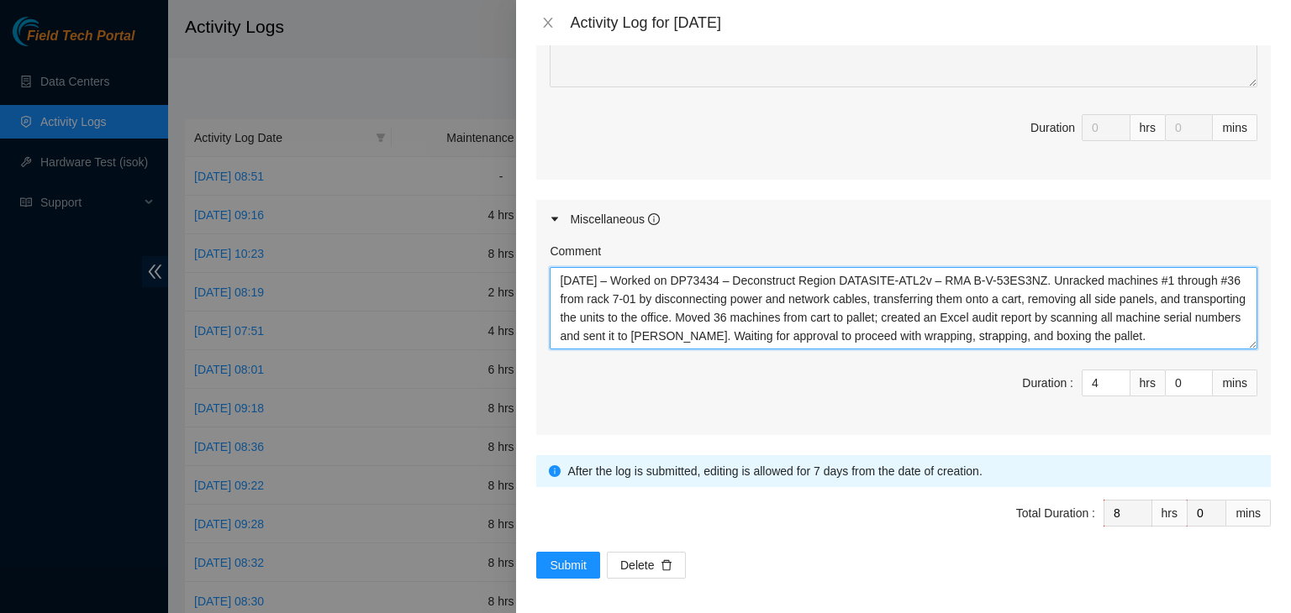
click at [748, 303] on textarea "[DATE] – Worked on DP73434 – Deconstruct Region DATASITE-ATL2v – RMA B-V-53ES3N…" at bounding box center [904, 308] width 708 height 82
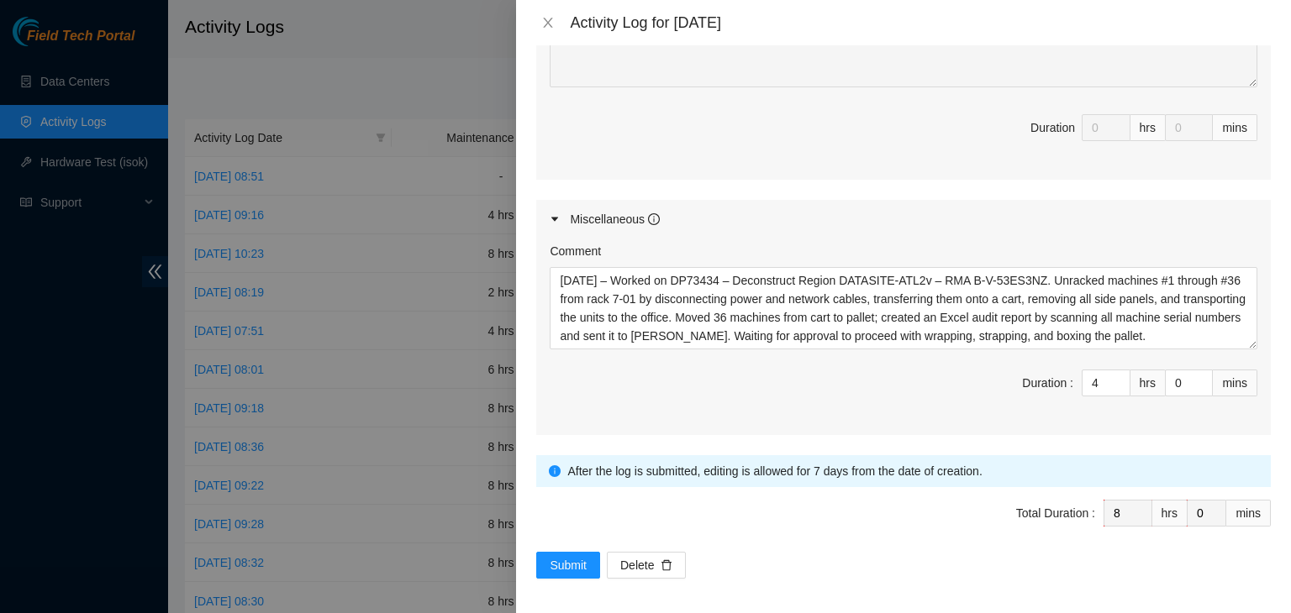
click at [836, 215] on div "Miscellaneous" at bounding box center [903, 219] width 734 height 39
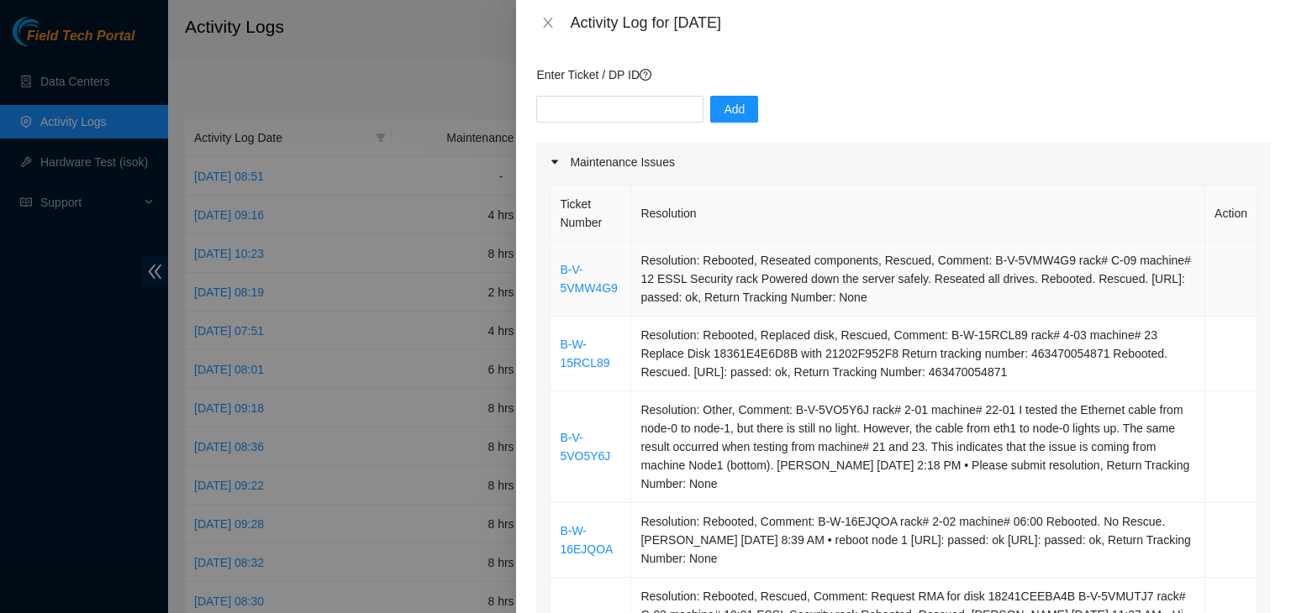
scroll to position [95, 0]
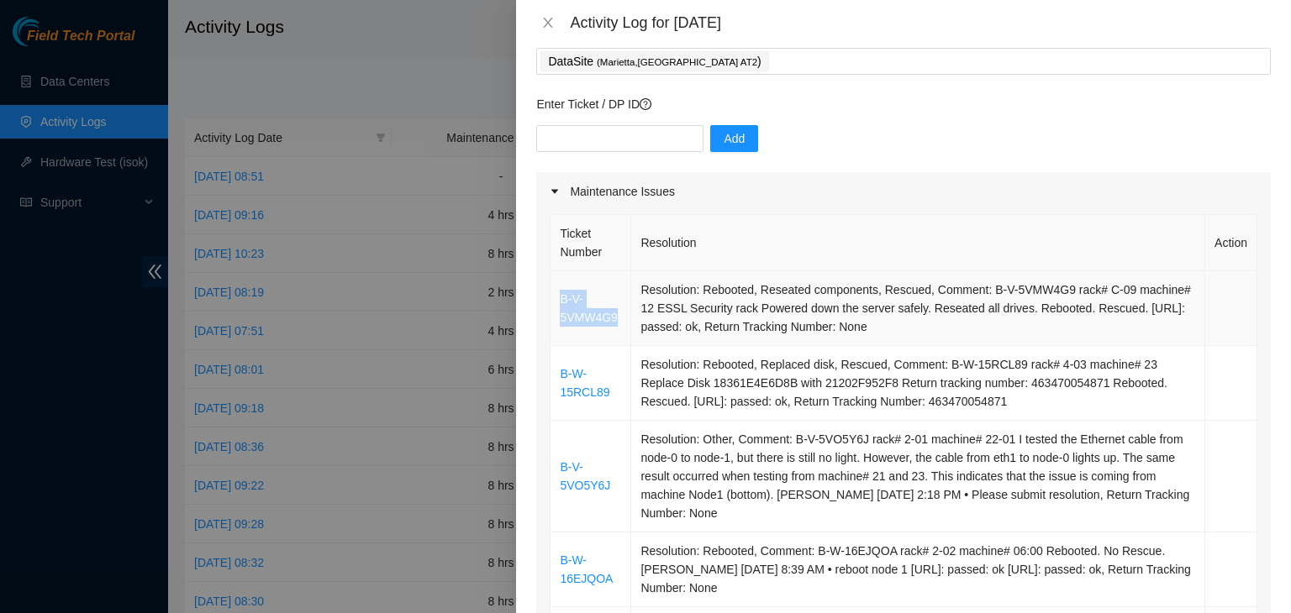
drag, startPoint x: 619, startPoint y: 319, endPoint x: 561, endPoint y: 303, distance: 59.9
click at [561, 303] on td "B-V-5VMW4G9" at bounding box center [590, 308] width 81 height 75
copy link "B-V-5VMW4G9"
click at [629, 141] on input "text" at bounding box center [619, 138] width 167 height 27
paste input "B-V-5VMW4G9"
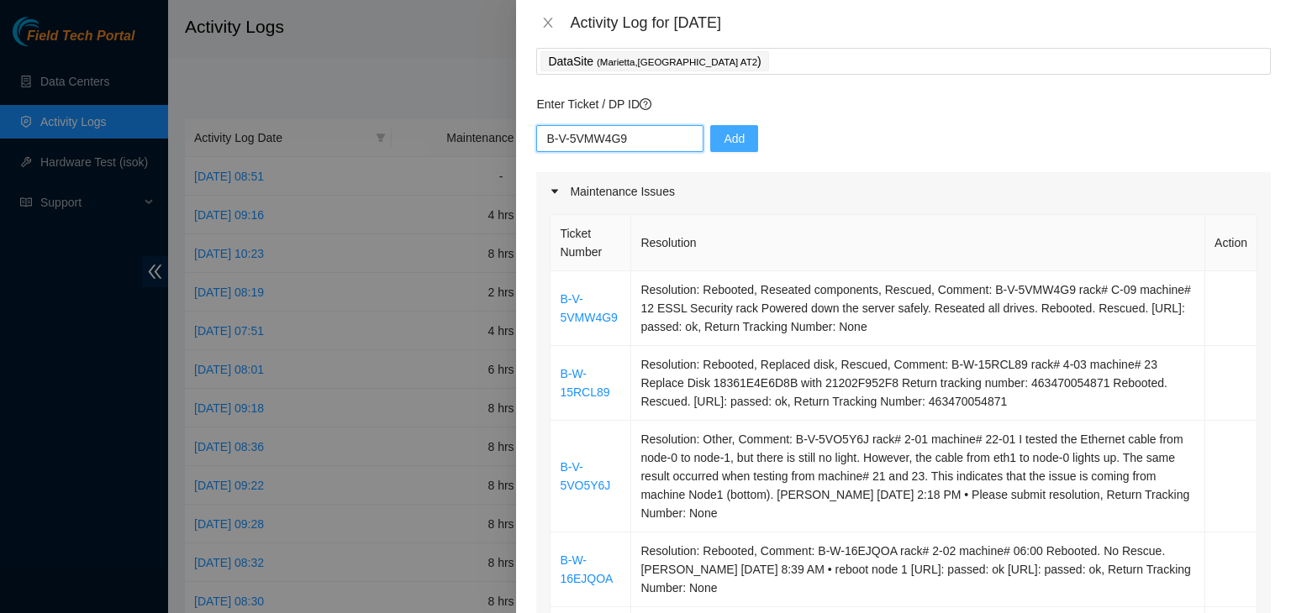
type input "B-V-5VMW4G9"
click at [733, 133] on button "Add" at bounding box center [734, 138] width 48 height 27
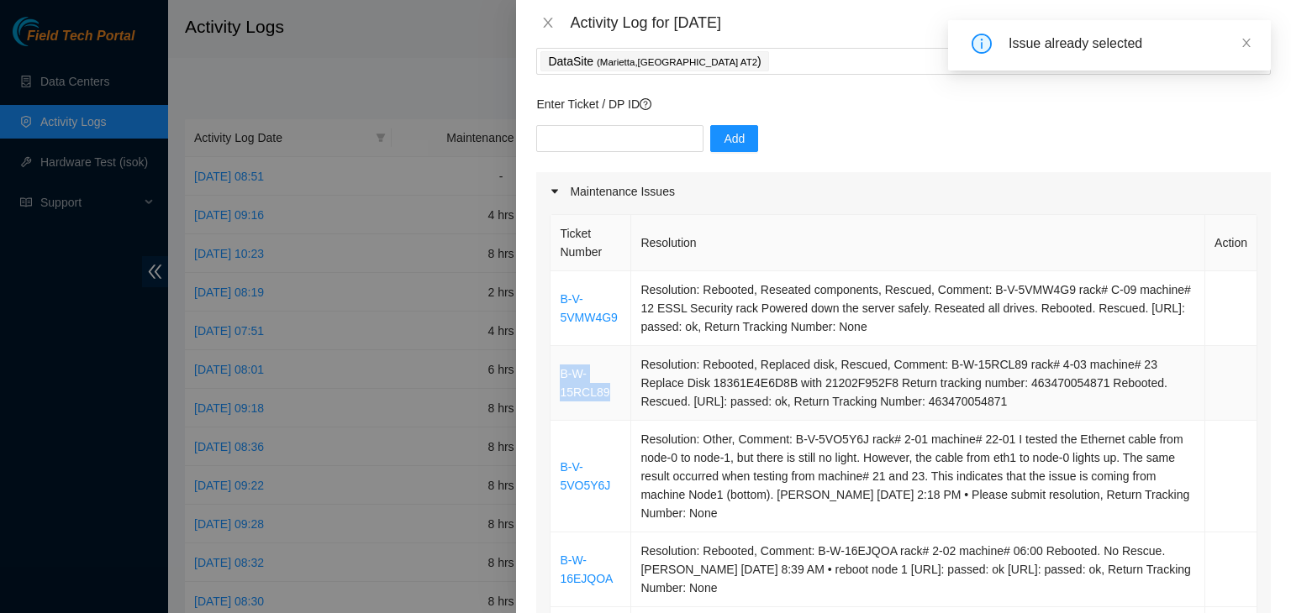
drag, startPoint x: 605, startPoint y: 394, endPoint x: 562, endPoint y: 378, distance: 45.7
click at [562, 378] on td "B-W-15RCL89" at bounding box center [590, 383] width 81 height 75
copy link "B-W-15RCL89"
click at [623, 143] on input "text" at bounding box center [619, 138] width 167 height 27
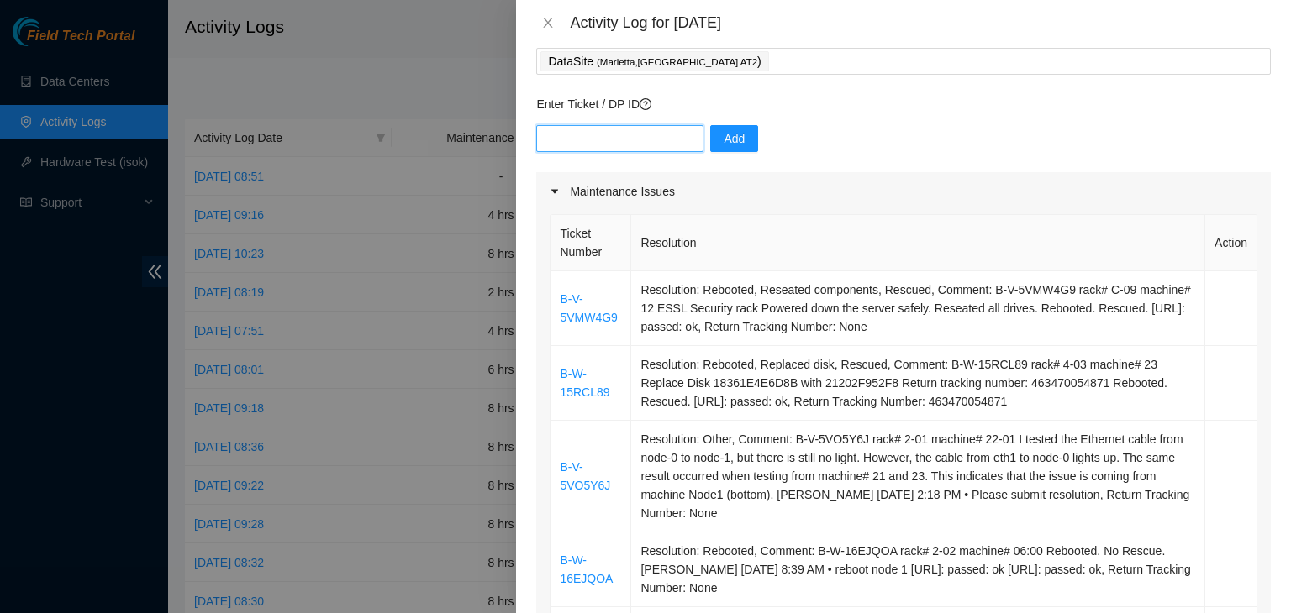
paste input "B-W-15RCL89"
type input "B-W-15RCL89"
click at [724, 136] on span "Add" at bounding box center [734, 138] width 21 height 18
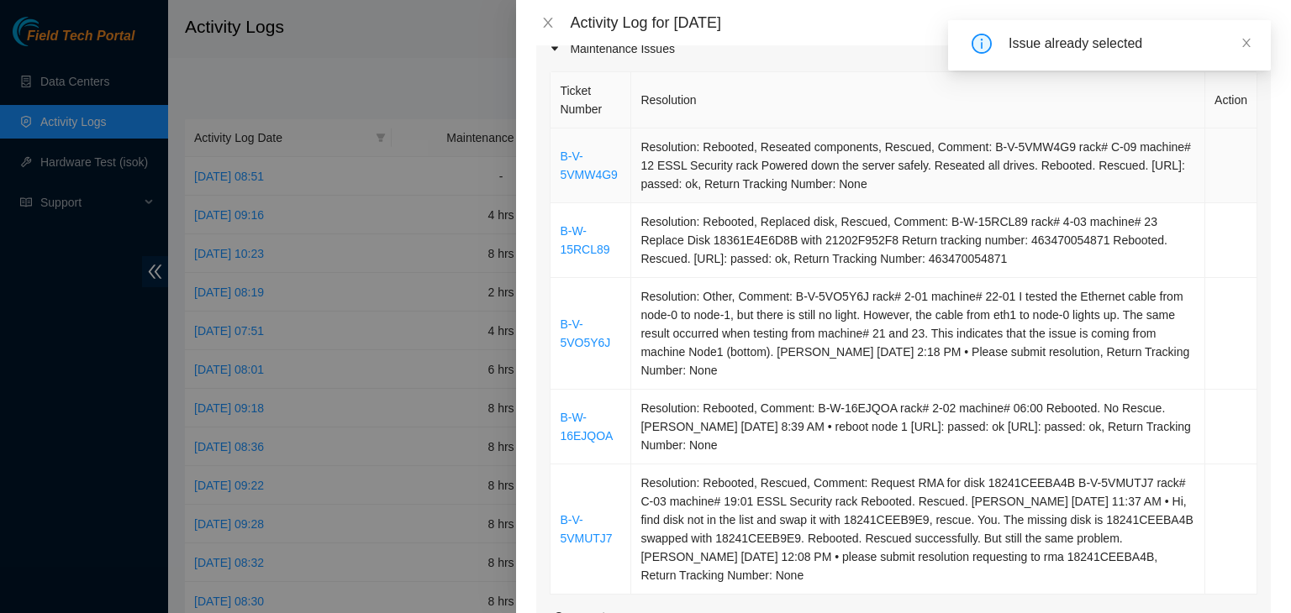
scroll to position [263, 0]
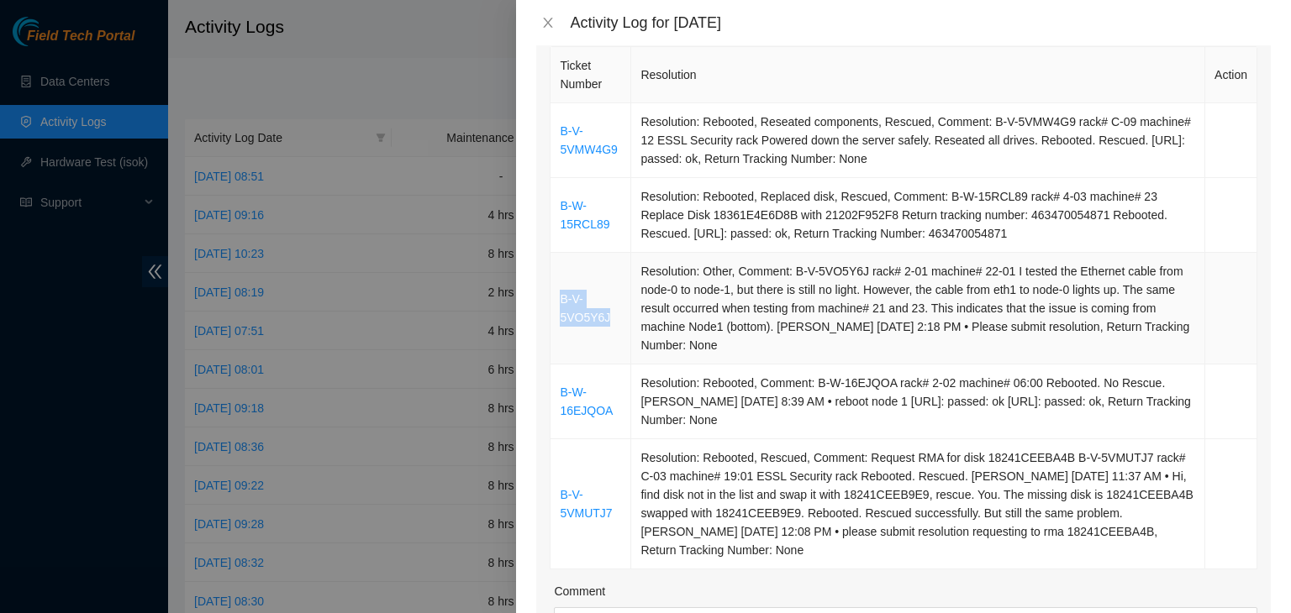
drag, startPoint x: 619, startPoint y: 324, endPoint x: 555, endPoint y: 306, distance: 66.5
click at [555, 306] on td "B-V-5VO5Y6J" at bounding box center [590, 309] width 81 height 112
copy link "B-V-5VO5Y6J"
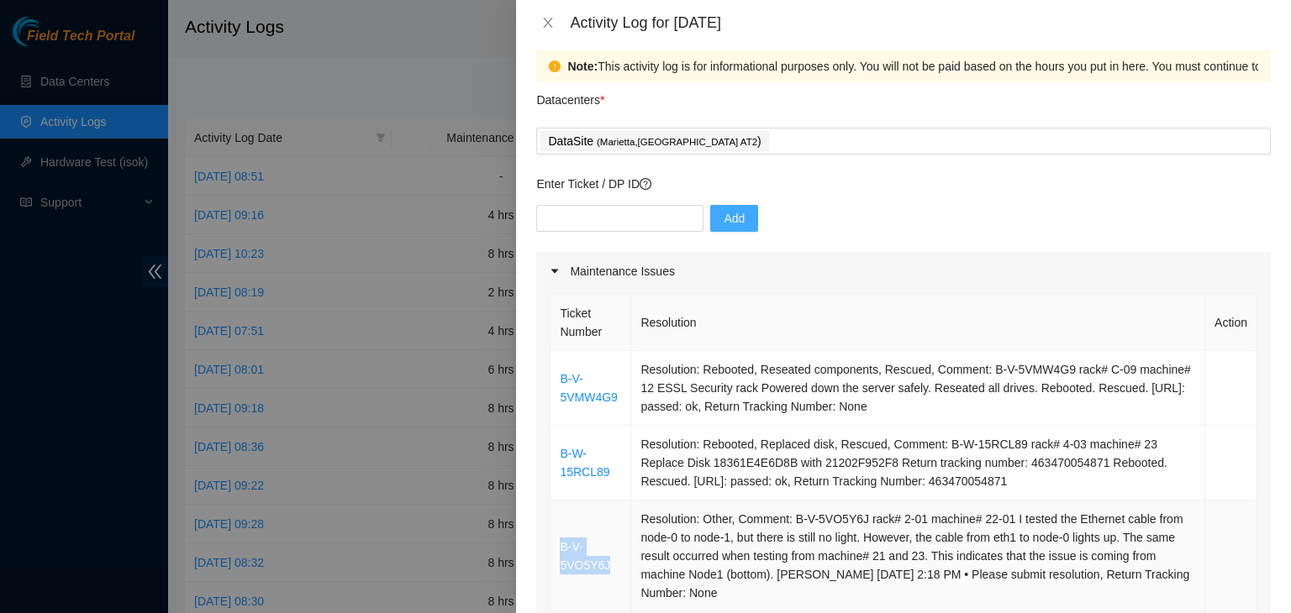
scroll to position [11, 0]
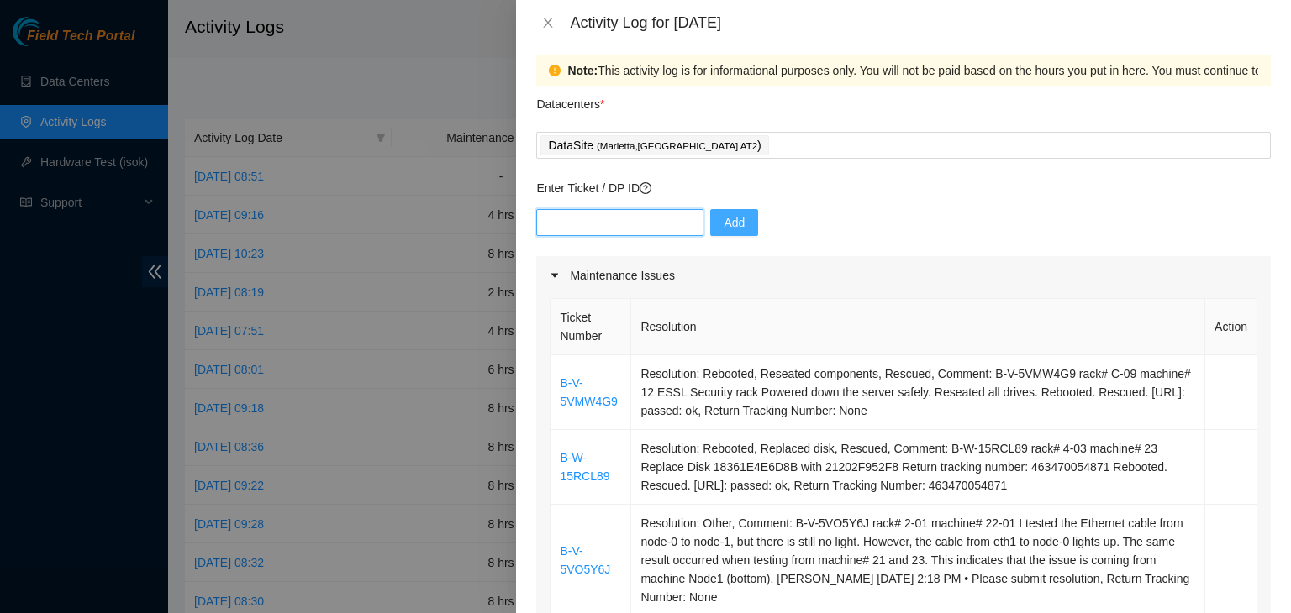
click at [647, 224] on input "text" at bounding box center [619, 222] width 167 height 27
paste input "B-V-5VO5Y6J"
type input "B-V-5VO5Y6J"
click at [729, 222] on span "Add" at bounding box center [734, 222] width 21 height 18
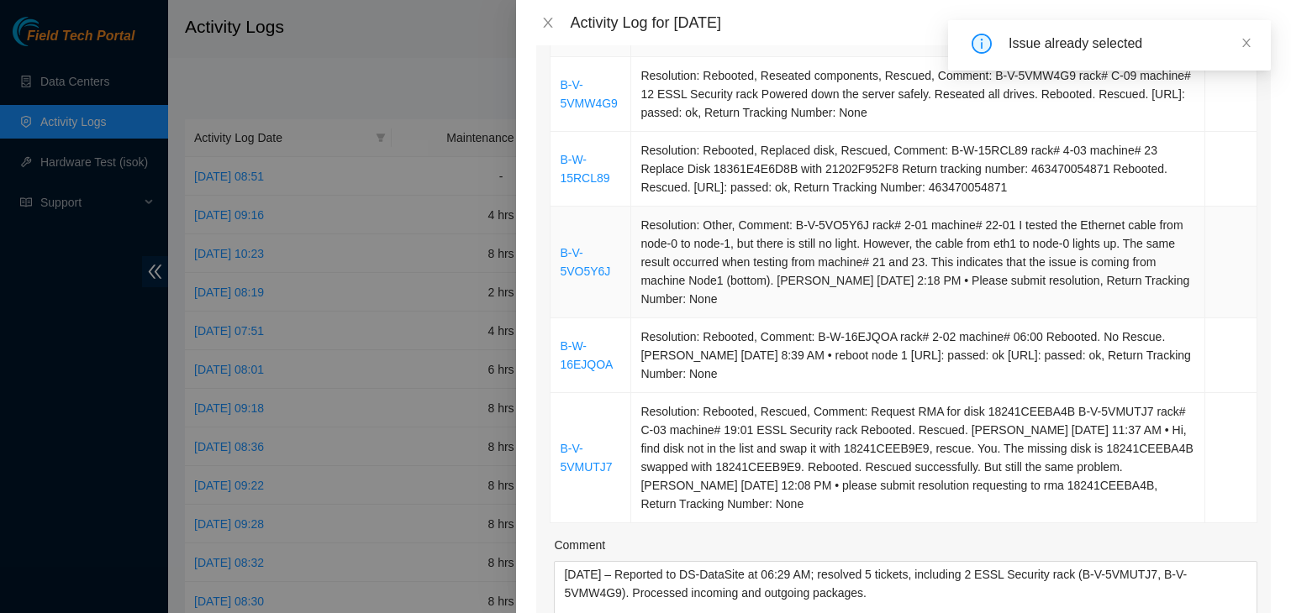
scroll to position [347, 0]
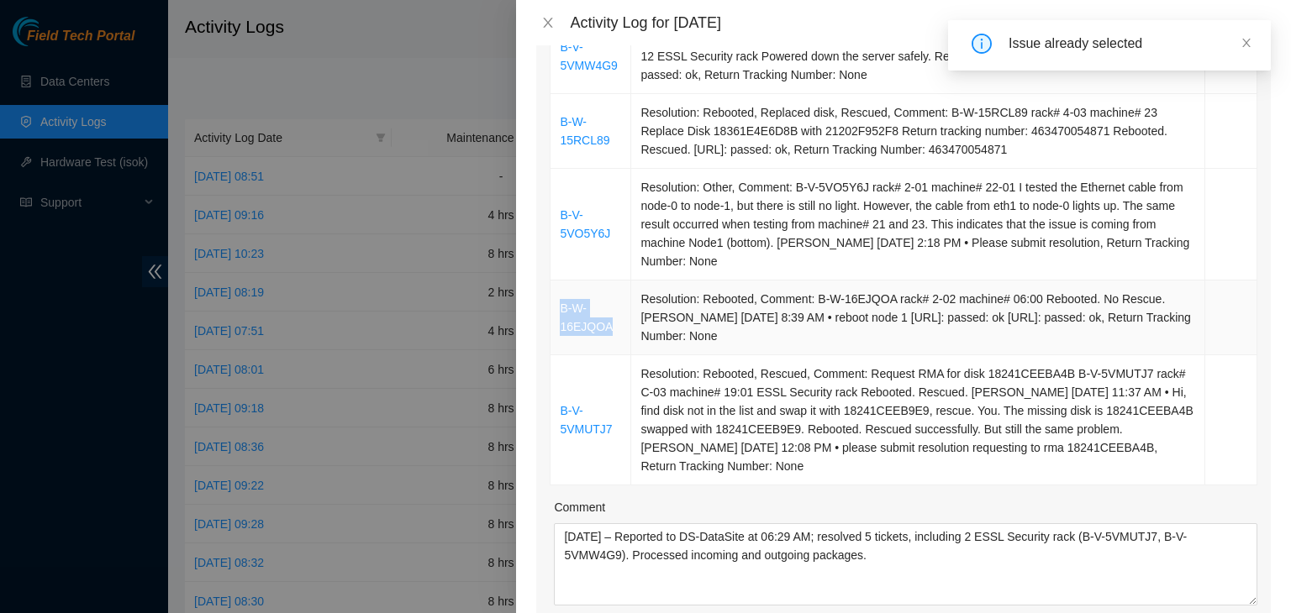
drag, startPoint x: 610, startPoint y: 324, endPoint x: 561, endPoint y: 313, distance: 50.6
click at [561, 313] on td "B-W-16EJQOA" at bounding box center [590, 318] width 81 height 75
copy link "B-W-16EJQOA"
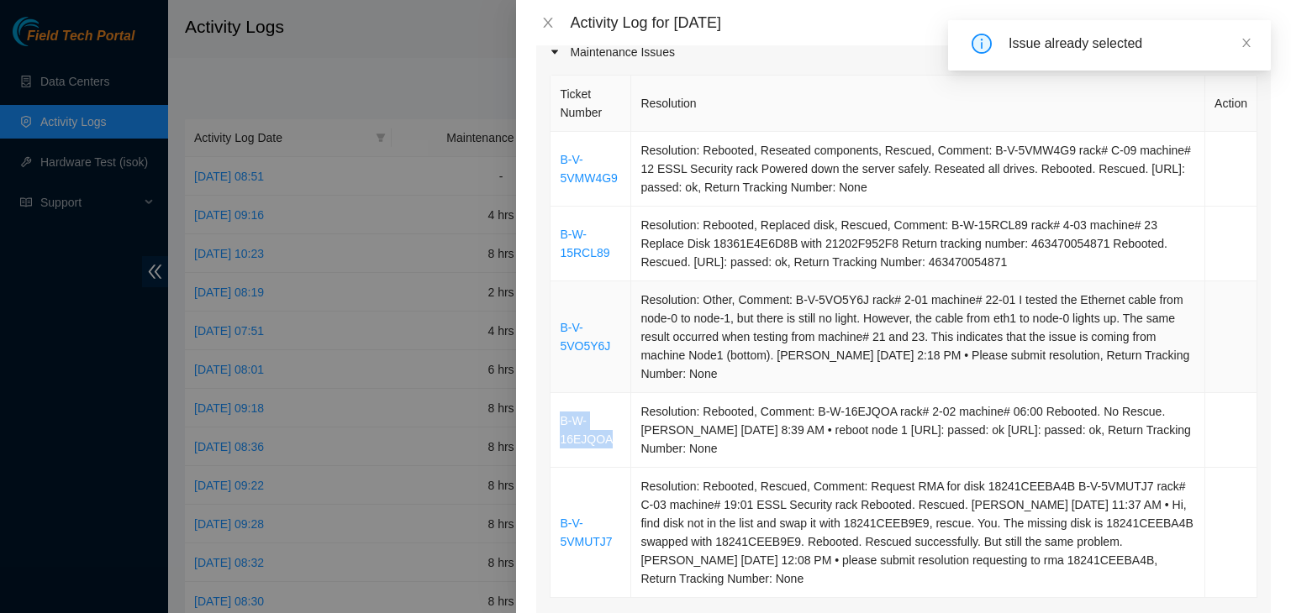
scroll to position [11, 0]
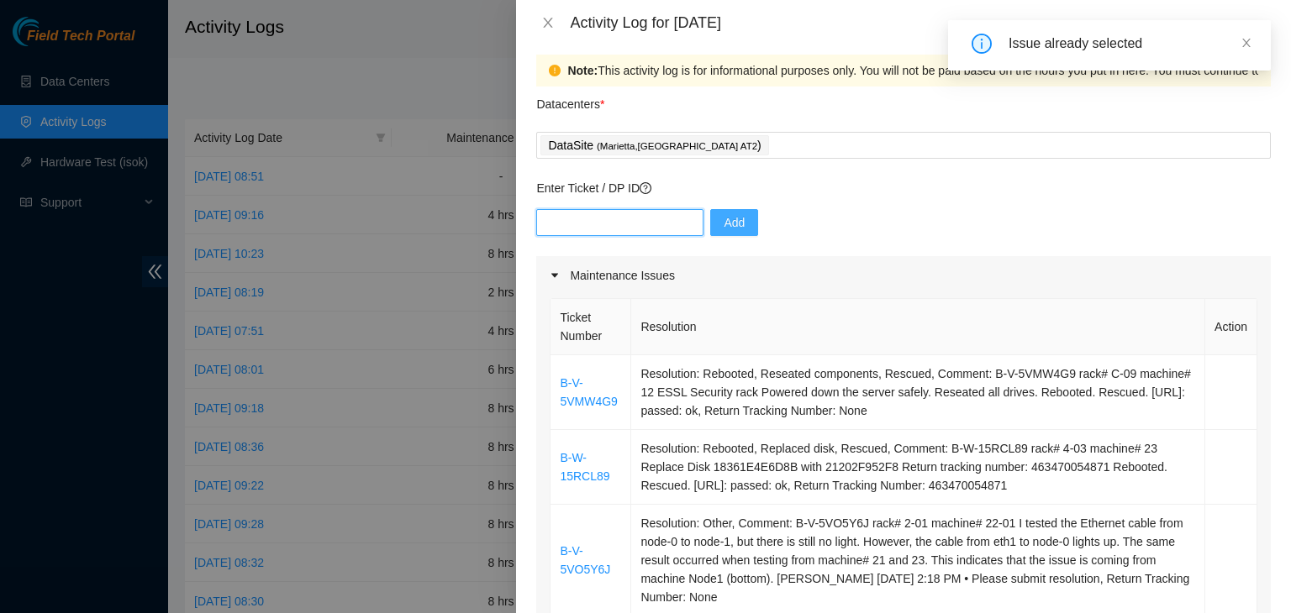
click at [640, 226] on input "text" at bounding box center [619, 222] width 167 height 27
paste input "B-W-16EJQOA"
type input "B-W-16EJQOA"
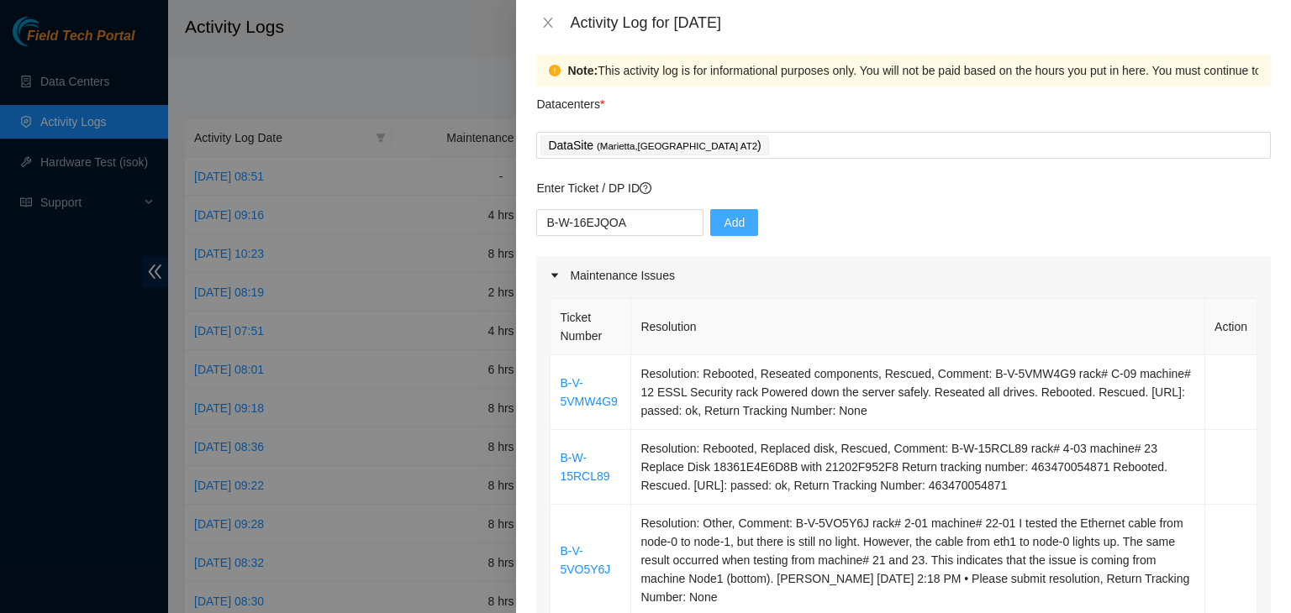
click at [729, 226] on span "Add" at bounding box center [734, 222] width 21 height 18
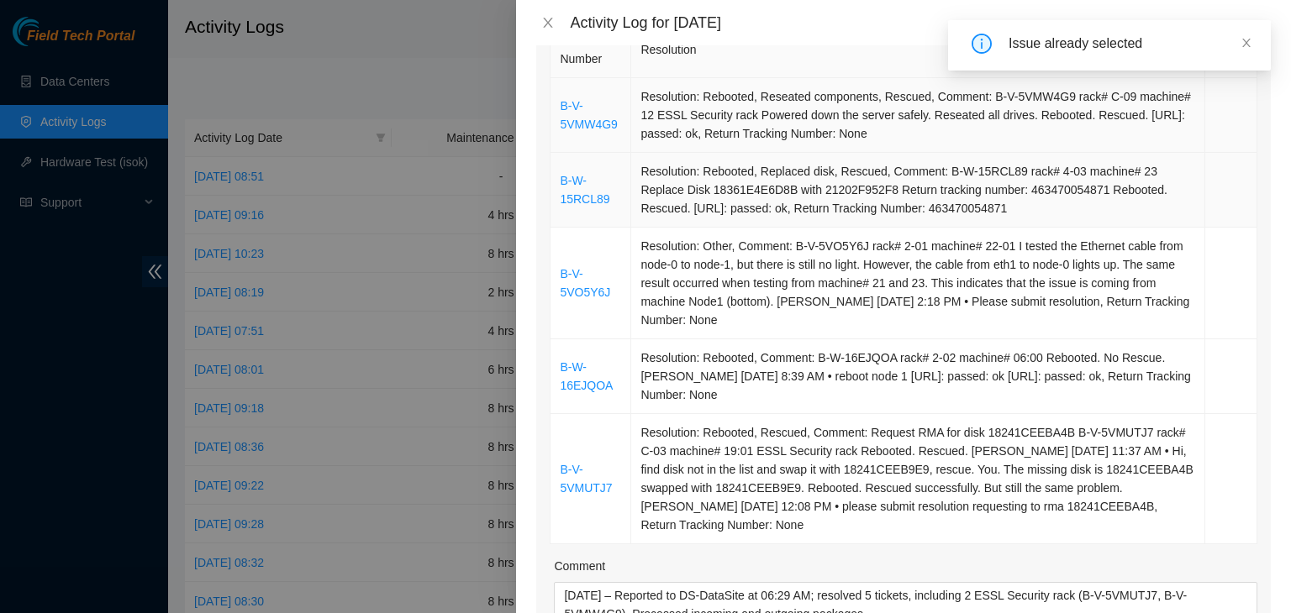
scroll to position [347, 0]
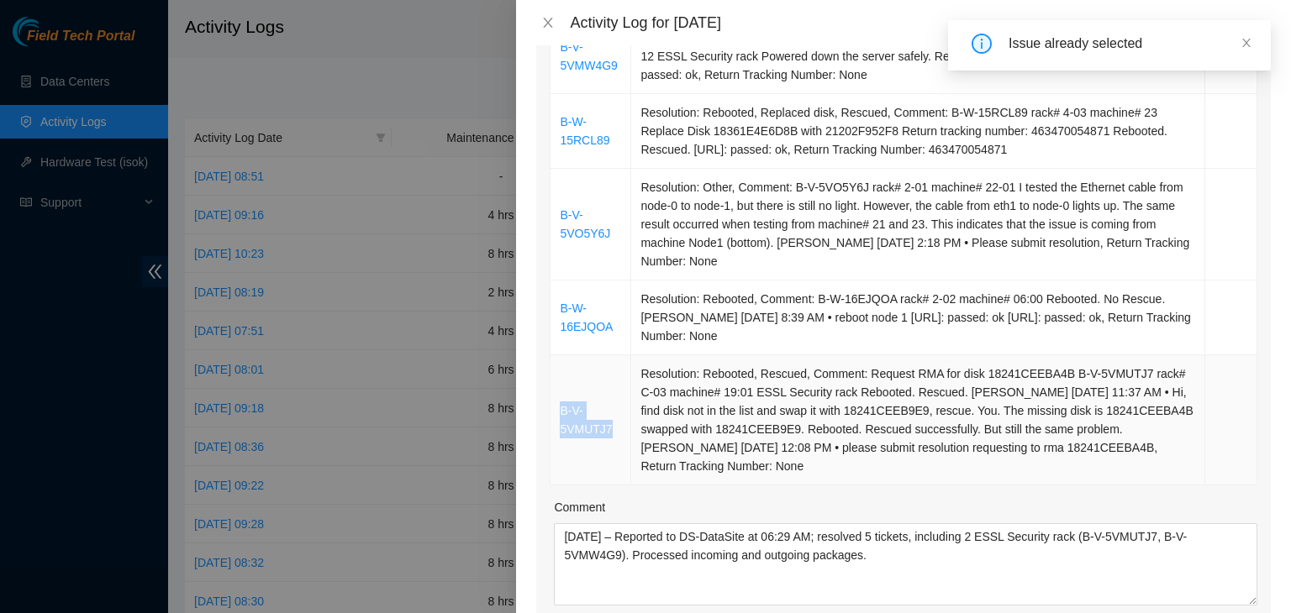
drag, startPoint x: 615, startPoint y: 432, endPoint x: 558, endPoint y: 403, distance: 64.3
click at [558, 408] on td "B-V-5VMUTJ7" at bounding box center [590, 420] width 81 height 130
copy link "B-V-5VMUTJ7"
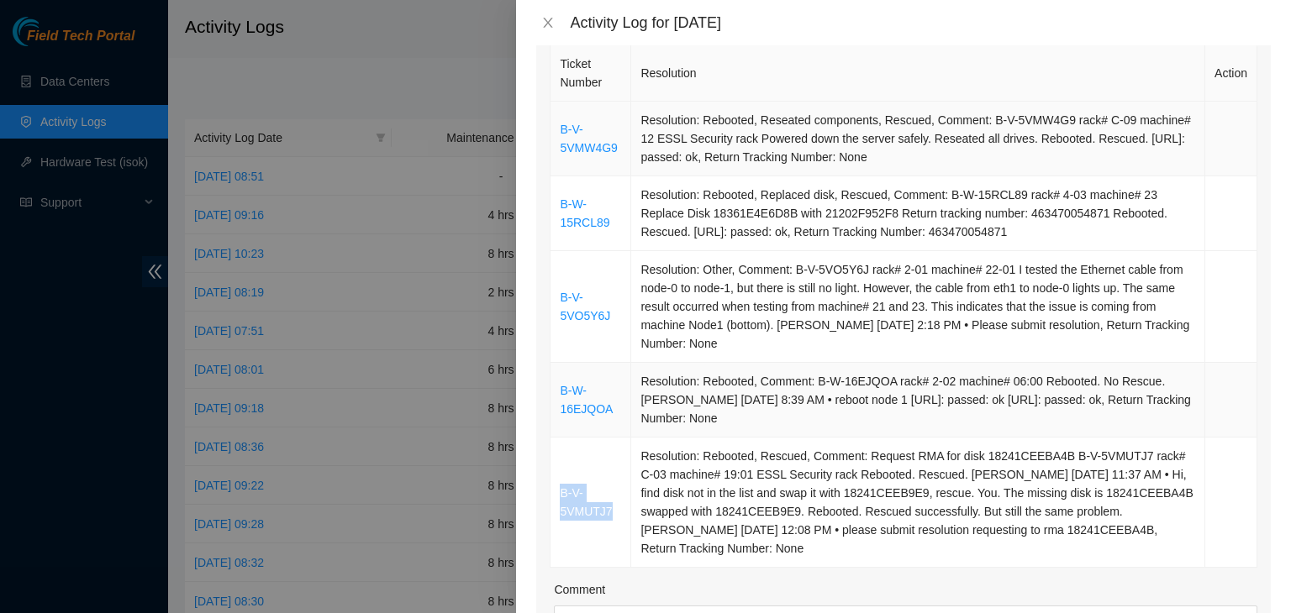
scroll to position [11, 0]
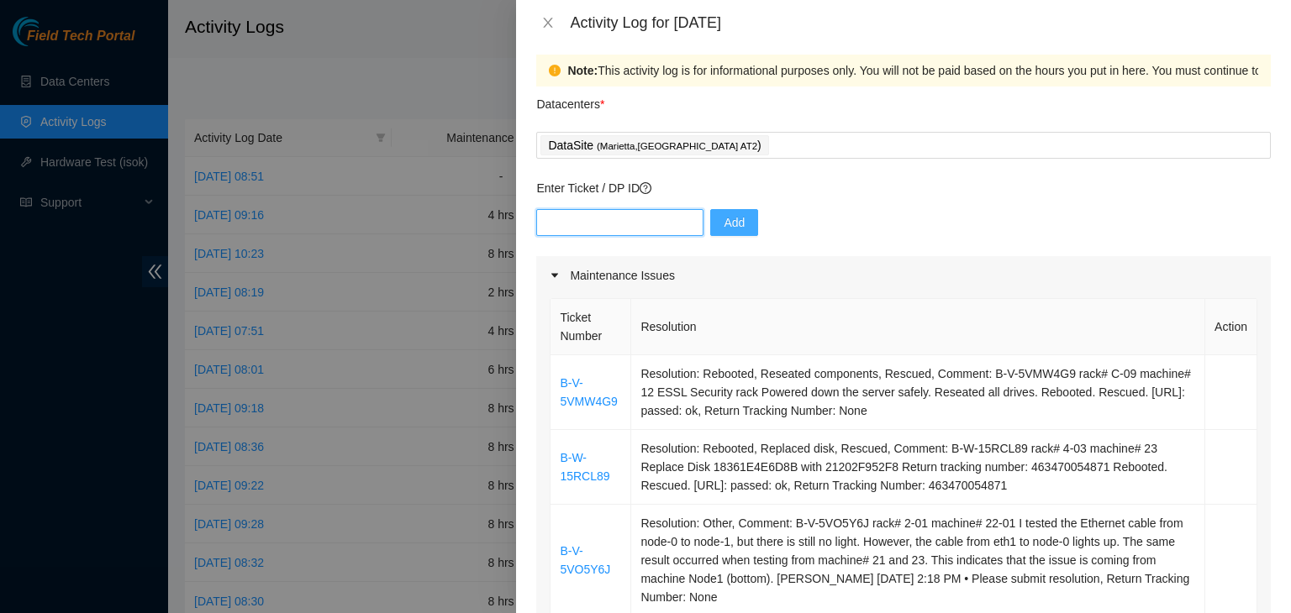
click at [671, 231] on input "text" at bounding box center [619, 222] width 167 height 27
paste input "B-V-5VMUTJ7"
type input "B-V-5VMUTJ7"
click at [724, 220] on span "Add" at bounding box center [734, 222] width 21 height 18
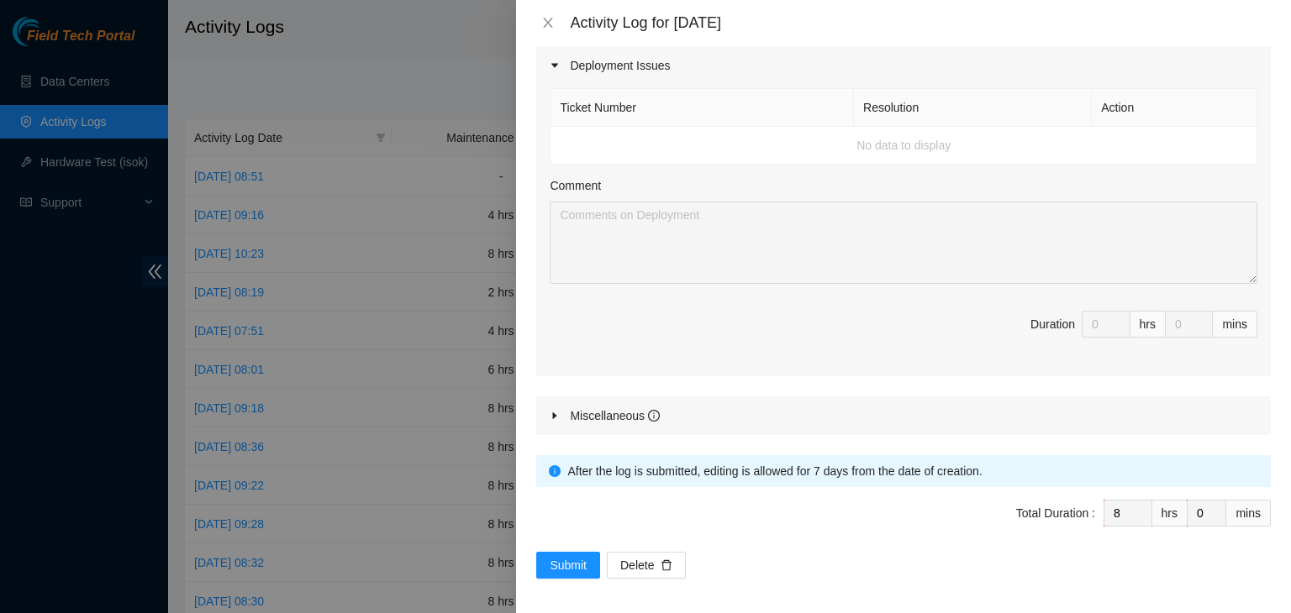
scroll to position [1019, 0]
drag, startPoint x: 550, startPoint y: 413, endPoint x: 592, endPoint y: 395, distance: 45.1
click at [550, 414] on icon "caret-right" at bounding box center [555, 415] width 10 height 10
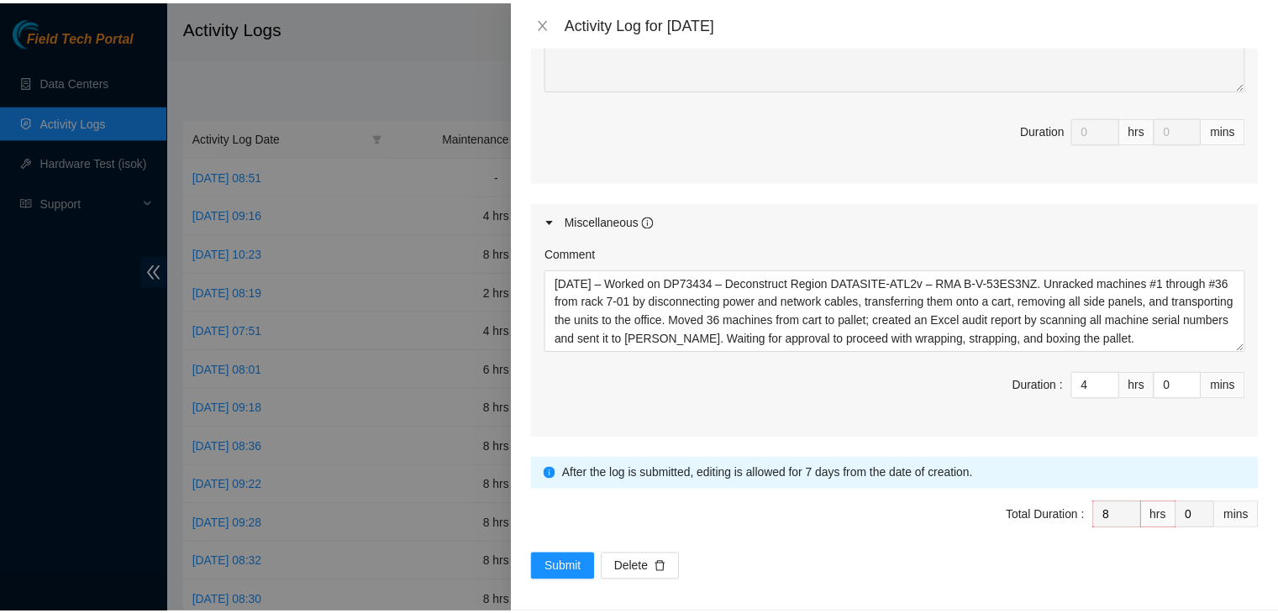
scroll to position [1215, 0]
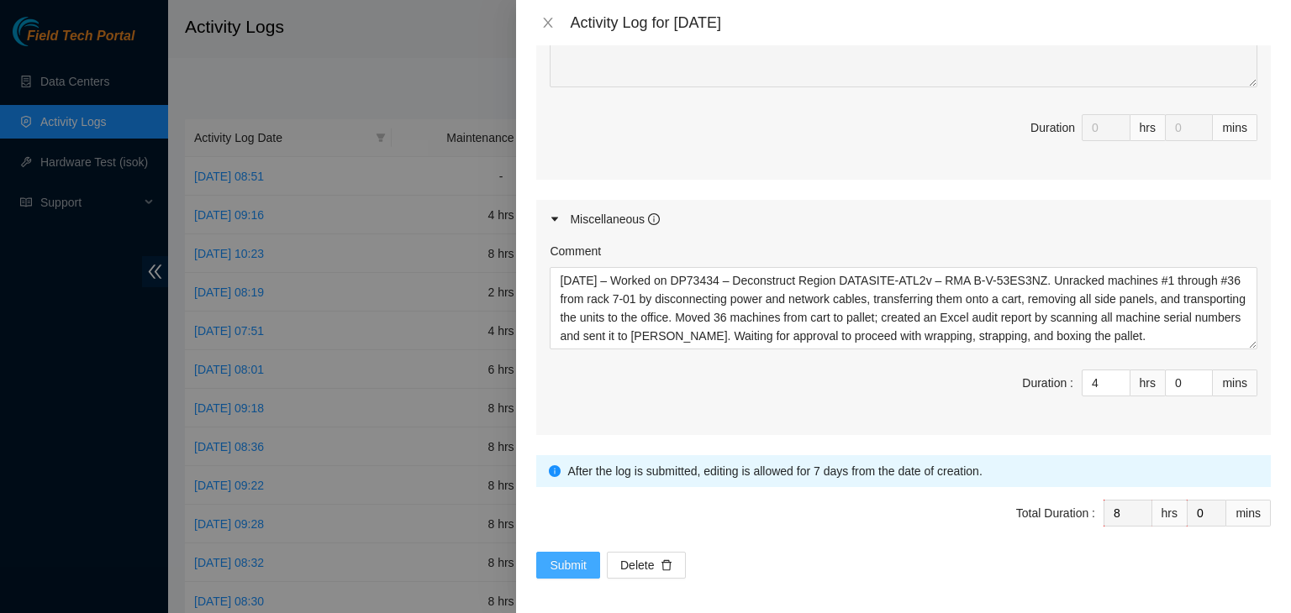
click at [573, 560] on span "Submit" at bounding box center [568, 565] width 37 height 18
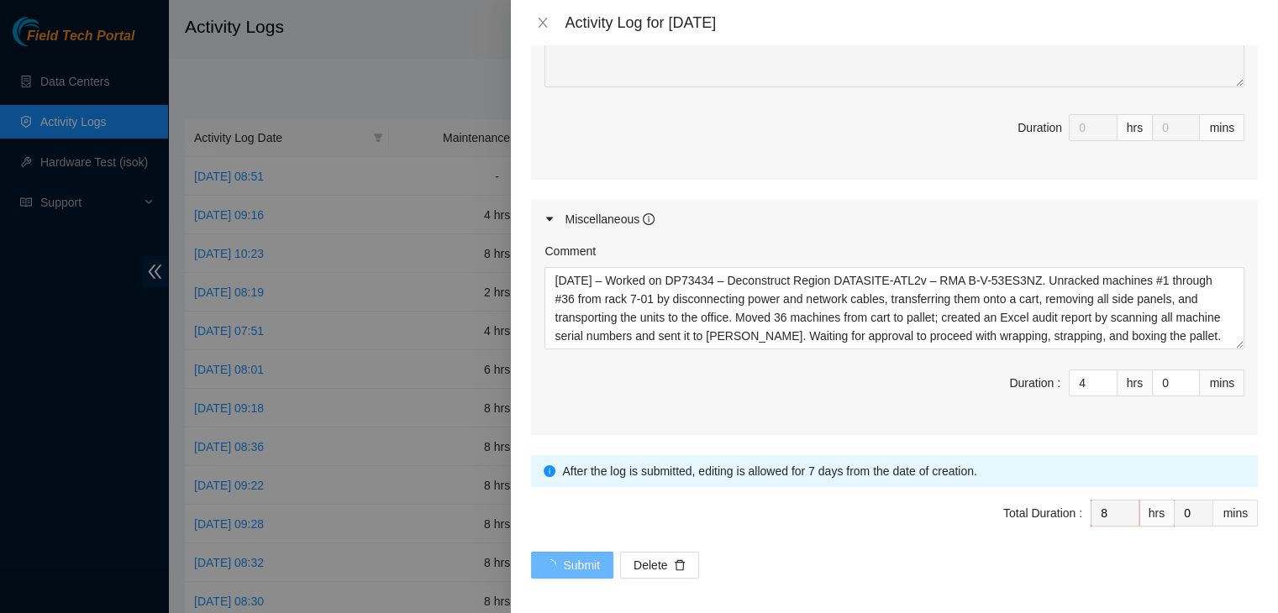
scroll to position [0, 0]
